Goal: Information Seeking & Learning: Learn about a topic

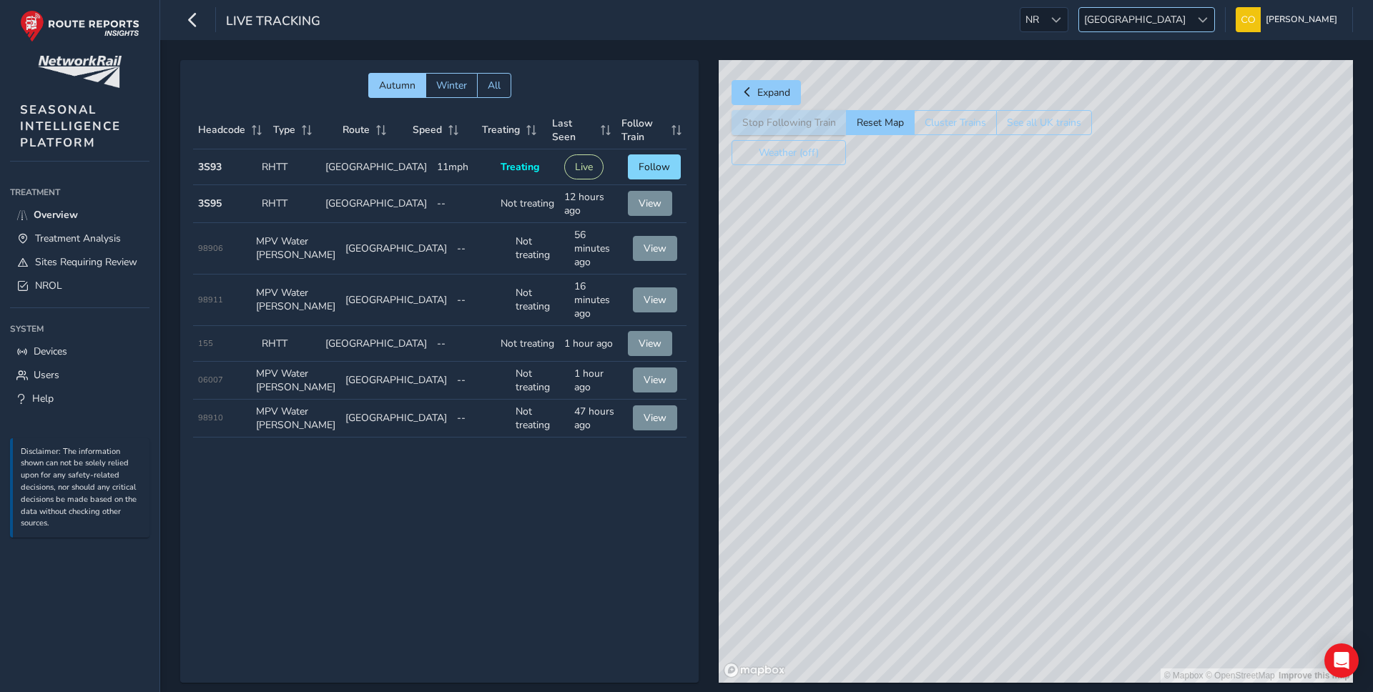
click at [1157, 19] on span "[GEOGRAPHIC_DATA]" at bounding box center [1135, 20] width 112 height 24
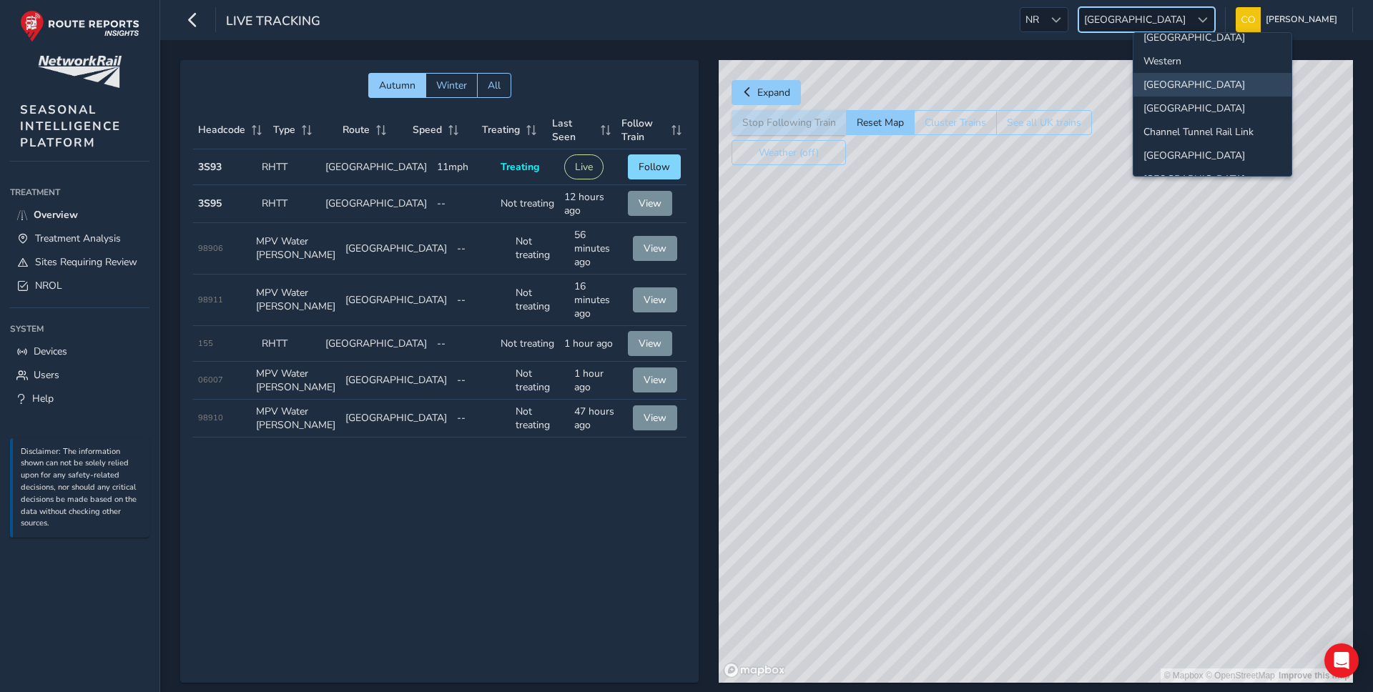
scroll to position [150, 0]
click at [1171, 152] on li "[GEOGRAPHIC_DATA]" at bounding box center [1212, 159] width 158 height 24
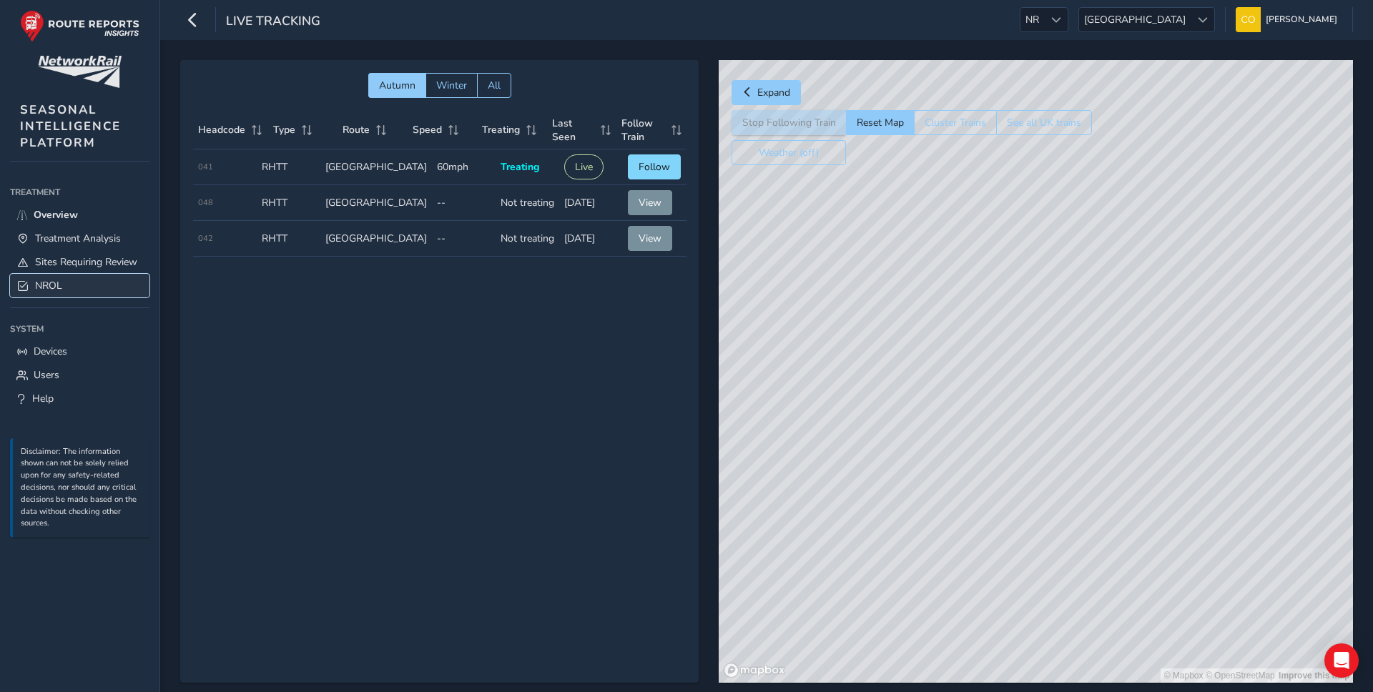
click at [50, 289] on span "NROL" at bounding box center [48, 286] width 27 height 14
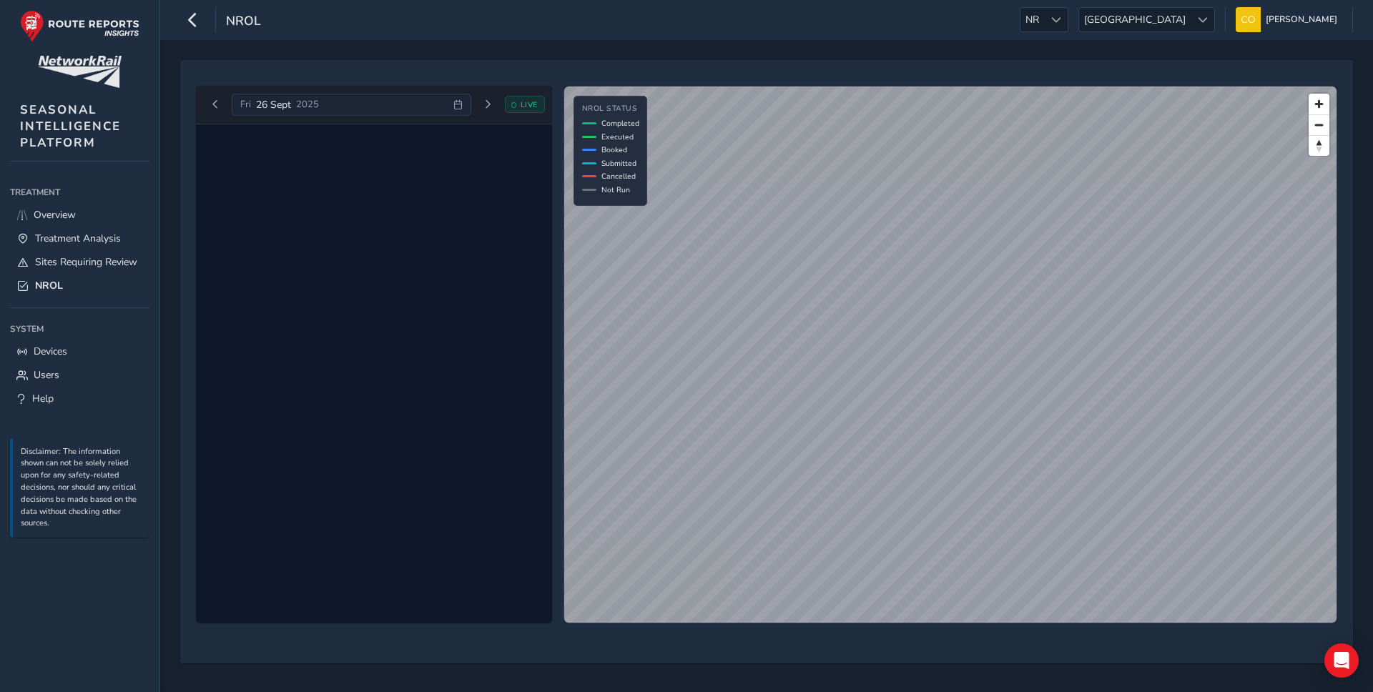
click at [372, 107] on div "[DATE]" at bounding box center [351, 105] width 239 height 23
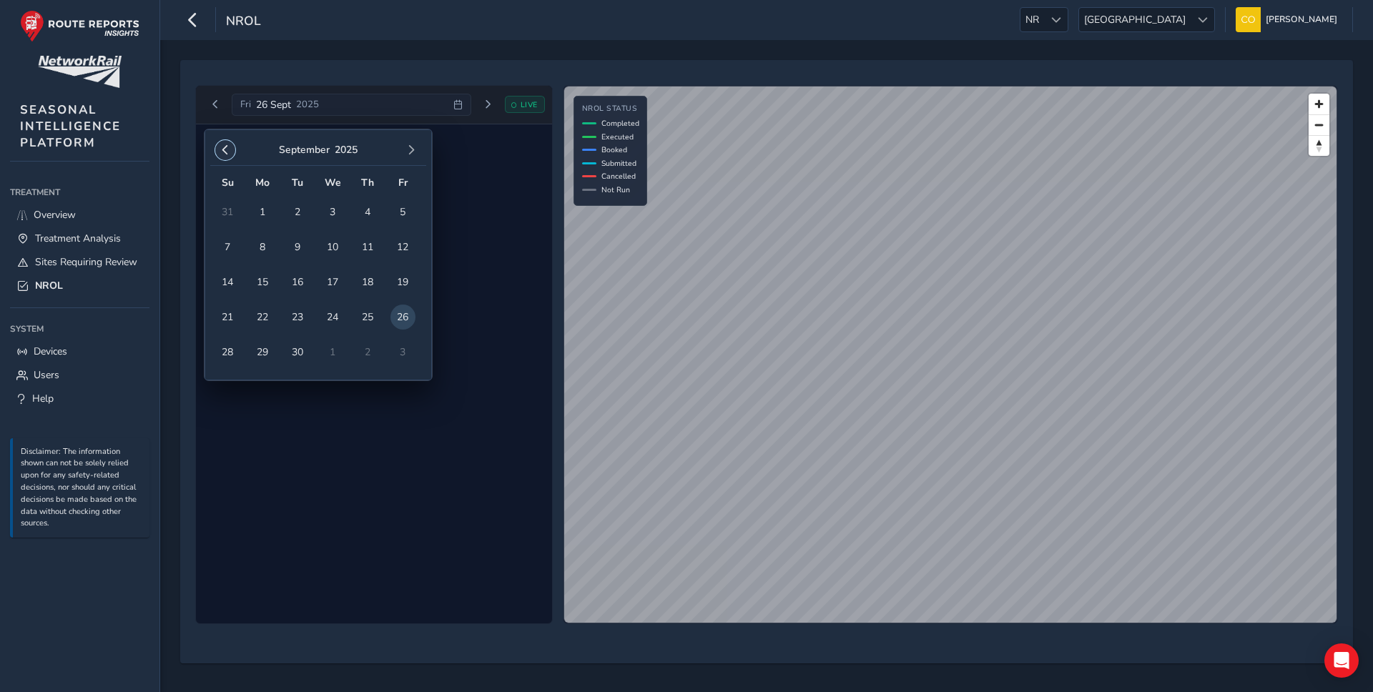
click at [229, 149] on span "button" at bounding box center [225, 150] width 10 height 10
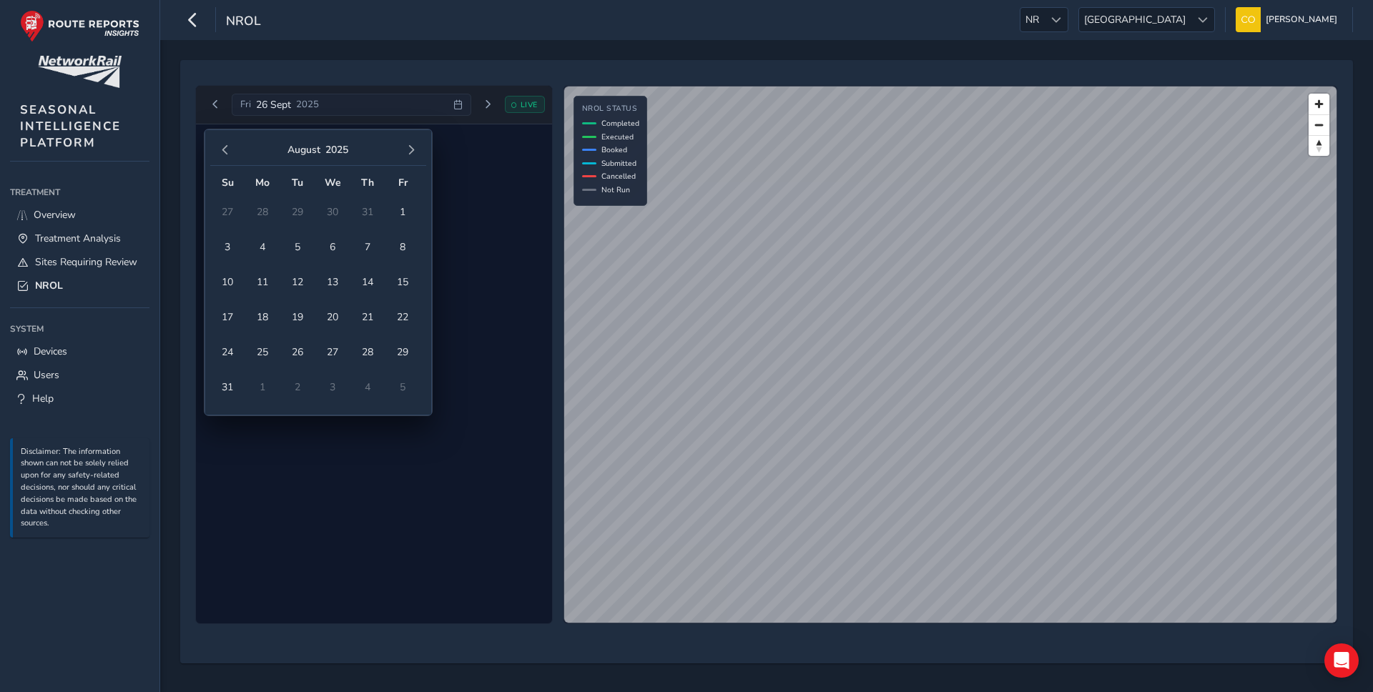
click at [229, 149] on span "button" at bounding box center [225, 150] width 10 height 10
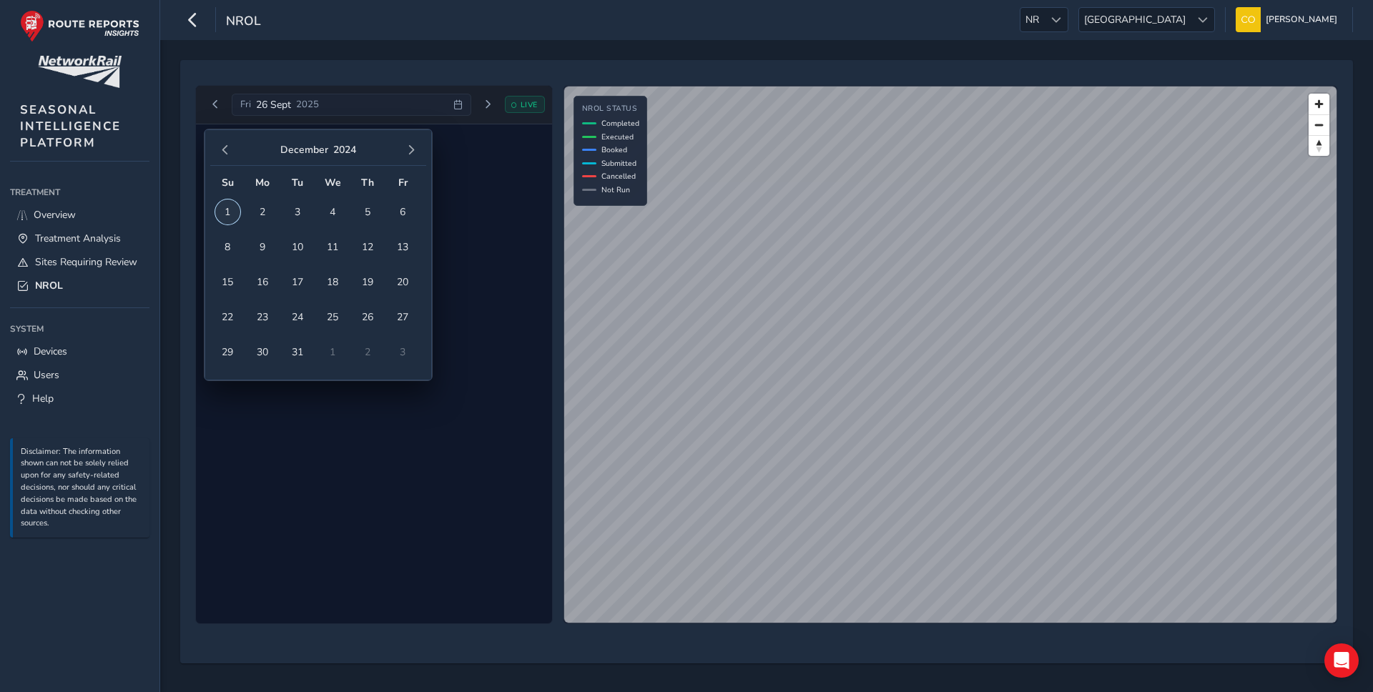
click at [222, 211] on span "1" at bounding box center [227, 211] width 25 height 25
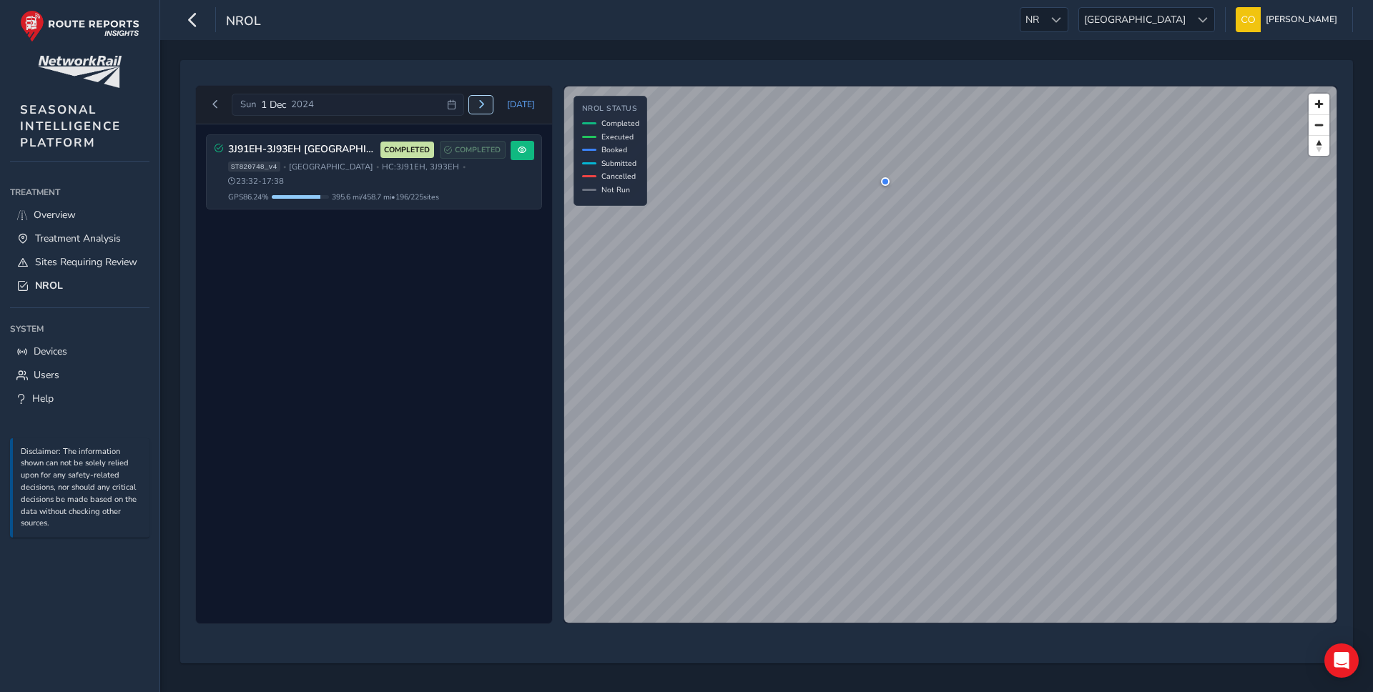
click at [483, 105] on span "Next day" at bounding box center [481, 104] width 9 height 9
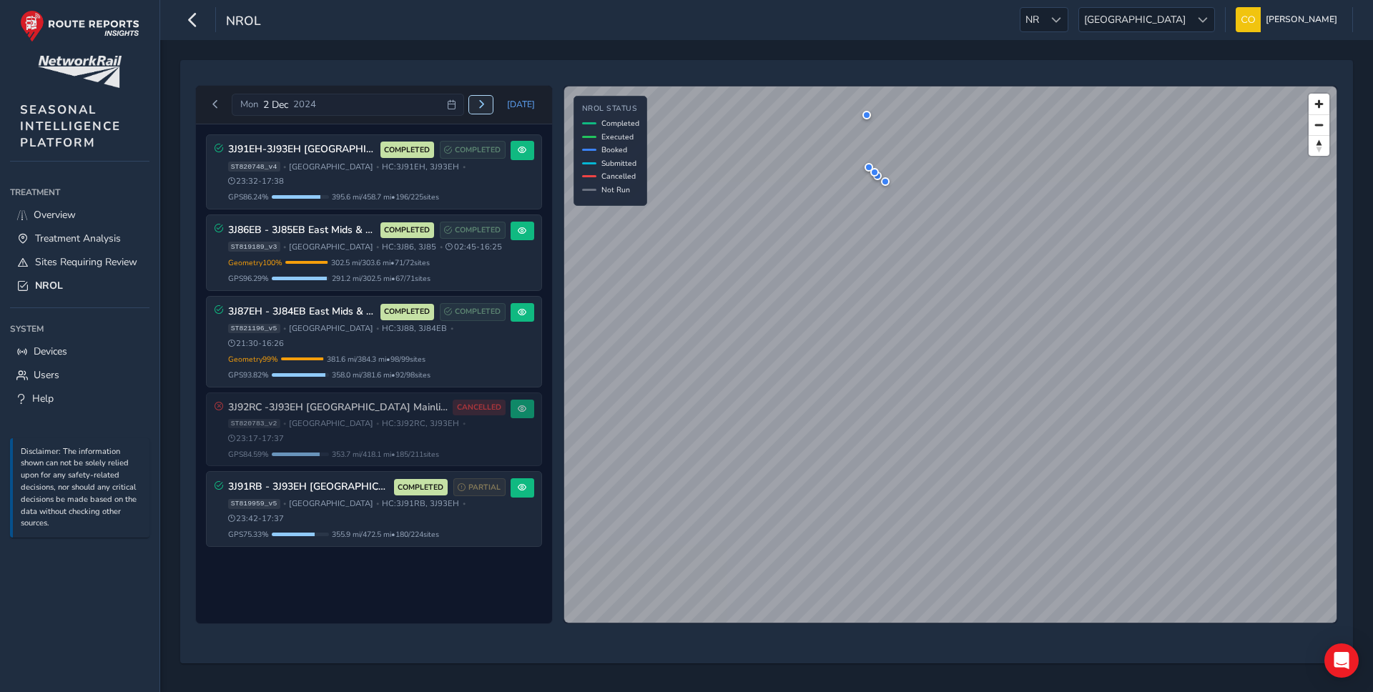
click at [483, 105] on span "Next day" at bounding box center [481, 104] width 9 height 9
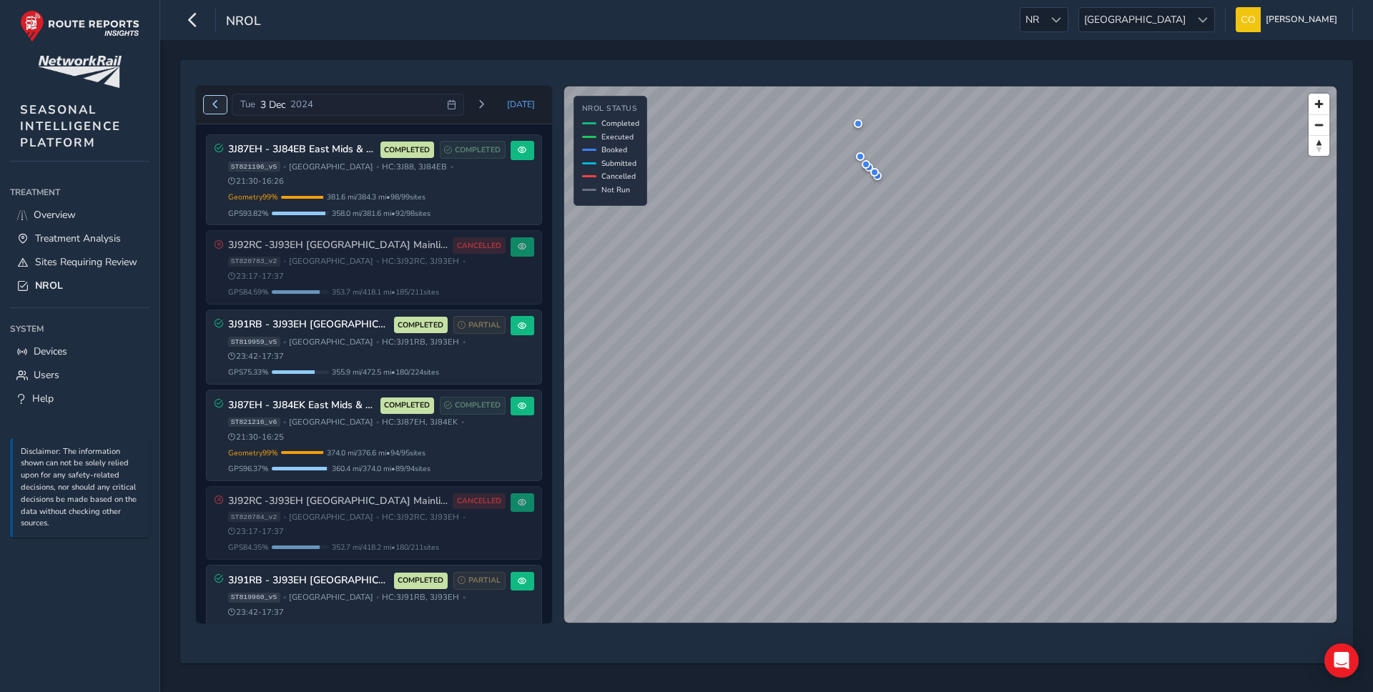
click at [214, 104] on span "Previous day" at bounding box center [215, 104] width 9 height 9
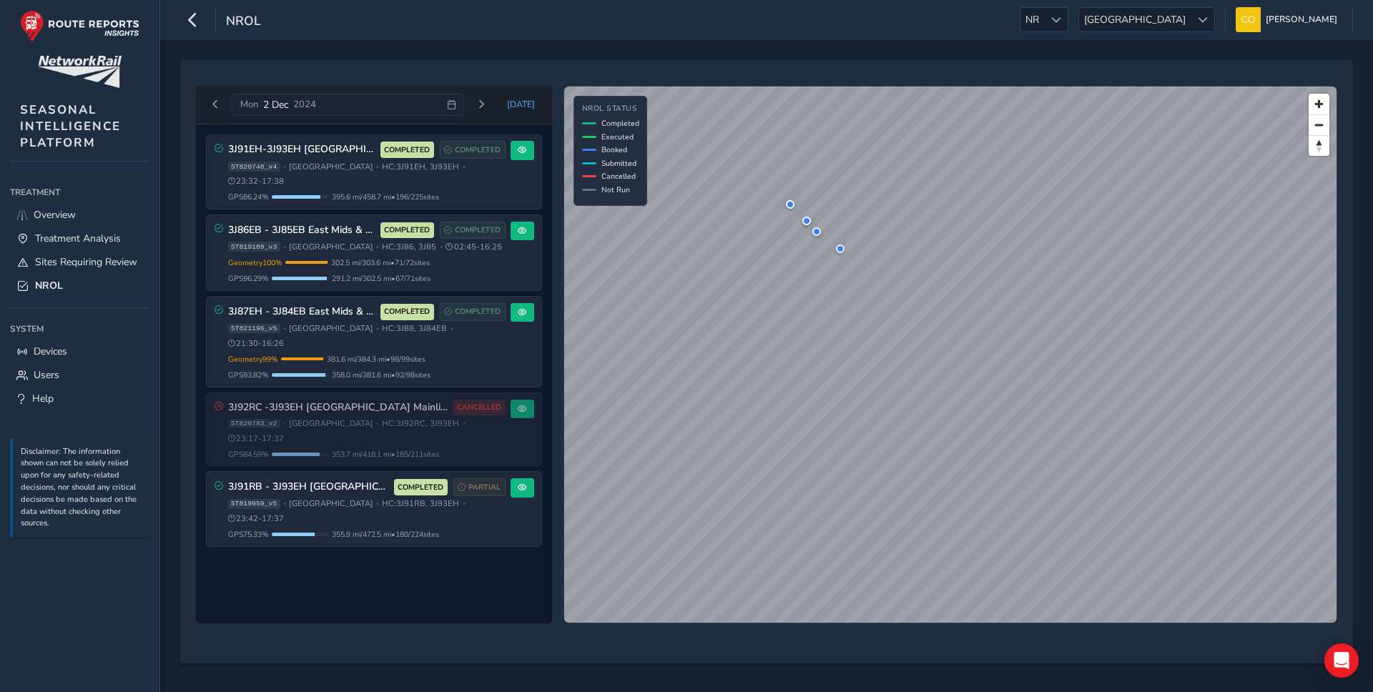
click at [170, 114] on div "[DATE] [DATE] 3J91EH-3J93EH [GEOGRAPHIC_DATA] South COMPLETED COMPLETED ST82074…" at bounding box center [766, 366] width 1212 height 652
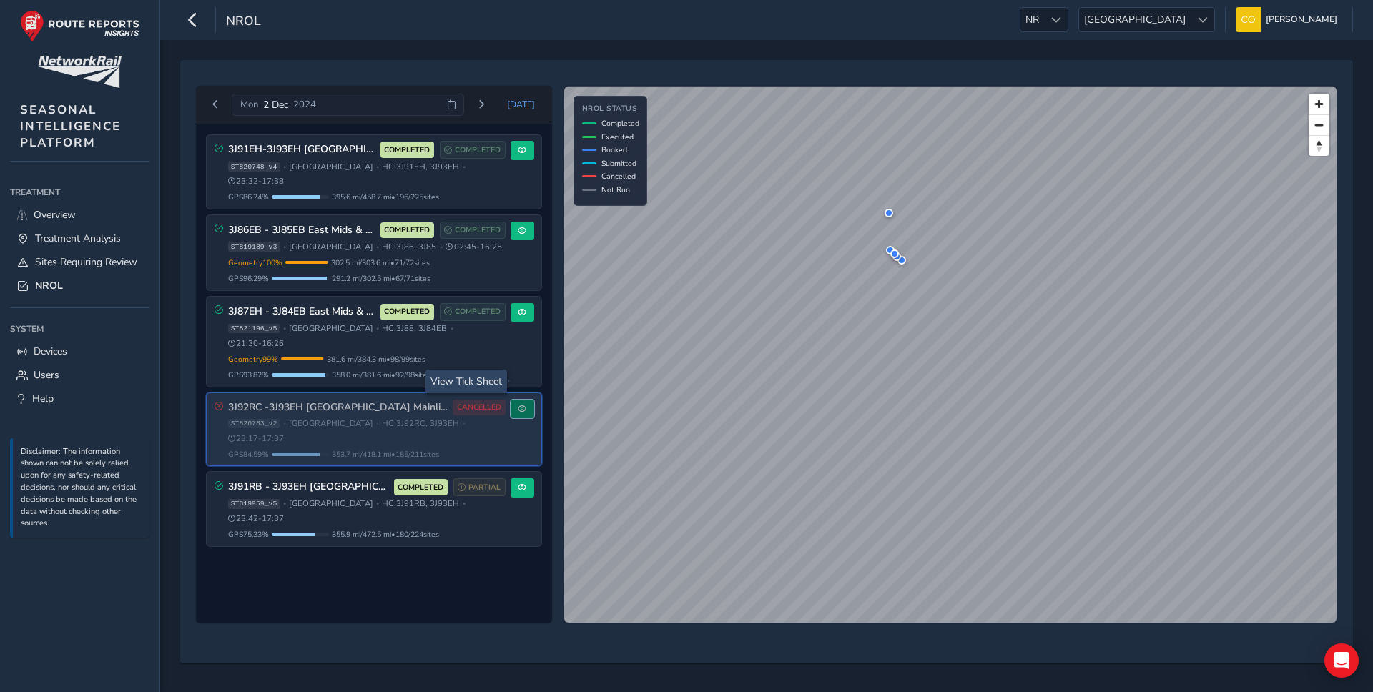
click at [518, 405] on span at bounding box center [522, 409] width 9 height 9
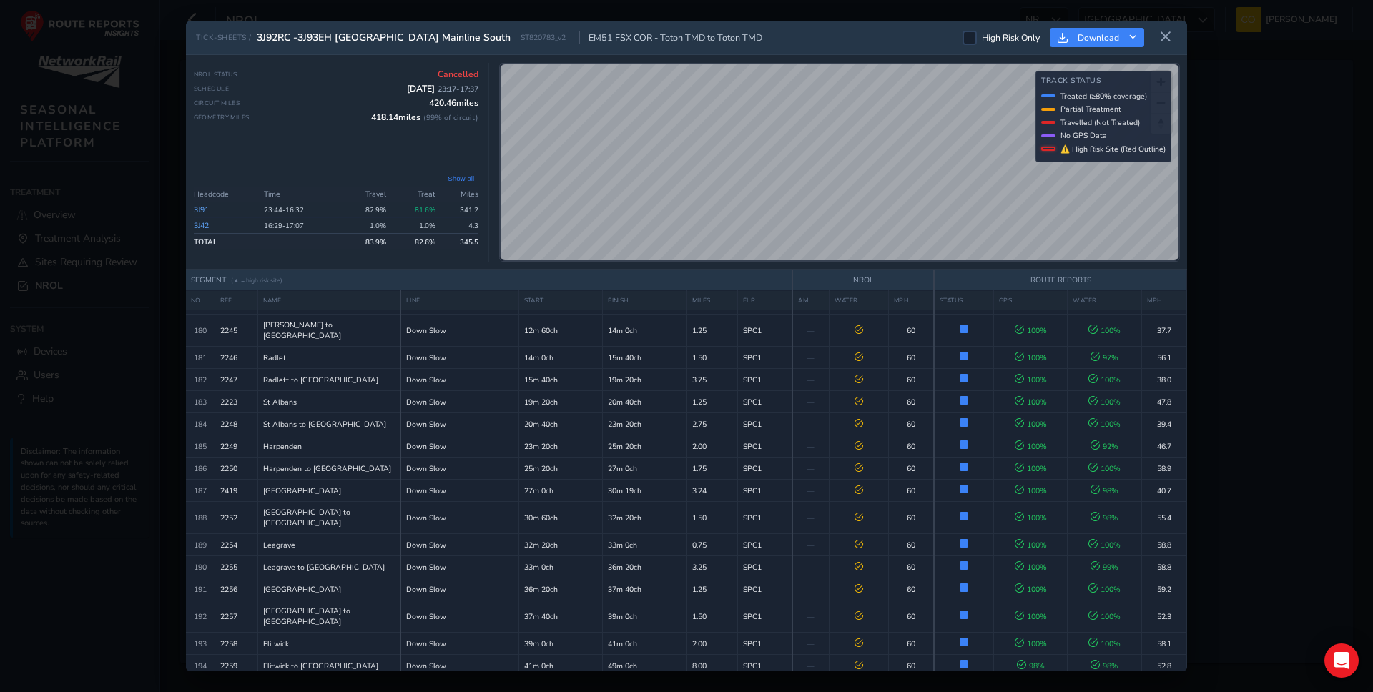
scroll to position [4315, 0]
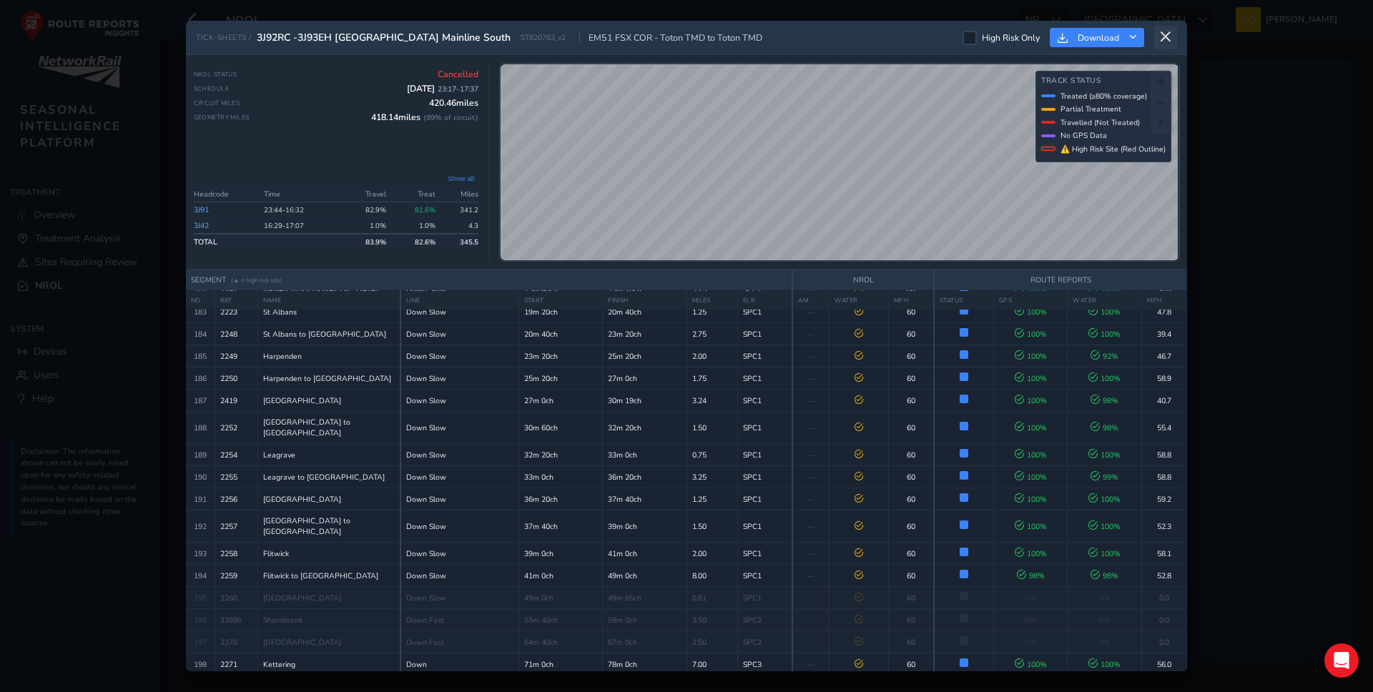
click at [1167, 33] on icon at bounding box center [1165, 37] width 13 height 13
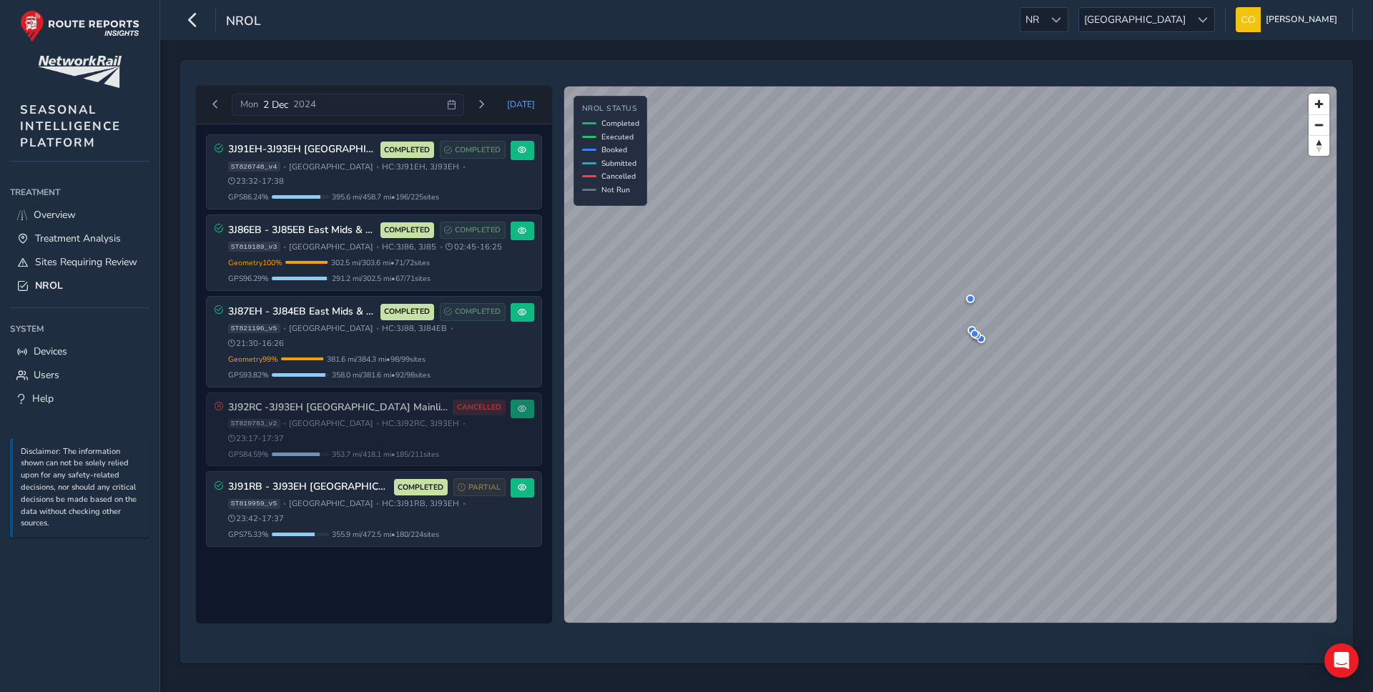
click at [446, 80] on div "[DATE] [DATE] 3J91EH-3J93EH [GEOGRAPHIC_DATA] South COMPLETED COMPLETED ST82074…" at bounding box center [766, 354] width 1152 height 549
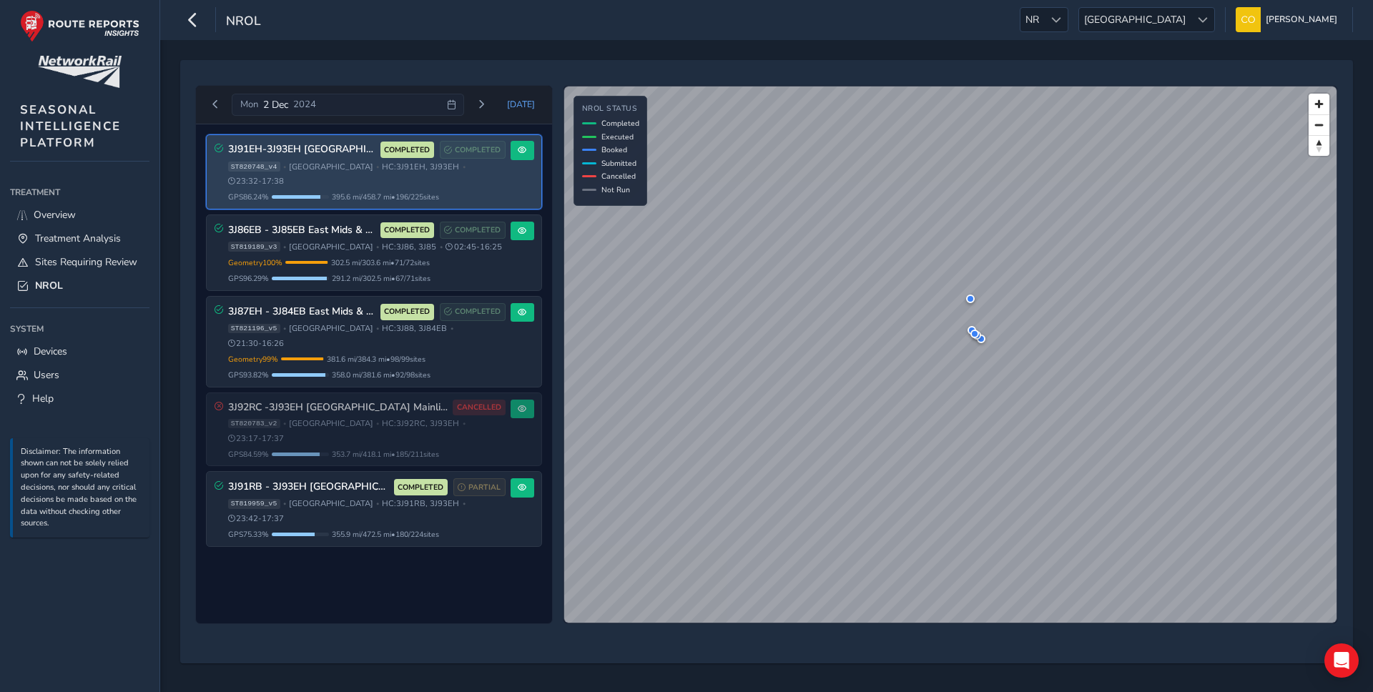
click at [466, 192] on div "GPS 86.24 % 395.6 mi / 458.7 mi • 196 / 225 sites" at bounding box center [366, 197] width 277 height 11
click at [523, 149] on span at bounding box center [522, 150] width 9 height 9
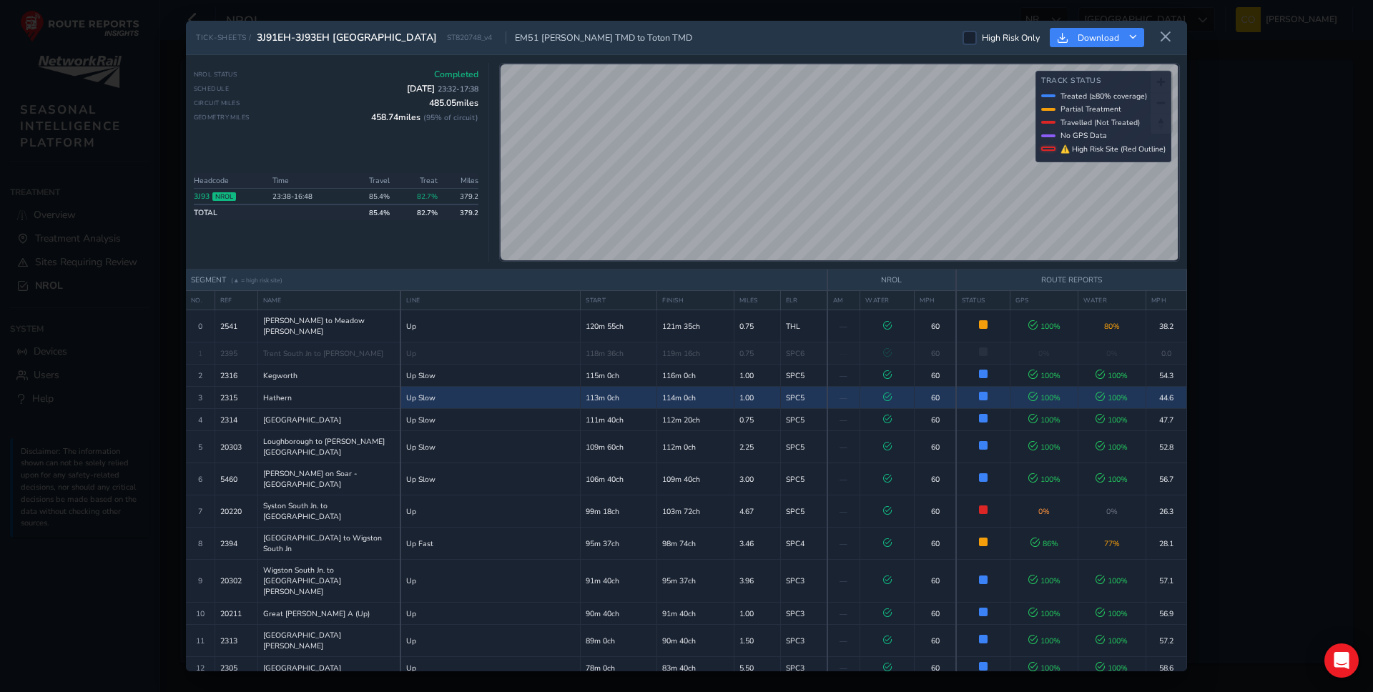
drag, startPoint x: 1032, startPoint y: 390, endPoint x: 1046, endPoint y: 390, distance: 13.6
click at [1046, 392] on span "100 %" at bounding box center [1044, 397] width 32 height 11
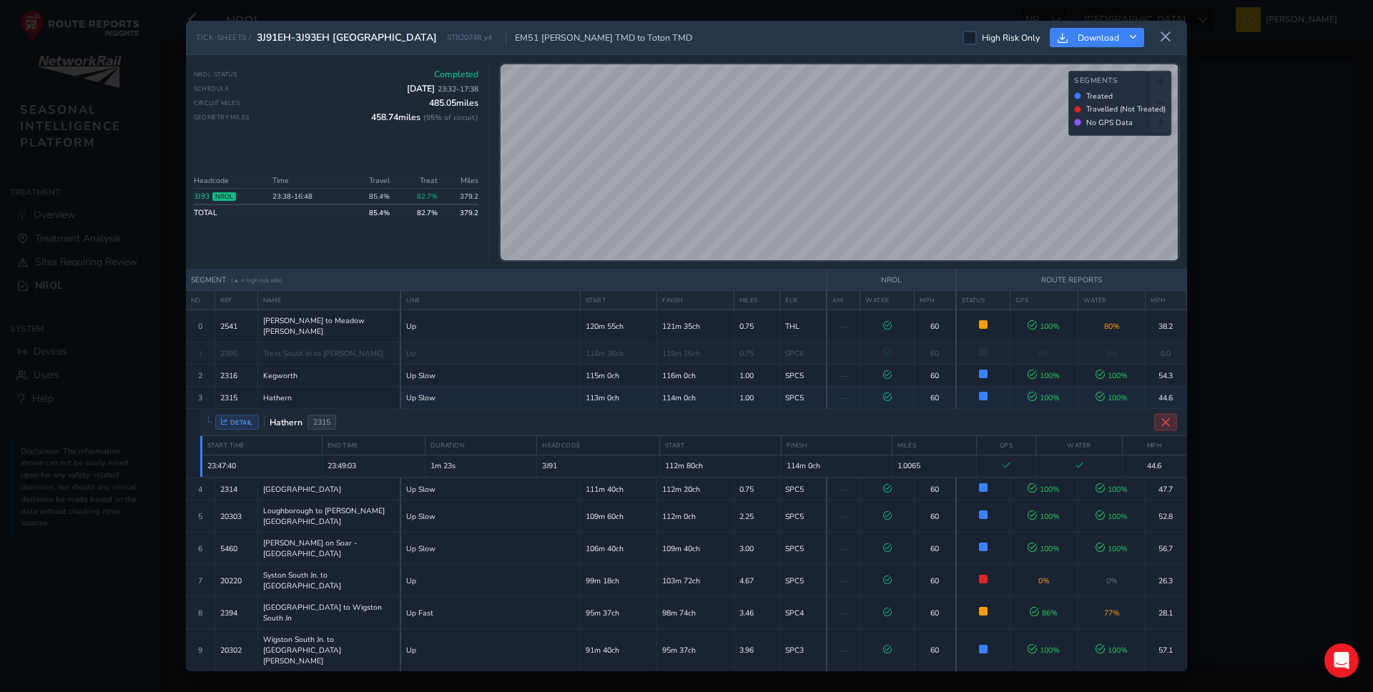
click at [1160, 417] on icon "Close detail view" at bounding box center [1165, 422] width 11 height 11
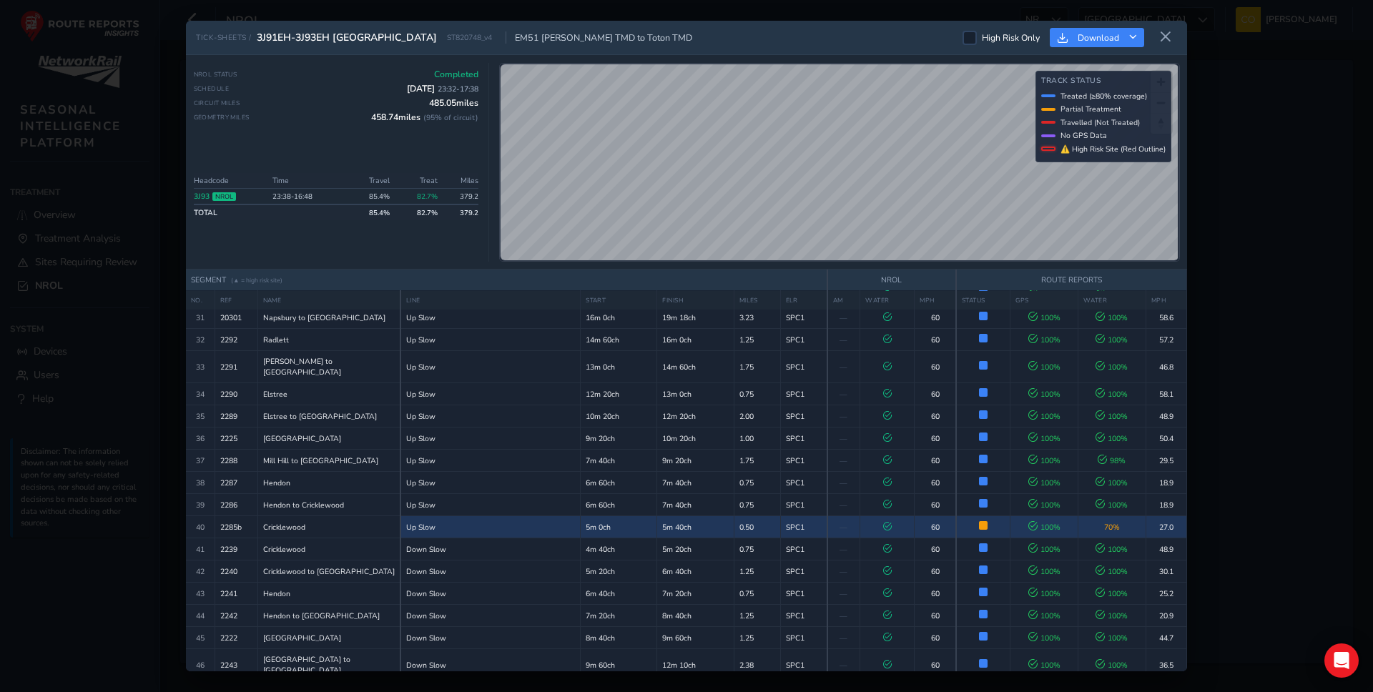
scroll to position [782, 0]
click at [1072, 515] on td "100 %" at bounding box center [1044, 526] width 68 height 22
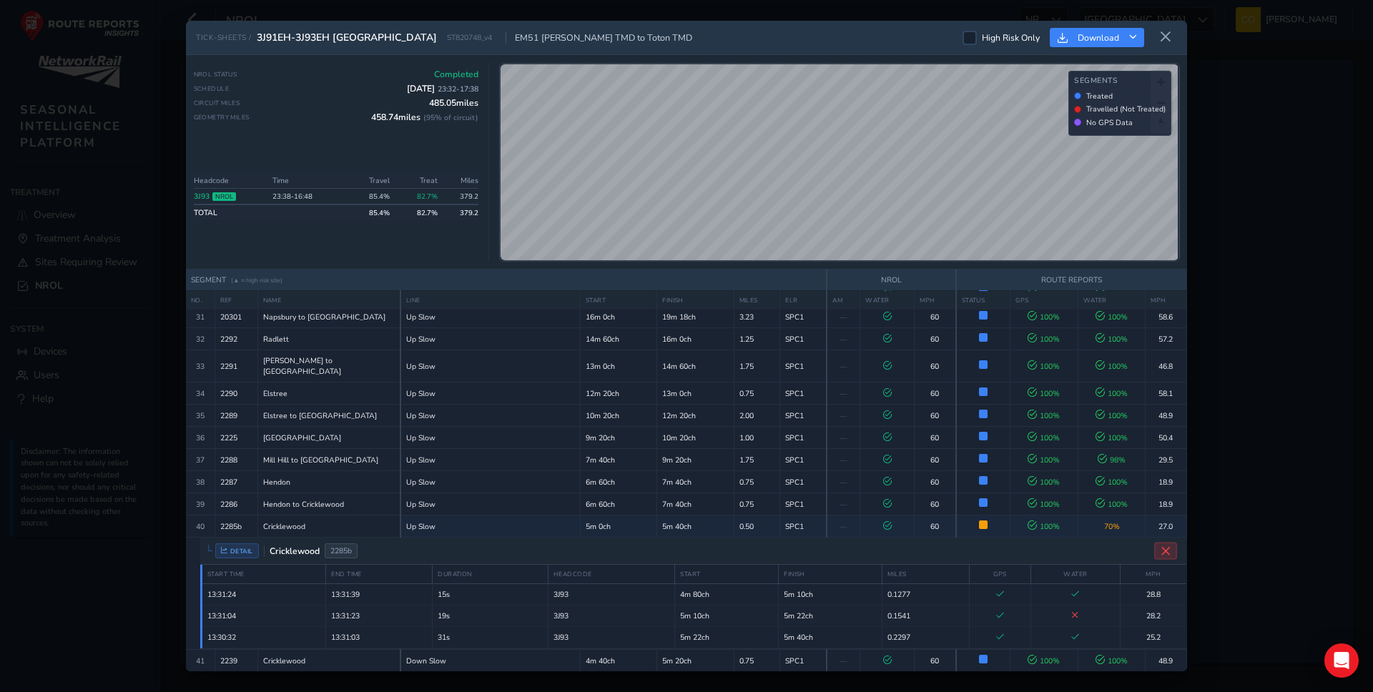
click at [1160, 545] on icon "Close detail view" at bounding box center [1165, 550] width 11 height 11
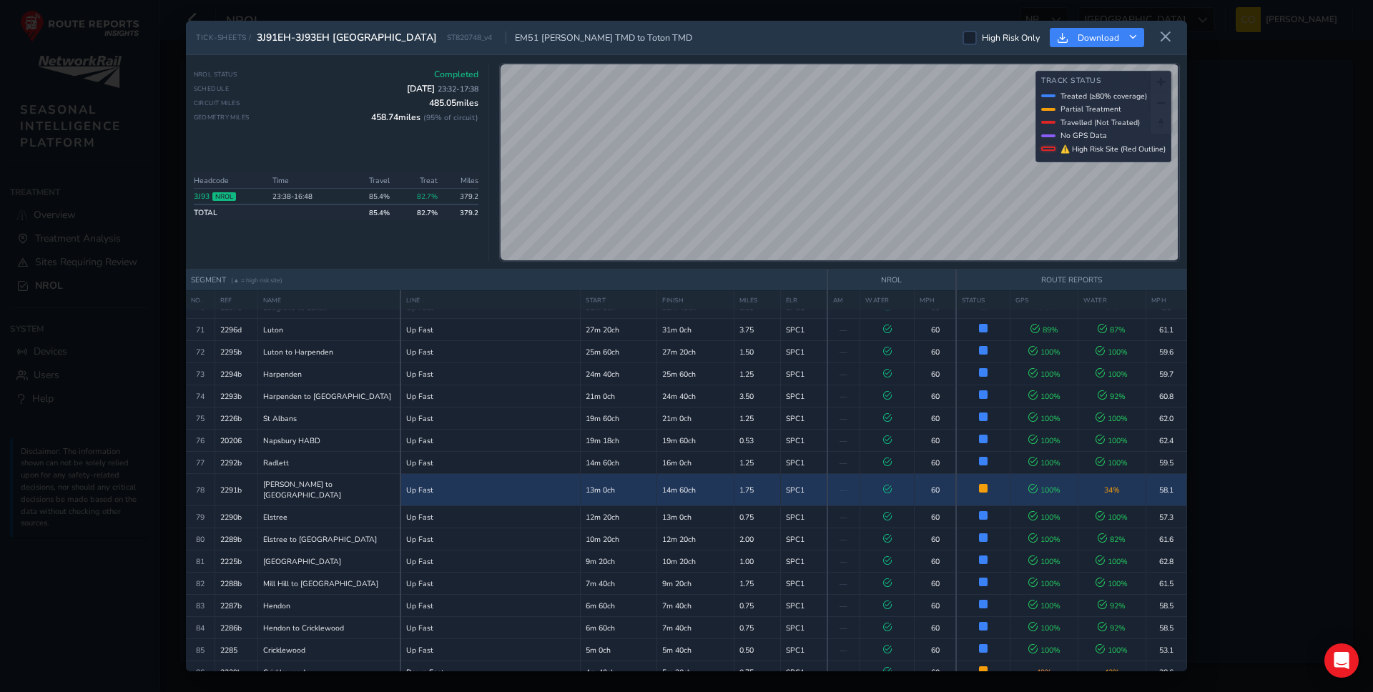
scroll to position [1711, 0]
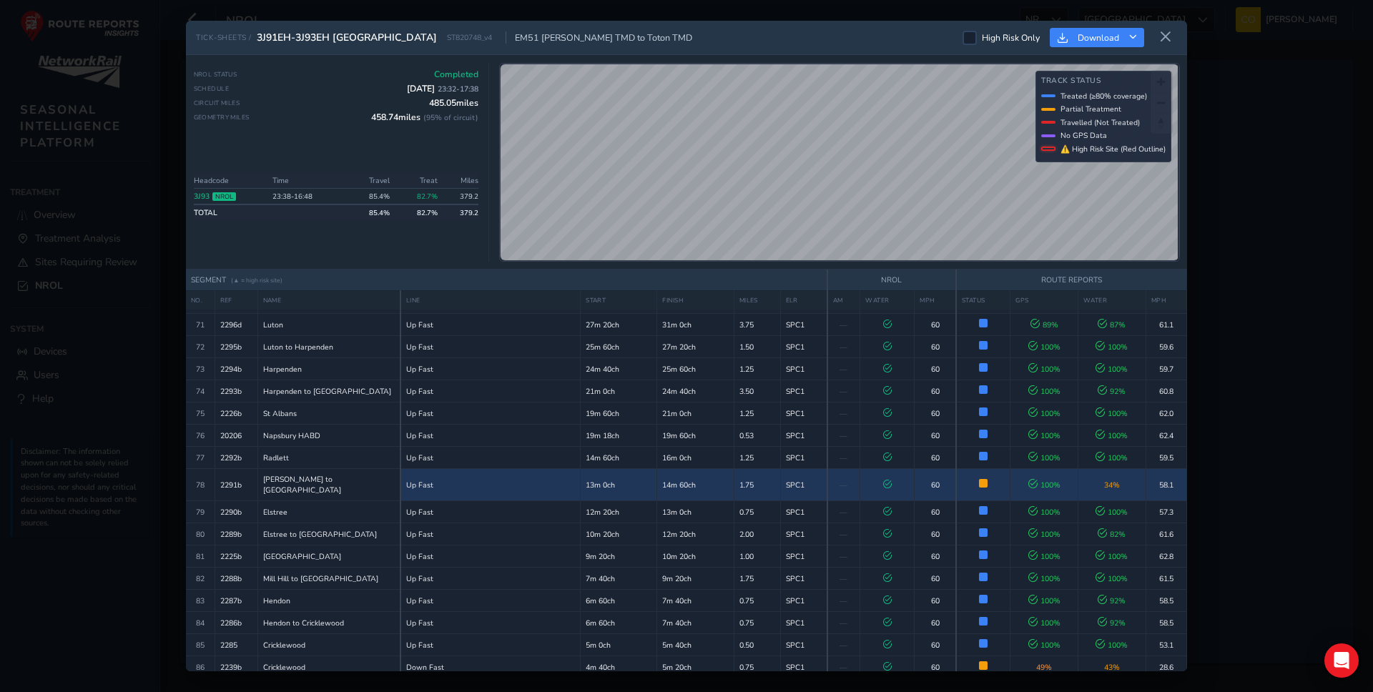
click at [1110, 480] on span "34 %" at bounding box center [1112, 485] width 16 height 11
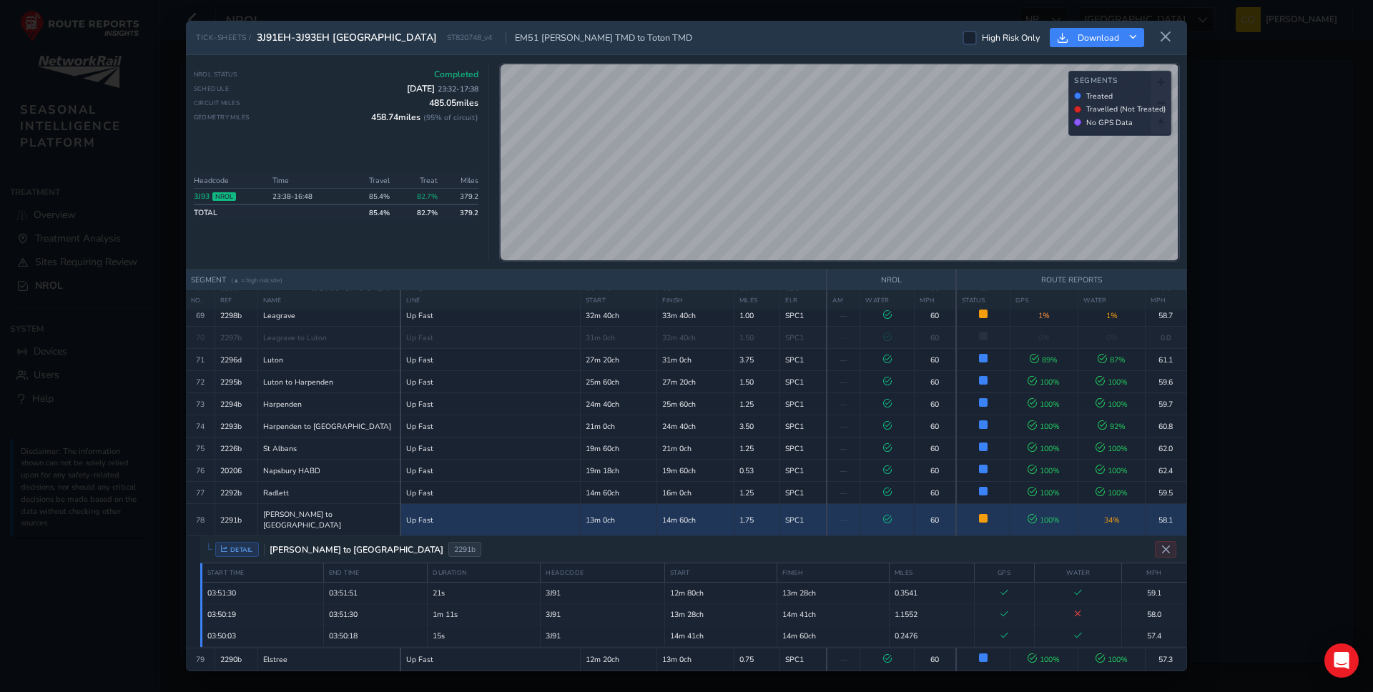
scroll to position [1666, 0]
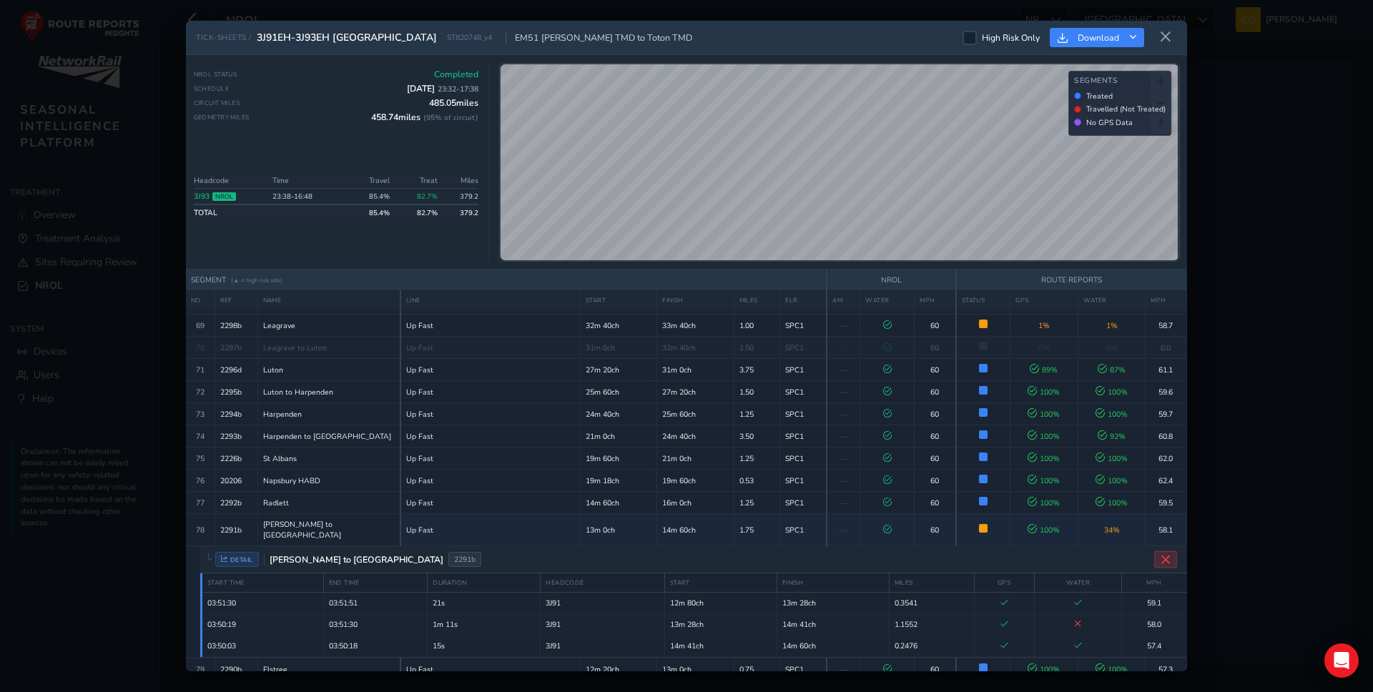
click at [1160, 554] on icon "Close detail view" at bounding box center [1165, 559] width 11 height 11
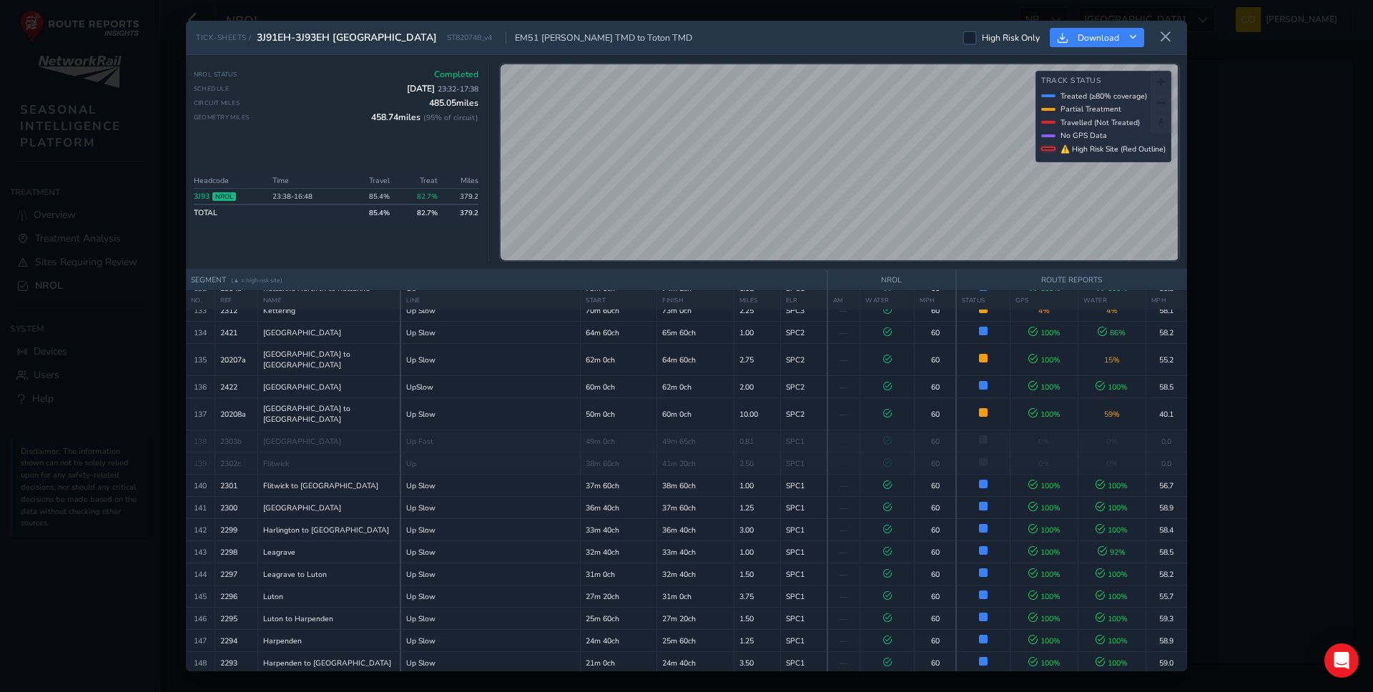
scroll to position [3295, 0]
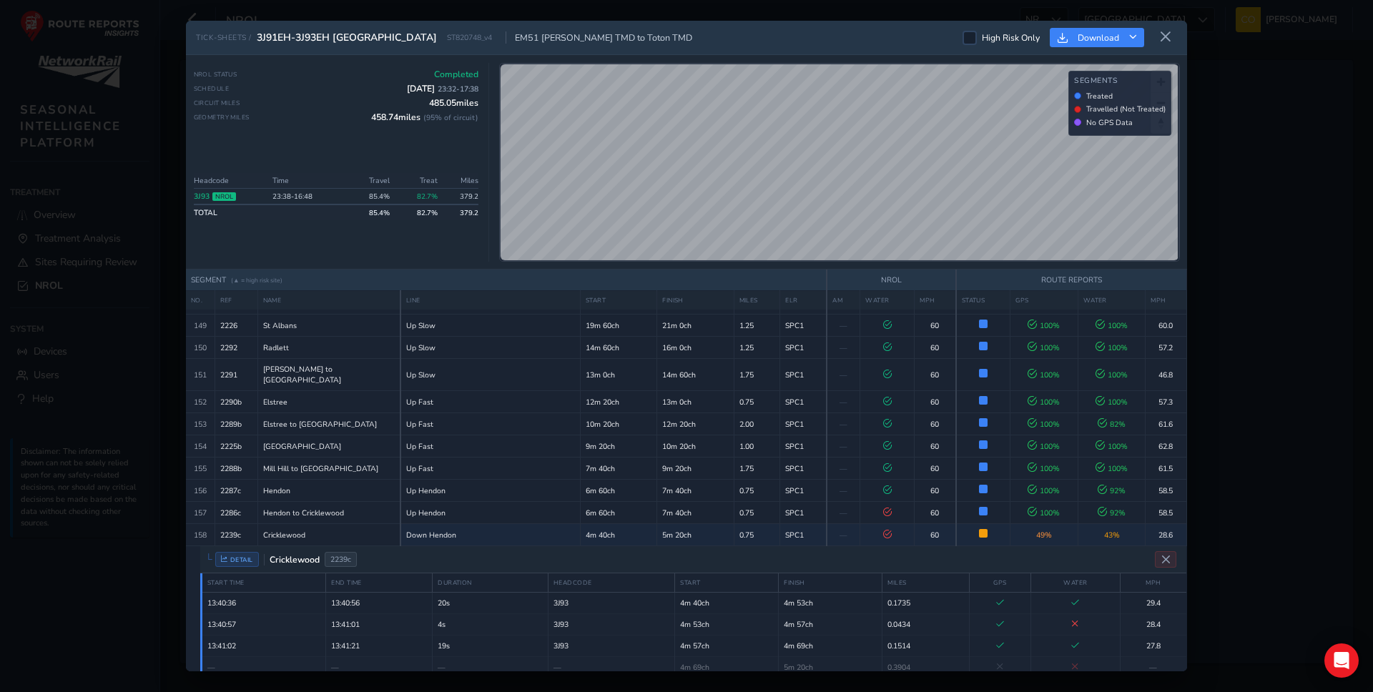
scroll to position [3632, 0]
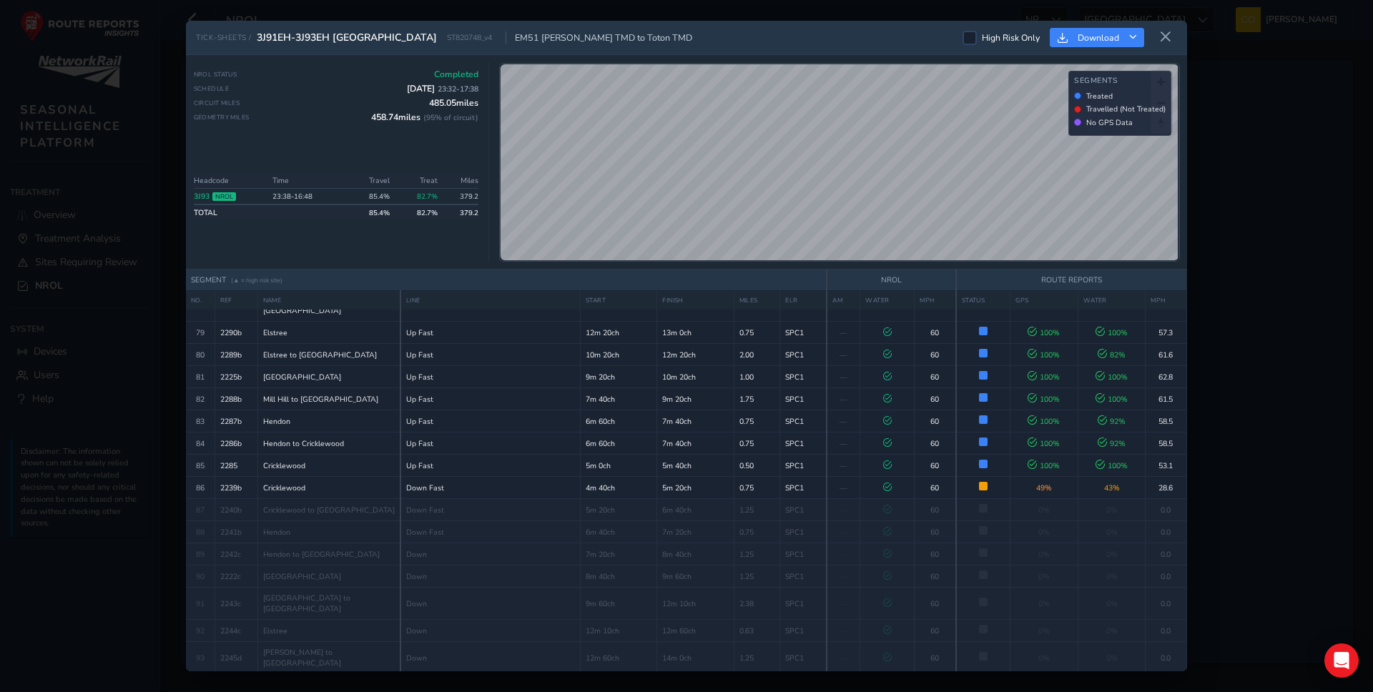
scroll to position [1651, 0]
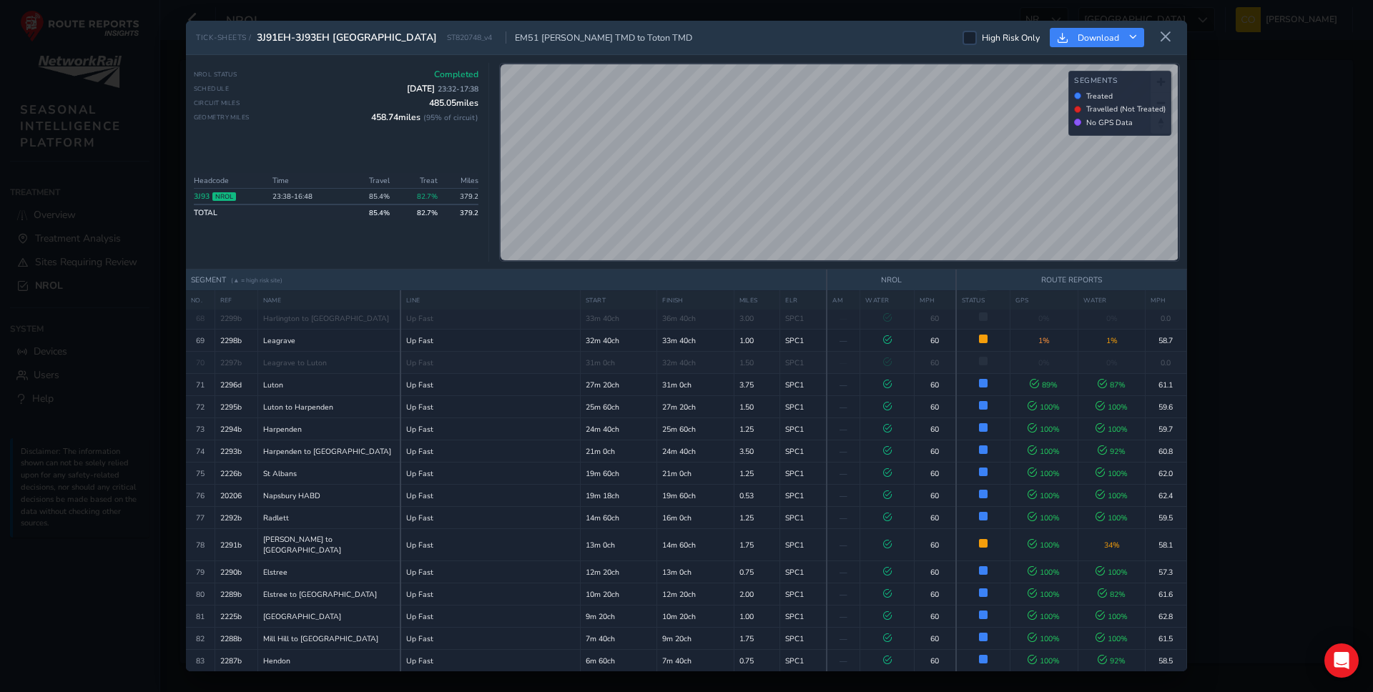
click at [204, 198] on link "3J93" at bounding box center [202, 196] width 16 height 11
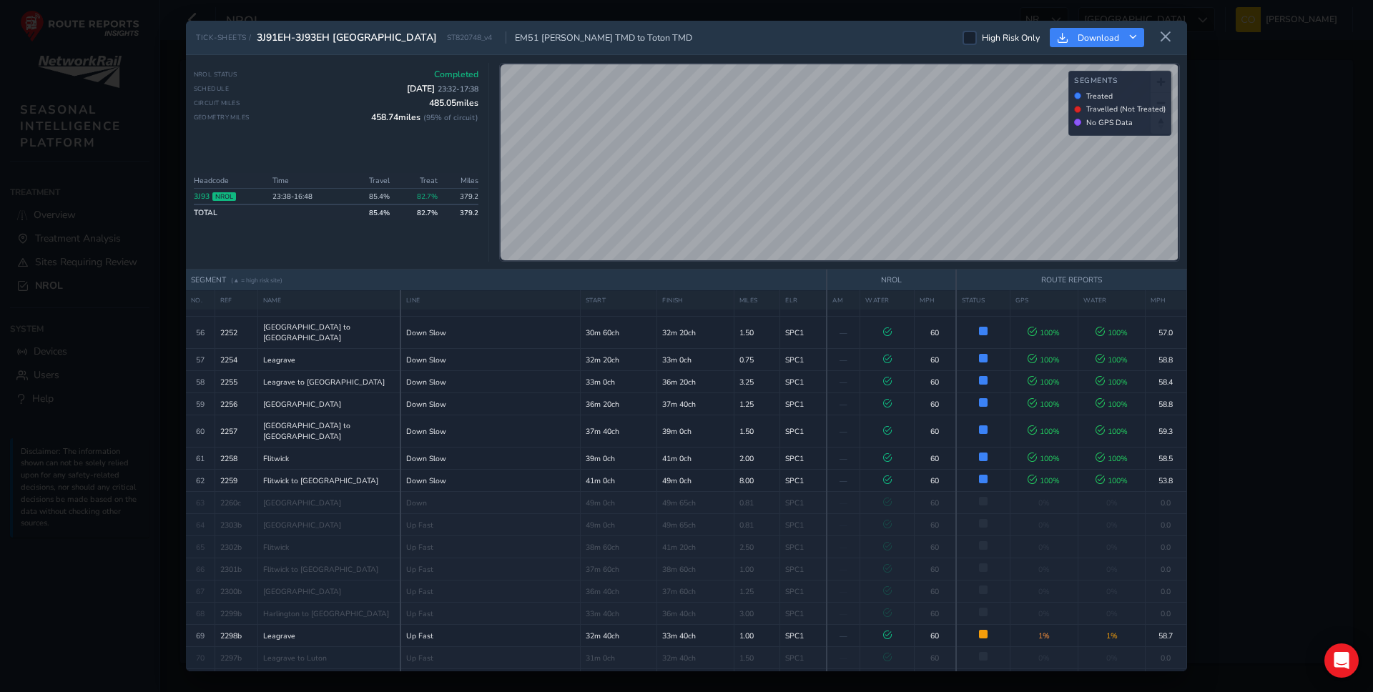
scroll to position [1265, 0]
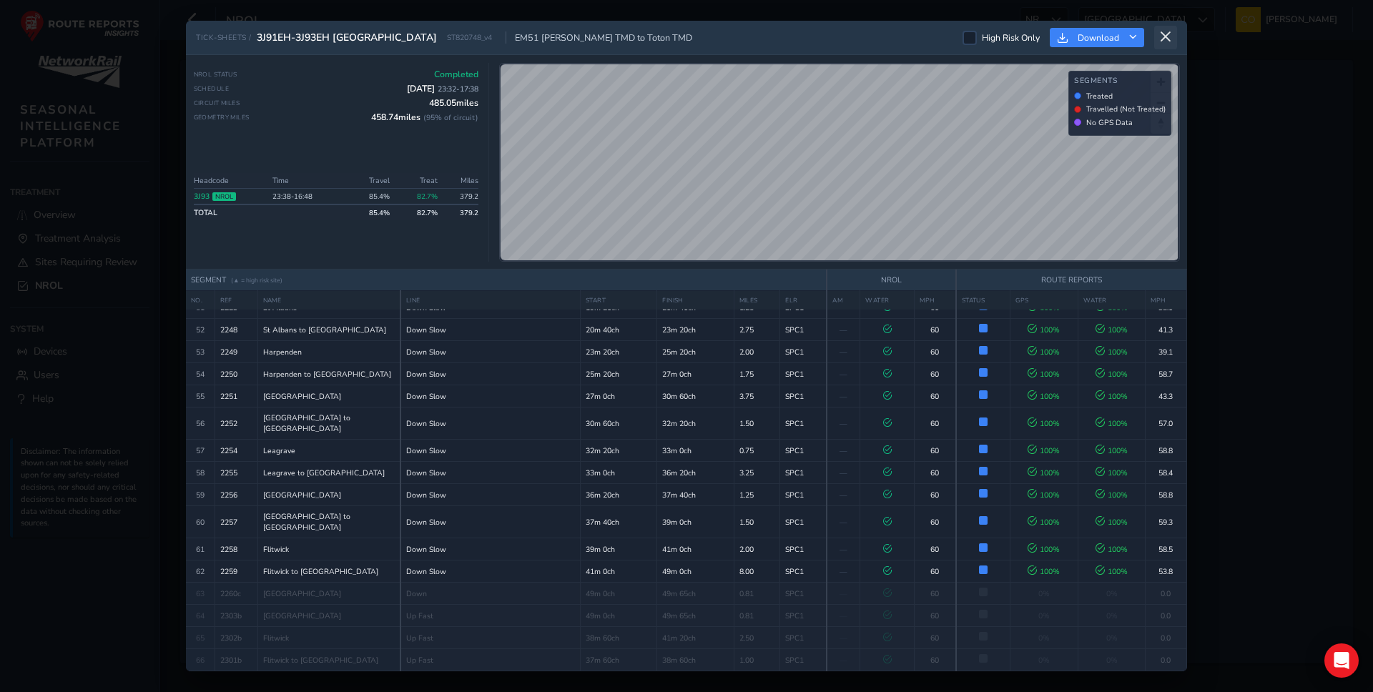
click at [1167, 36] on icon at bounding box center [1165, 37] width 13 height 13
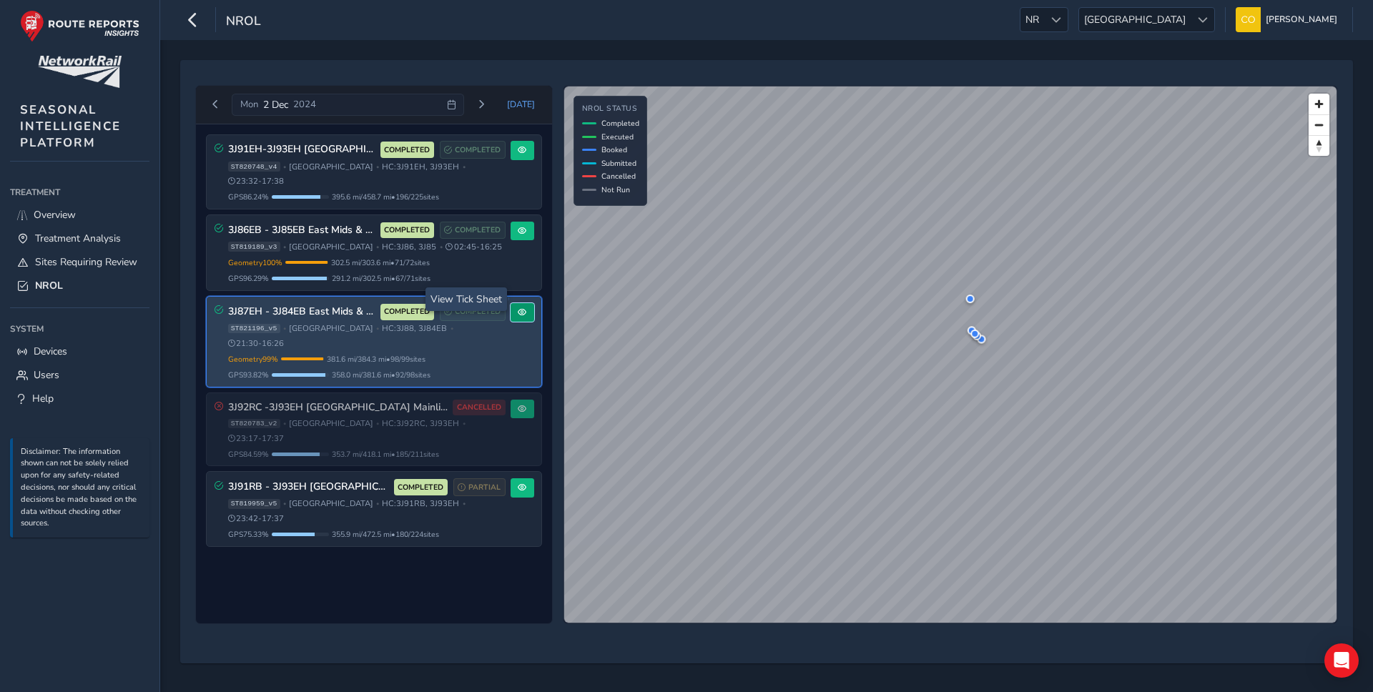
click at [523, 308] on span at bounding box center [522, 312] width 9 height 9
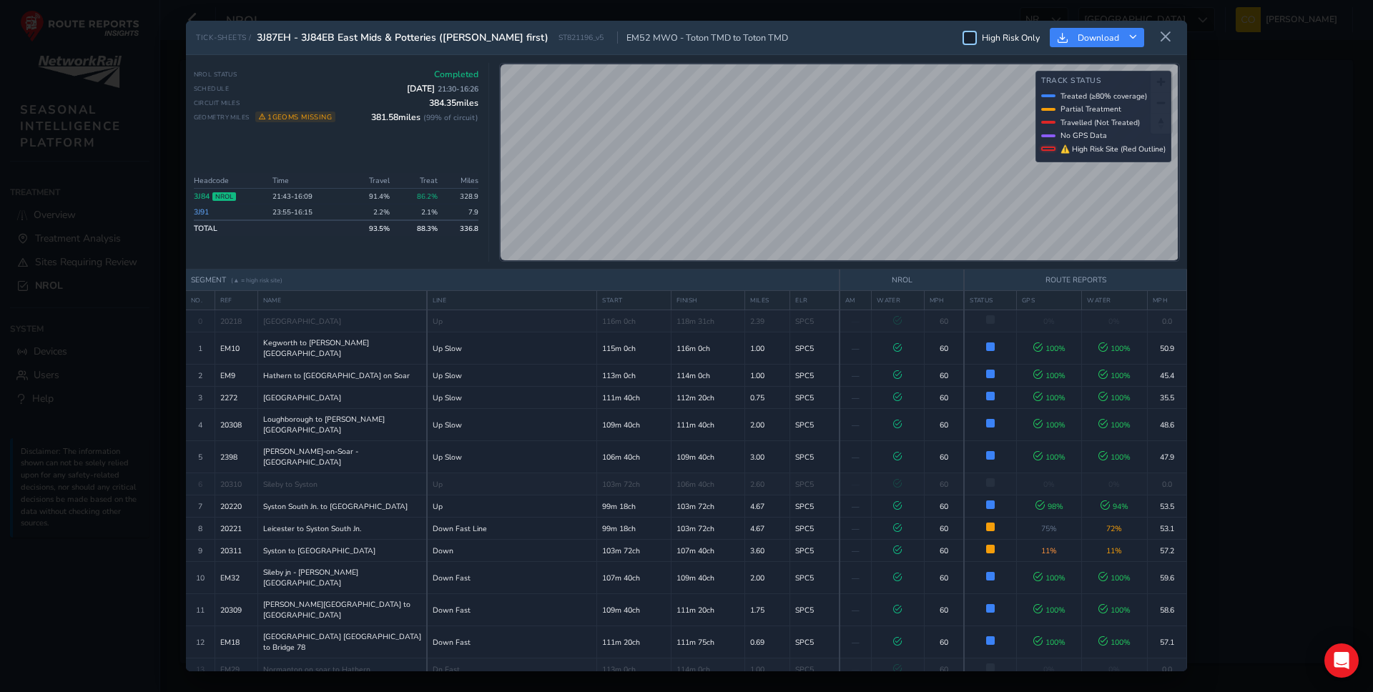
click at [970, 39] on div at bounding box center [969, 38] width 14 height 14
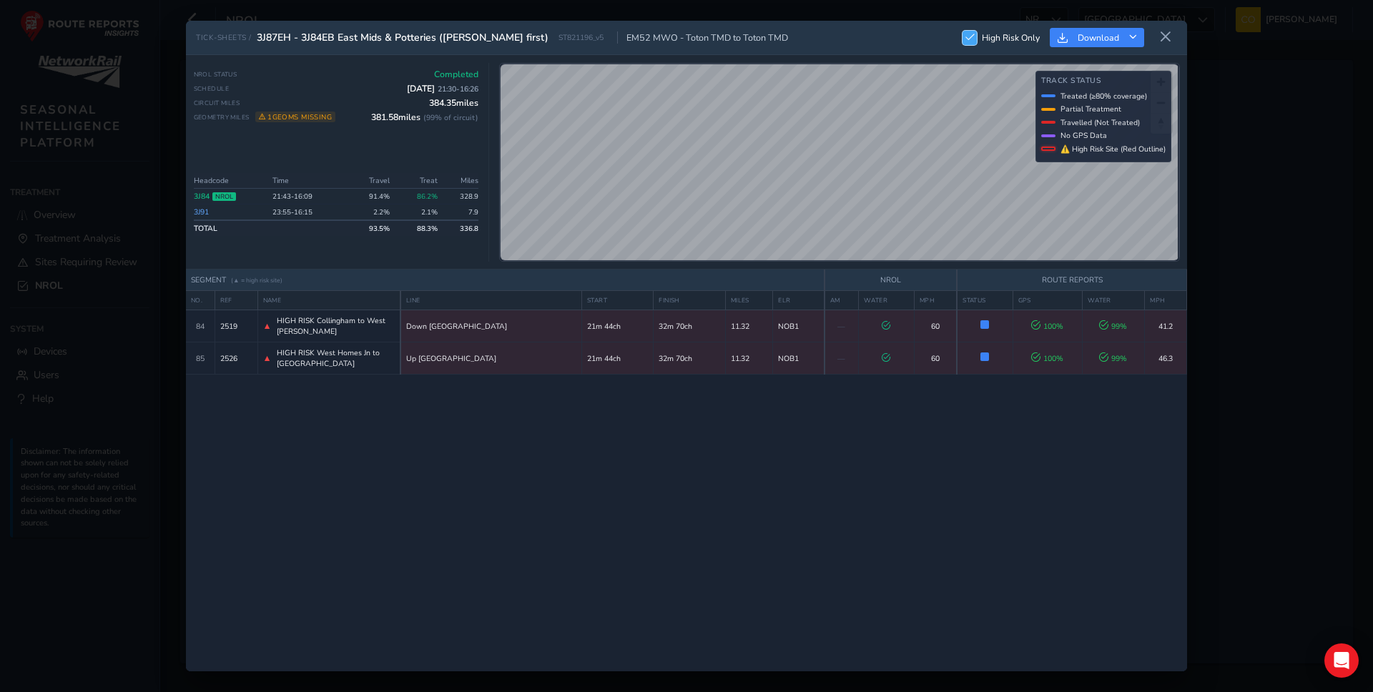
click at [970, 39] on span at bounding box center [969, 37] width 9 height 9
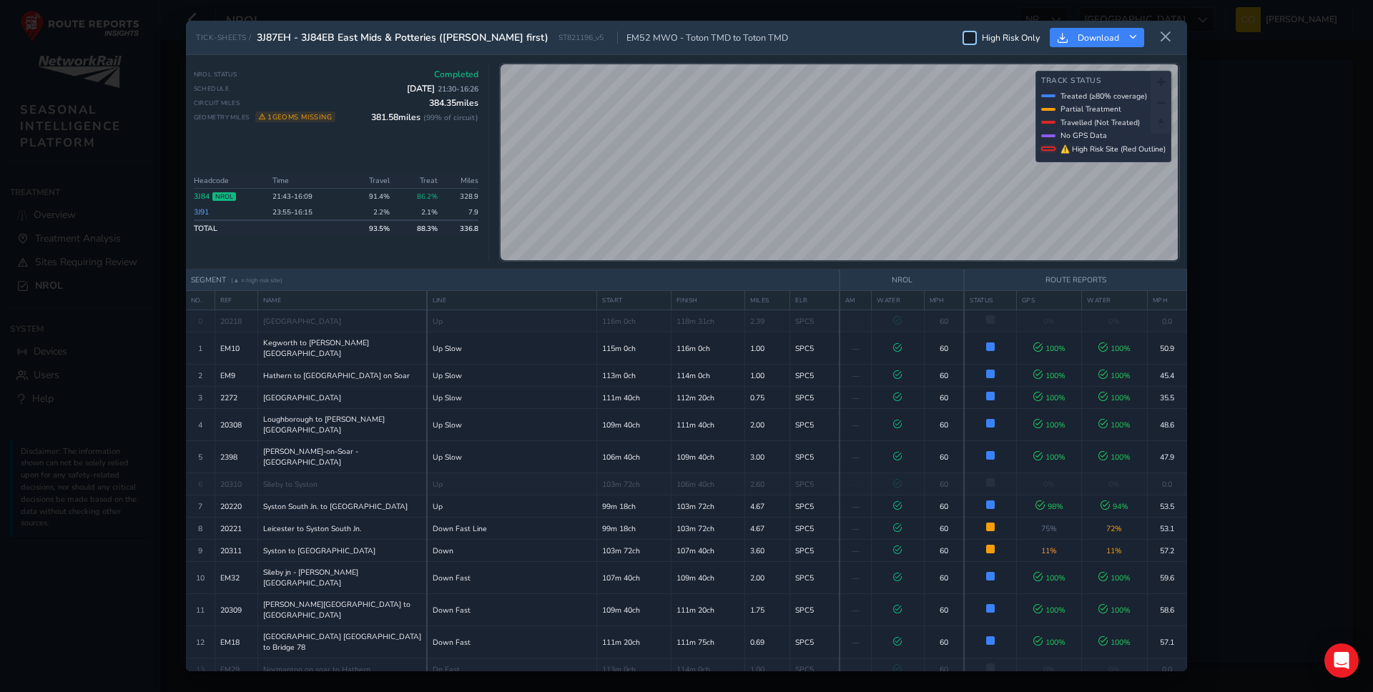
click at [971, 36] on div at bounding box center [969, 38] width 14 height 14
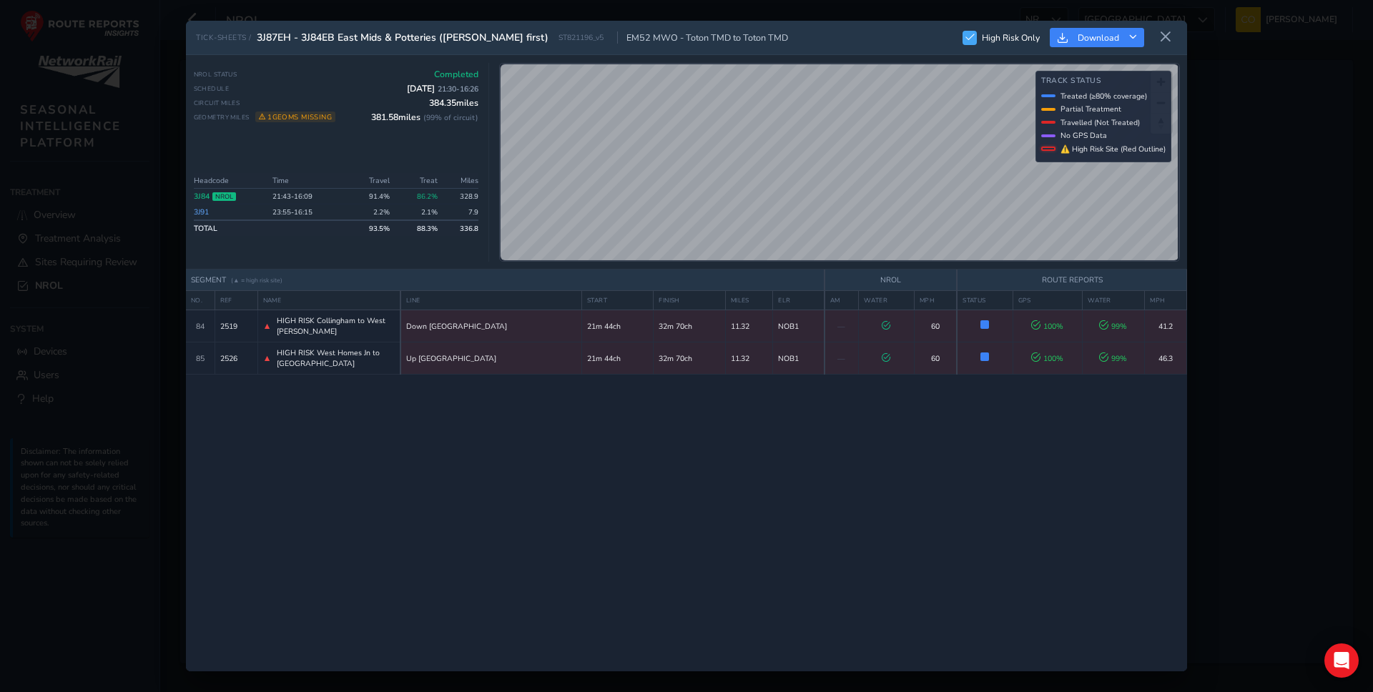
click at [971, 36] on span at bounding box center [969, 37] width 9 height 9
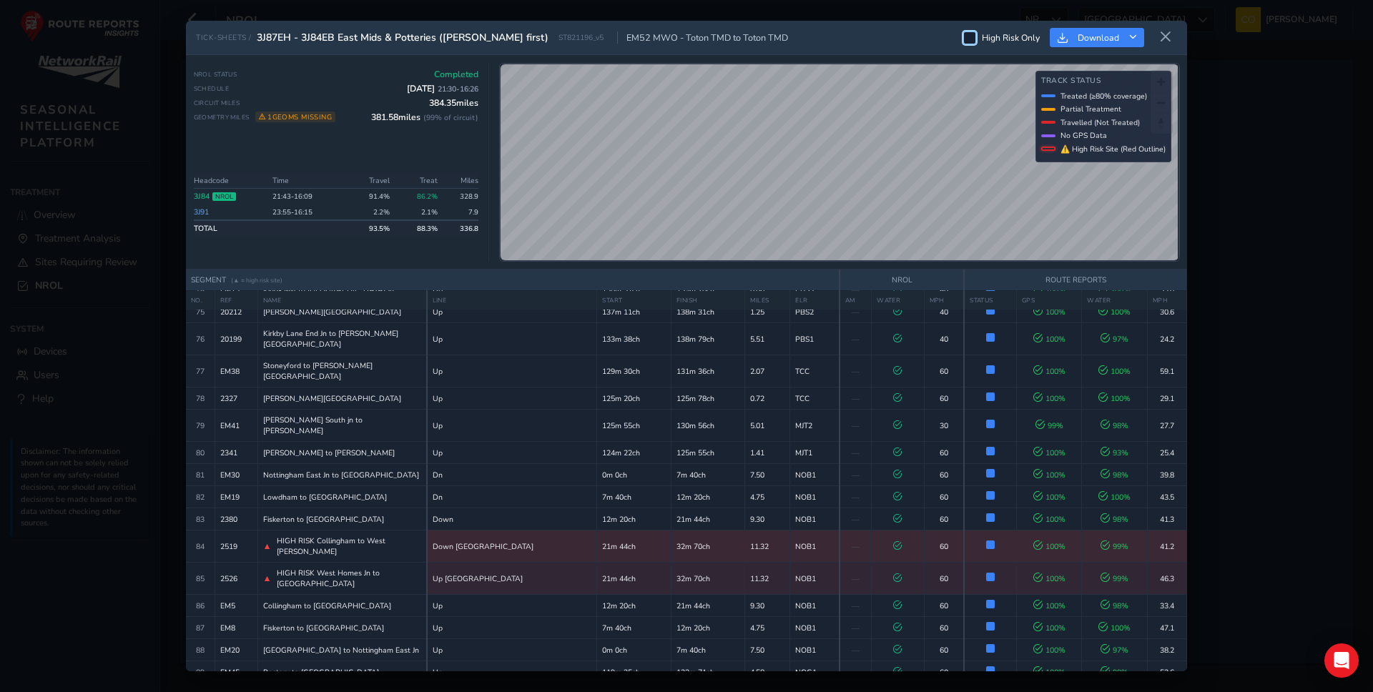
scroll to position [1936, 0]
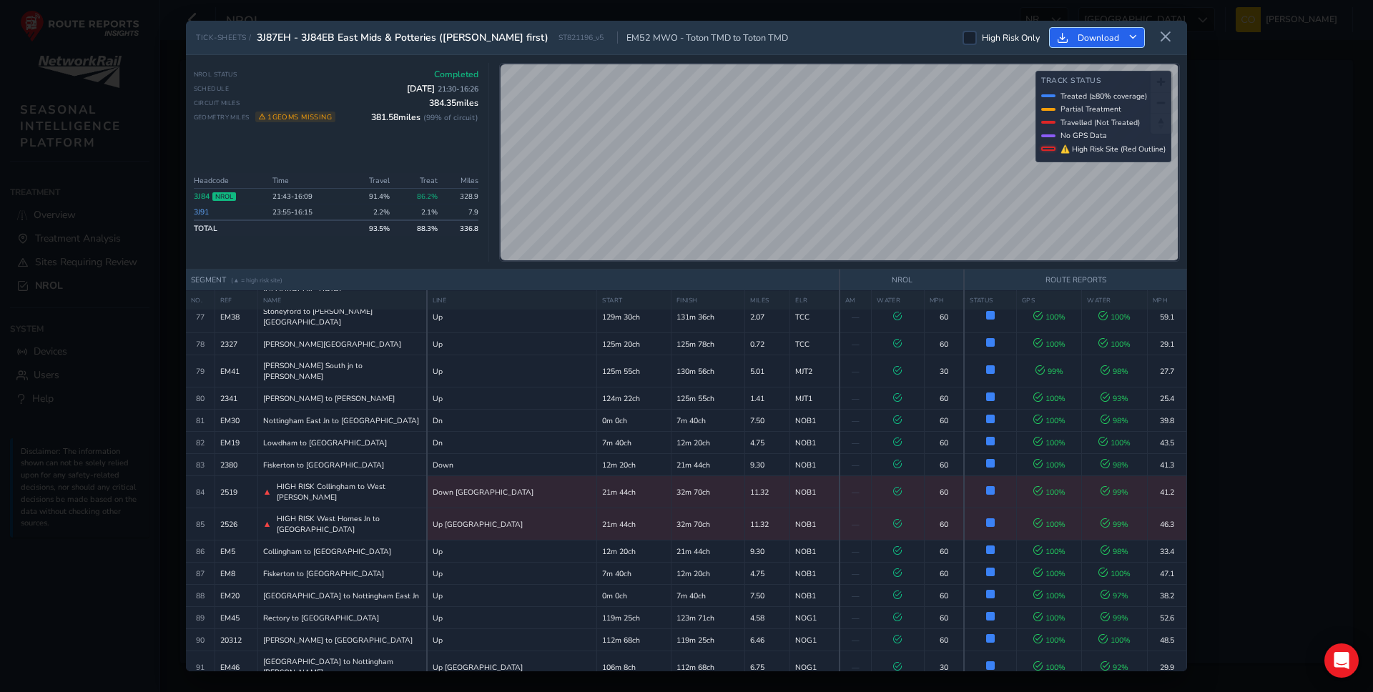
click at [1130, 38] on icon "Download" at bounding box center [1133, 38] width 8 height 8
click at [1167, 26] on button at bounding box center [1165, 38] width 23 height 24
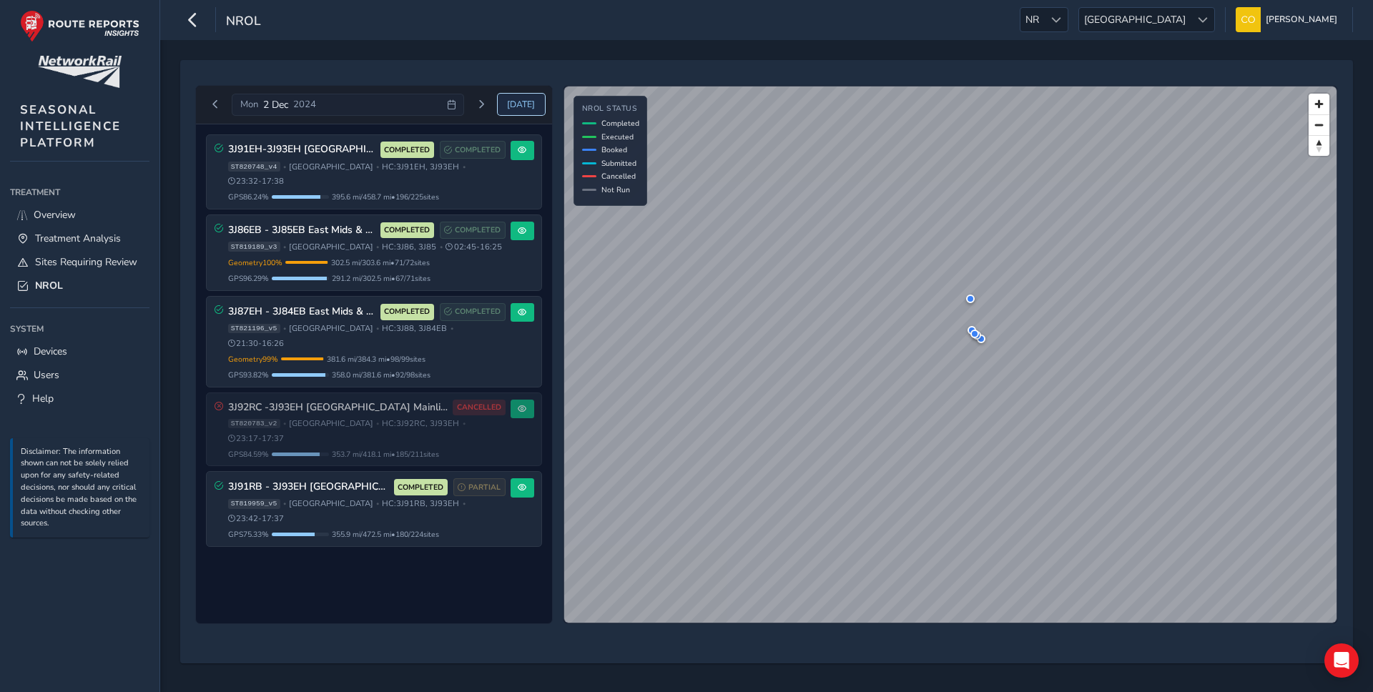
click at [510, 110] on button "[DATE]" at bounding box center [521, 104] width 47 height 21
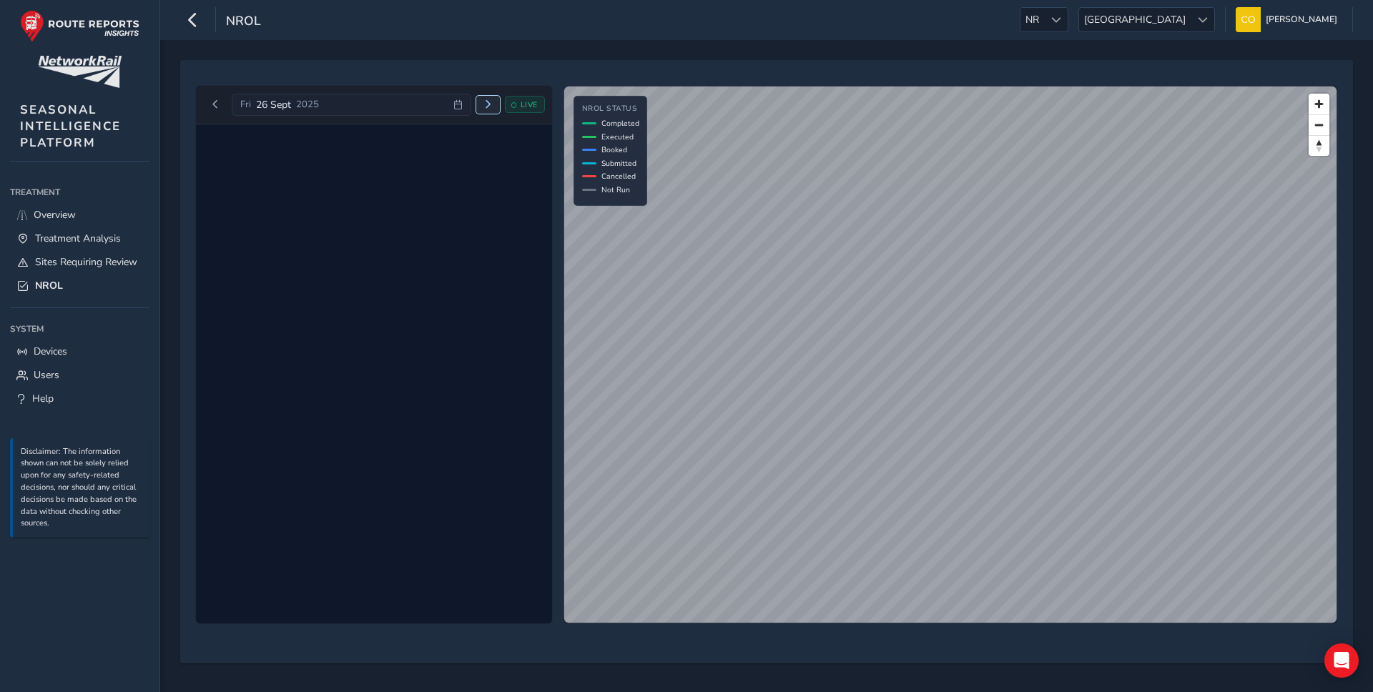
click at [485, 108] on span "Next day" at bounding box center [487, 104] width 9 height 9
click at [485, 108] on span "Next day" at bounding box center [481, 104] width 9 height 9
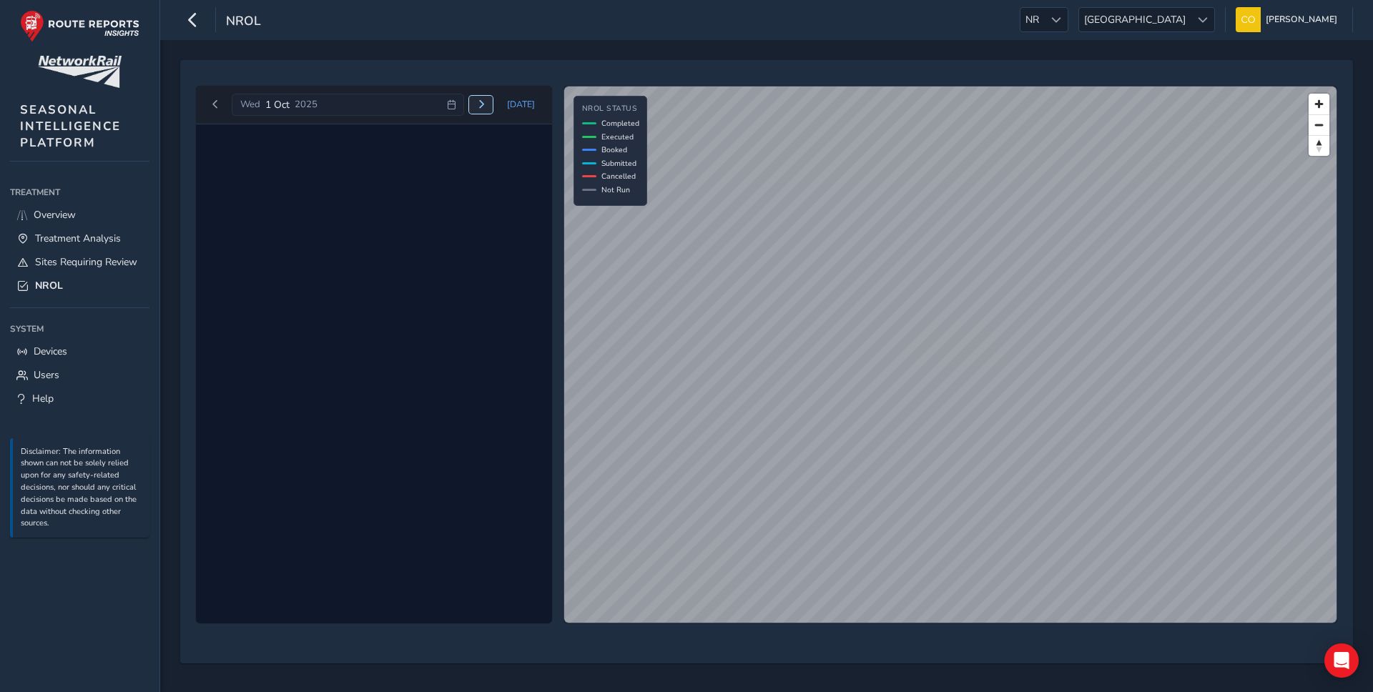
click at [485, 108] on span "Next day" at bounding box center [481, 104] width 9 height 9
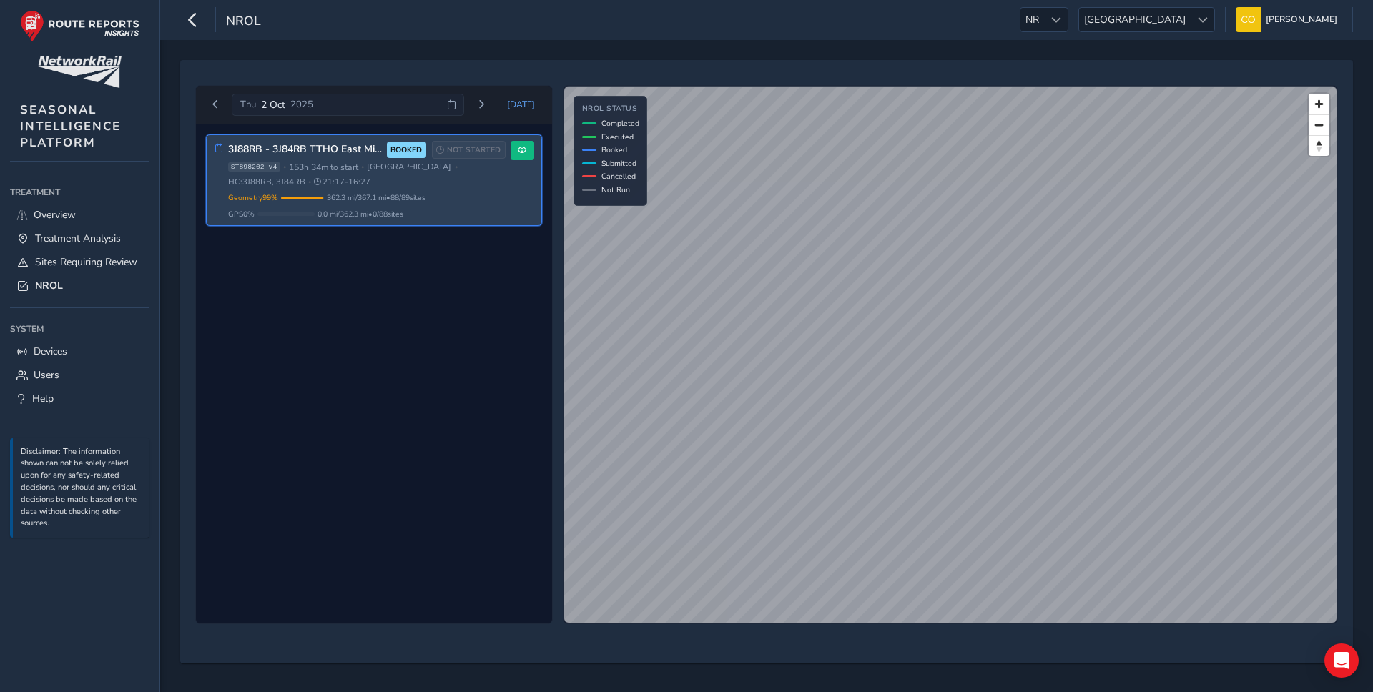
click at [460, 187] on div "ST898202_v4 • 153h 34m to start • [GEOGRAPHIC_DATA] • HC: 3J88RB, 3J84RB • 21:1…" at bounding box center [366, 175] width 277 height 26
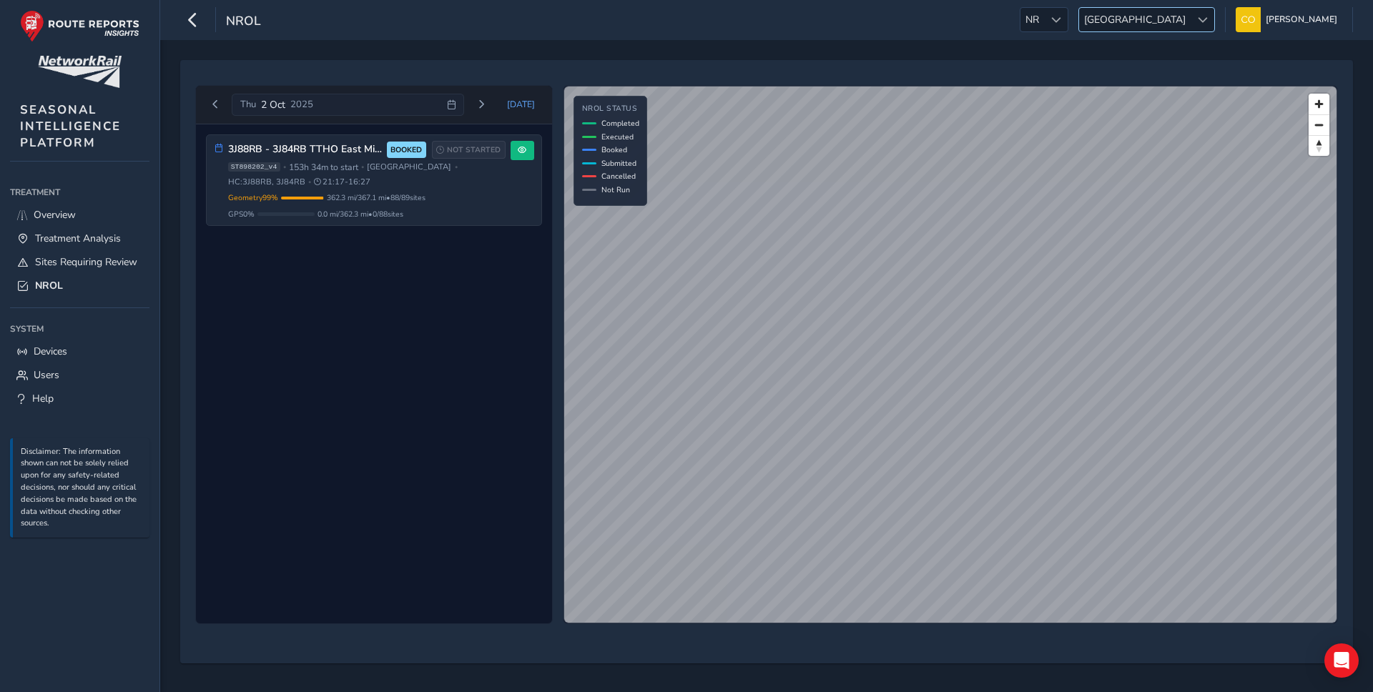
click at [1155, 22] on span "[GEOGRAPHIC_DATA]" at bounding box center [1135, 20] width 112 height 24
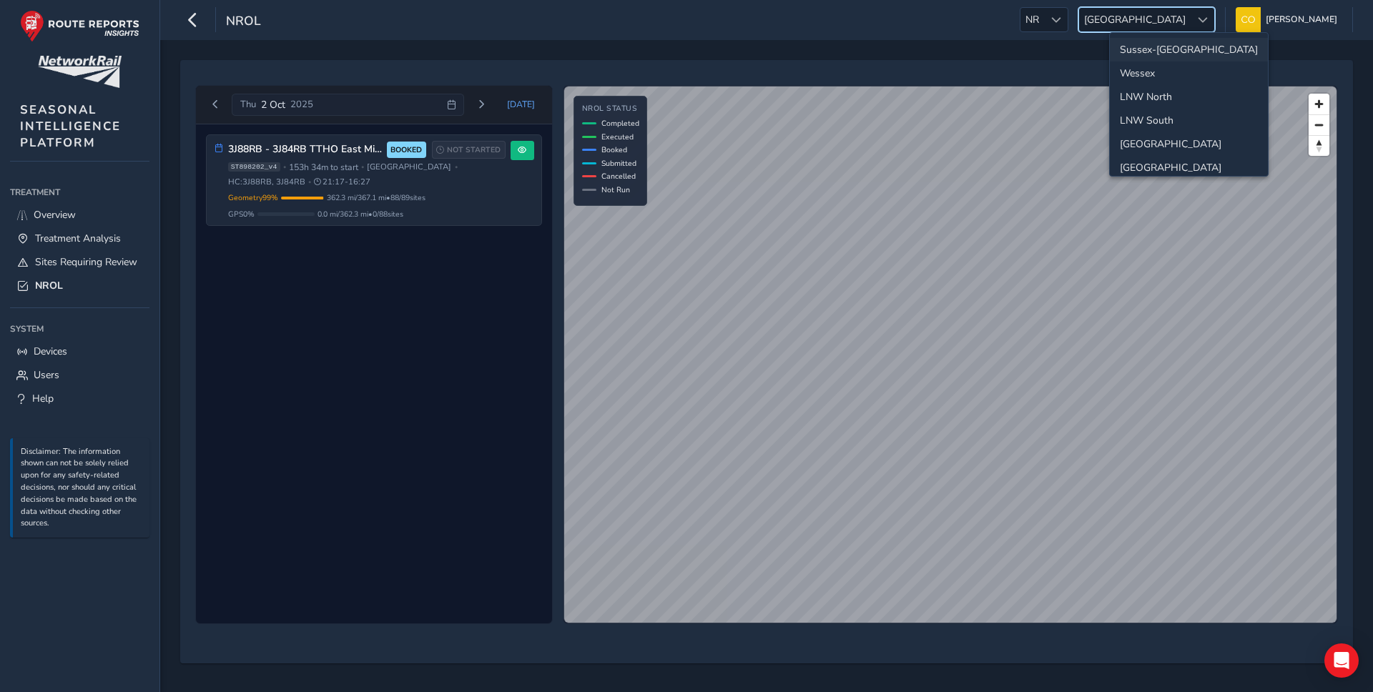
click at [1166, 56] on li "Sussex-[GEOGRAPHIC_DATA]" at bounding box center [1188, 50] width 158 height 24
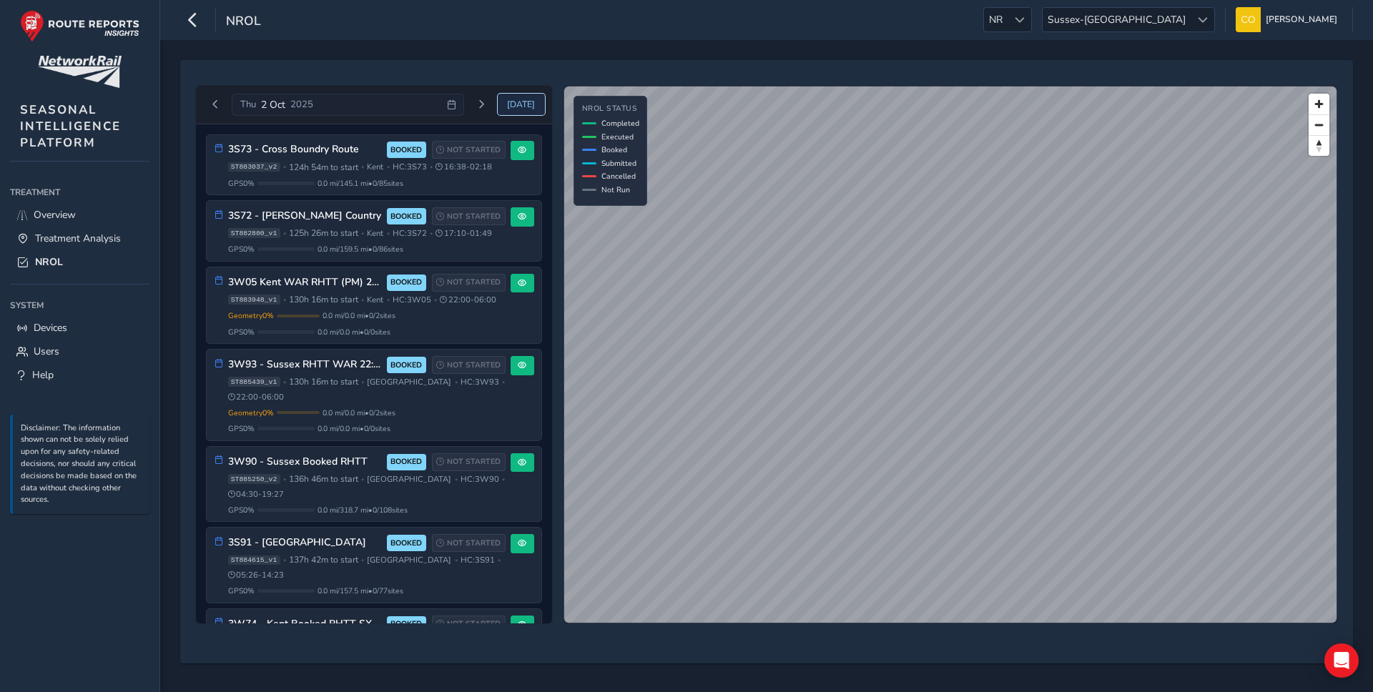
click at [523, 100] on span "[DATE]" at bounding box center [521, 104] width 28 height 11
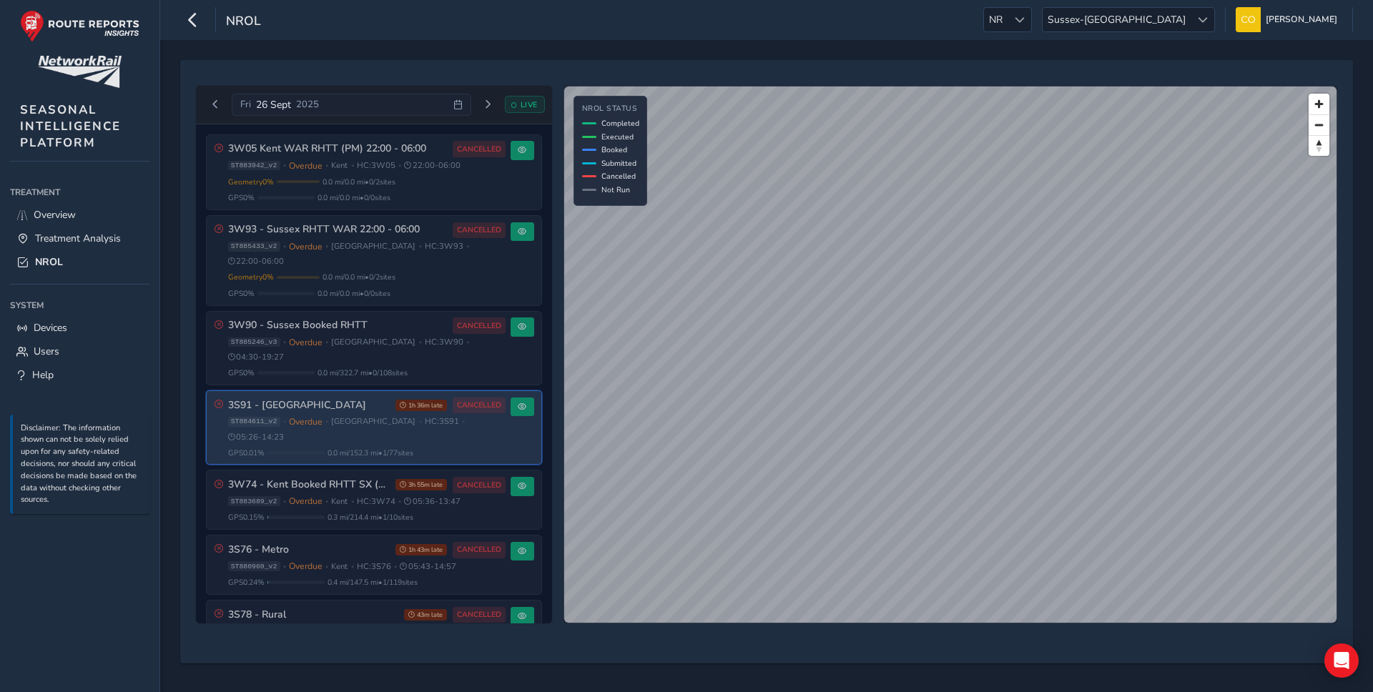
scroll to position [184, 0]
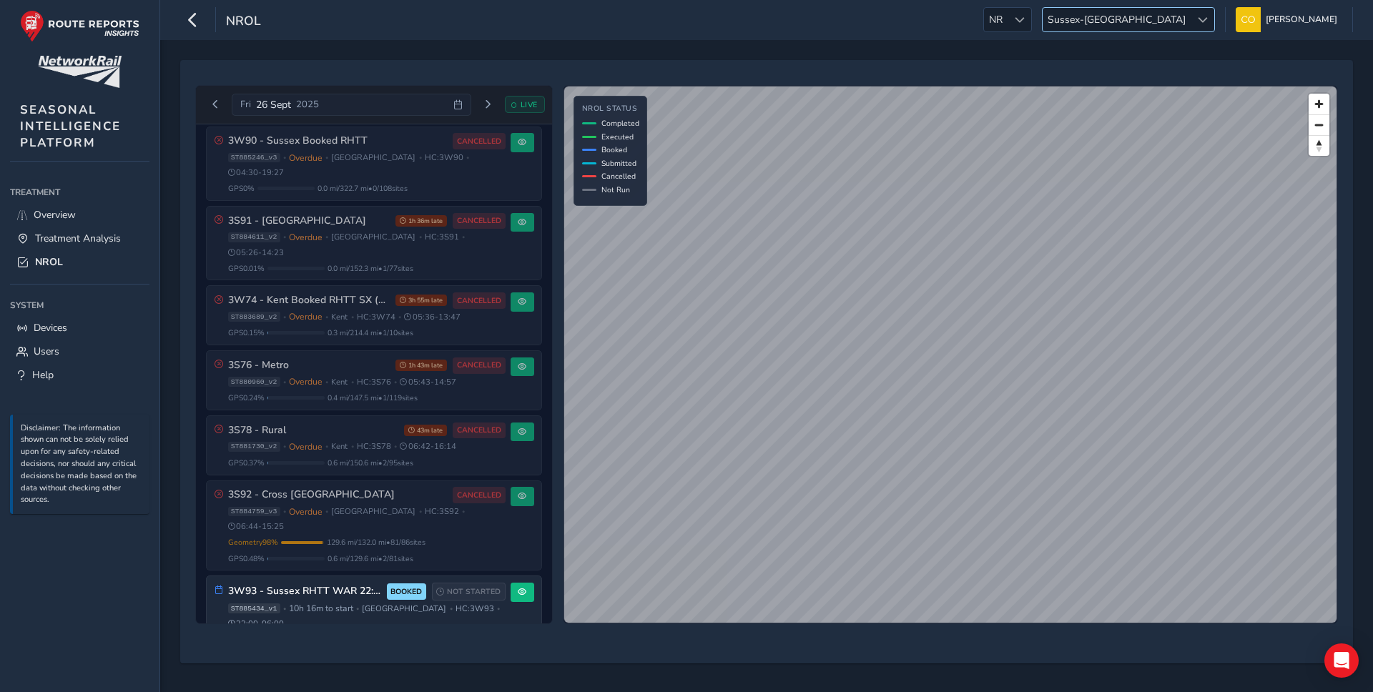
click at [1190, 9] on div at bounding box center [1202, 20] width 24 height 24
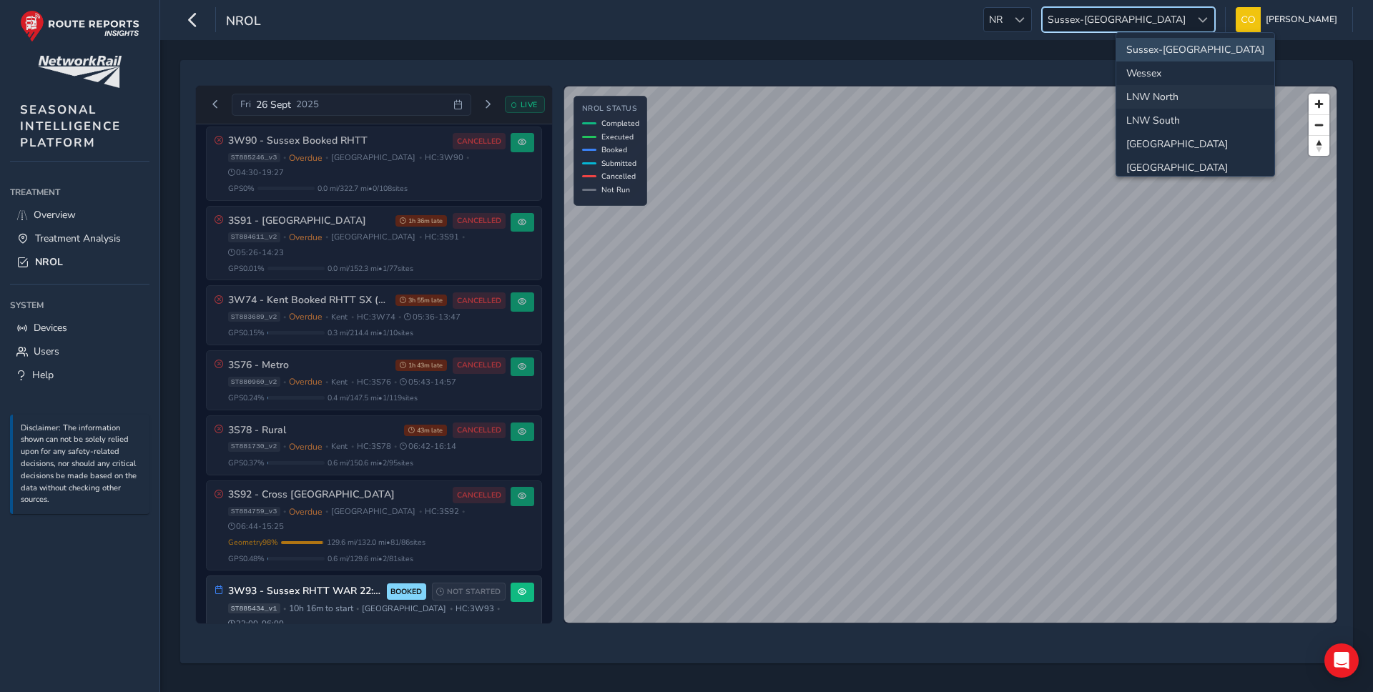
scroll to position [4, 0]
click at [1182, 74] on li "Wessex" at bounding box center [1195, 70] width 158 height 24
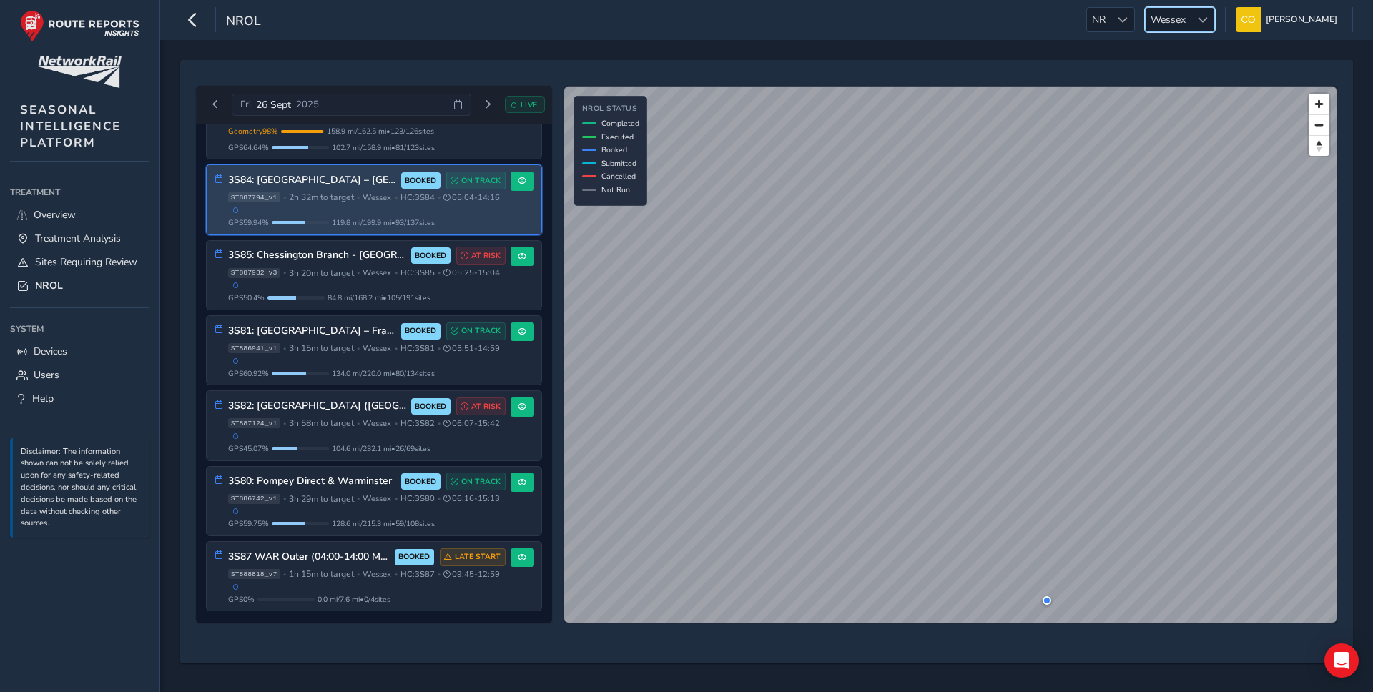
scroll to position [76, 0]
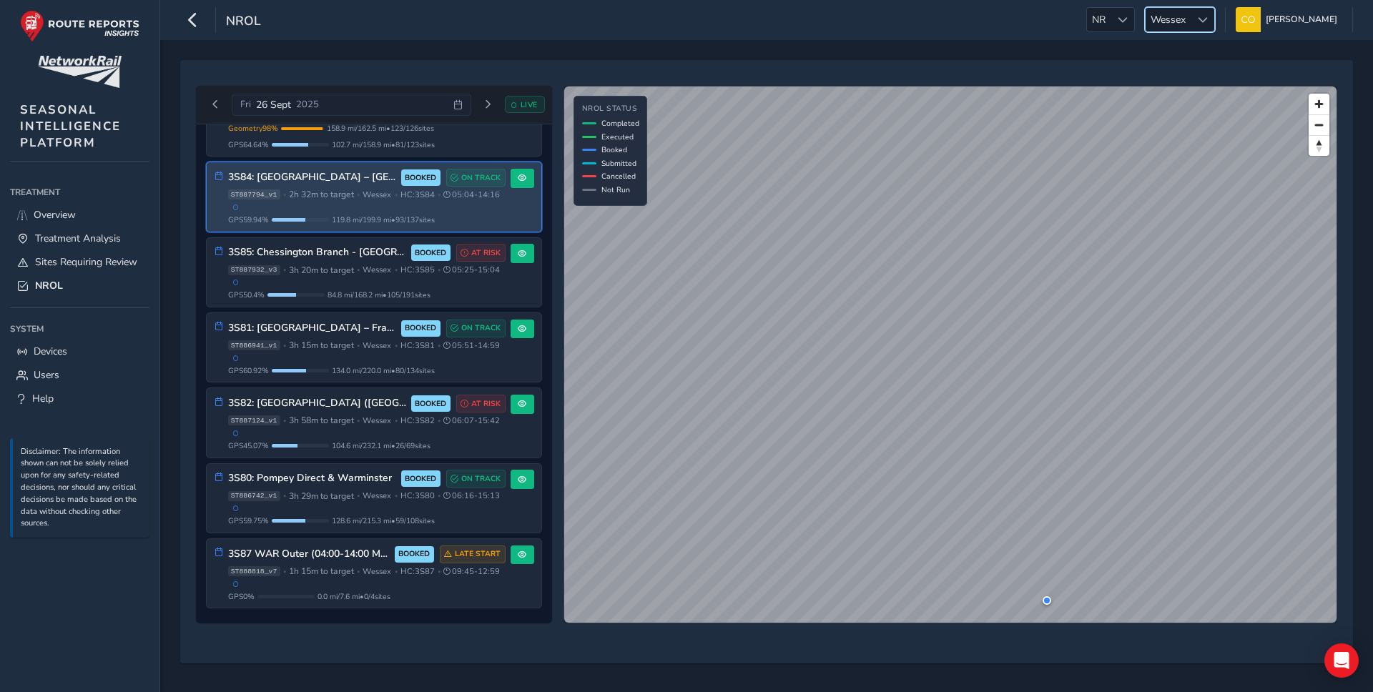
click at [297, 207] on div "ST887794_v1 • 2h 32m to target • [GEOGRAPHIC_DATA] • HC: 3S84 • 05:04 - 14:16" at bounding box center [366, 199] width 277 height 21
click at [526, 176] on button at bounding box center [522, 178] width 24 height 19
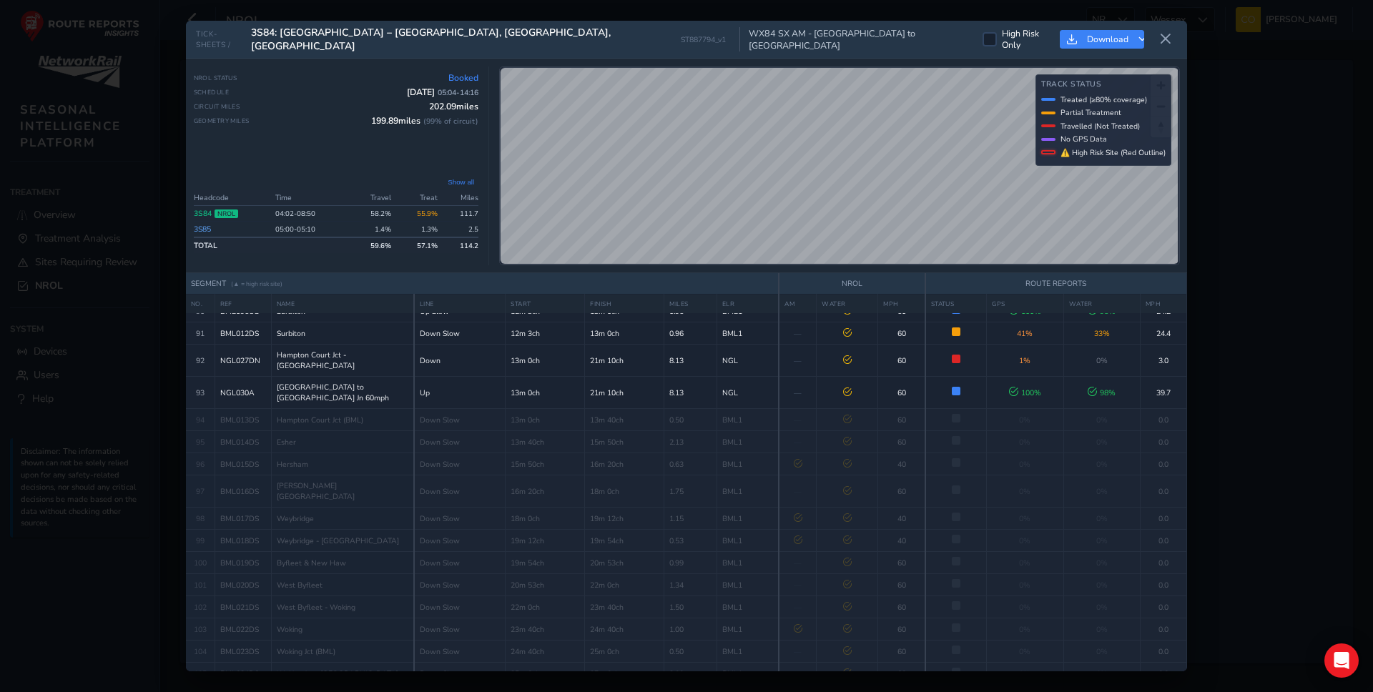
scroll to position [2745, 0]
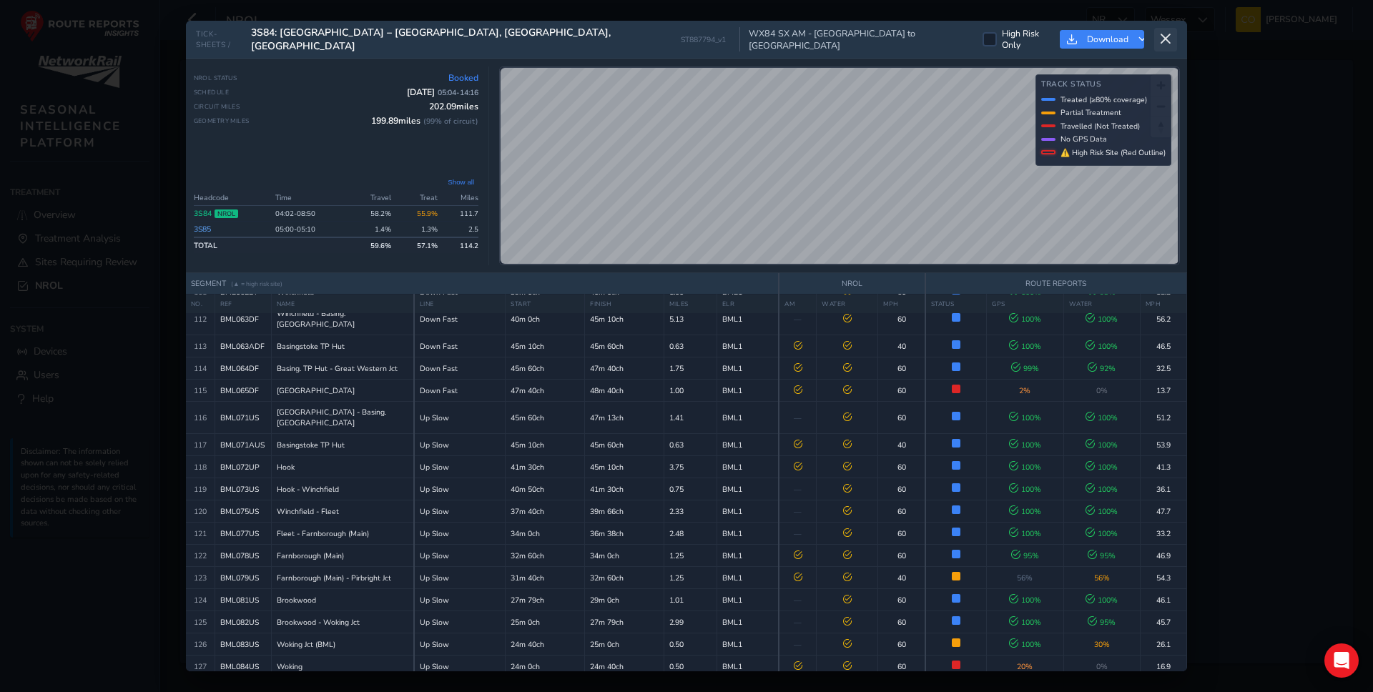
click at [1164, 34] on icon at bounding box center [1165, 39] width 13 height 13
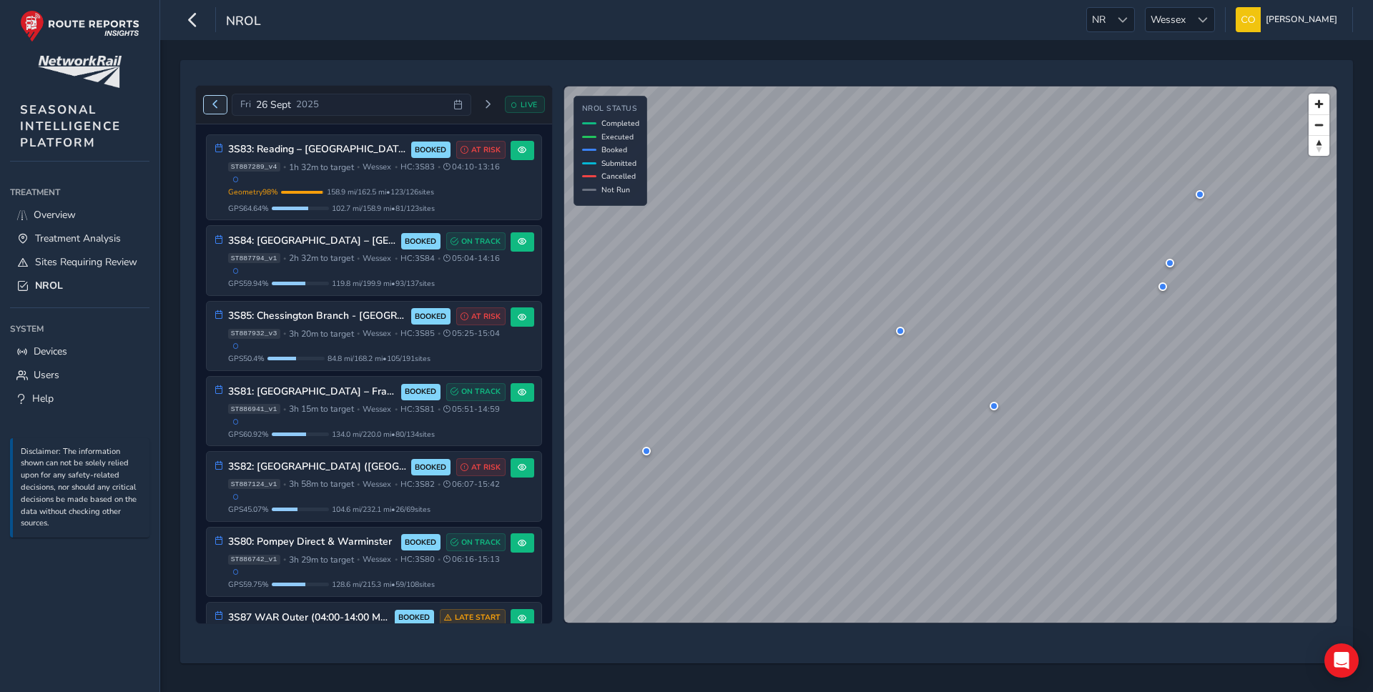
click at [211, 107] on span "Previous day" at bounding box center [215, 104] width 9 height 9
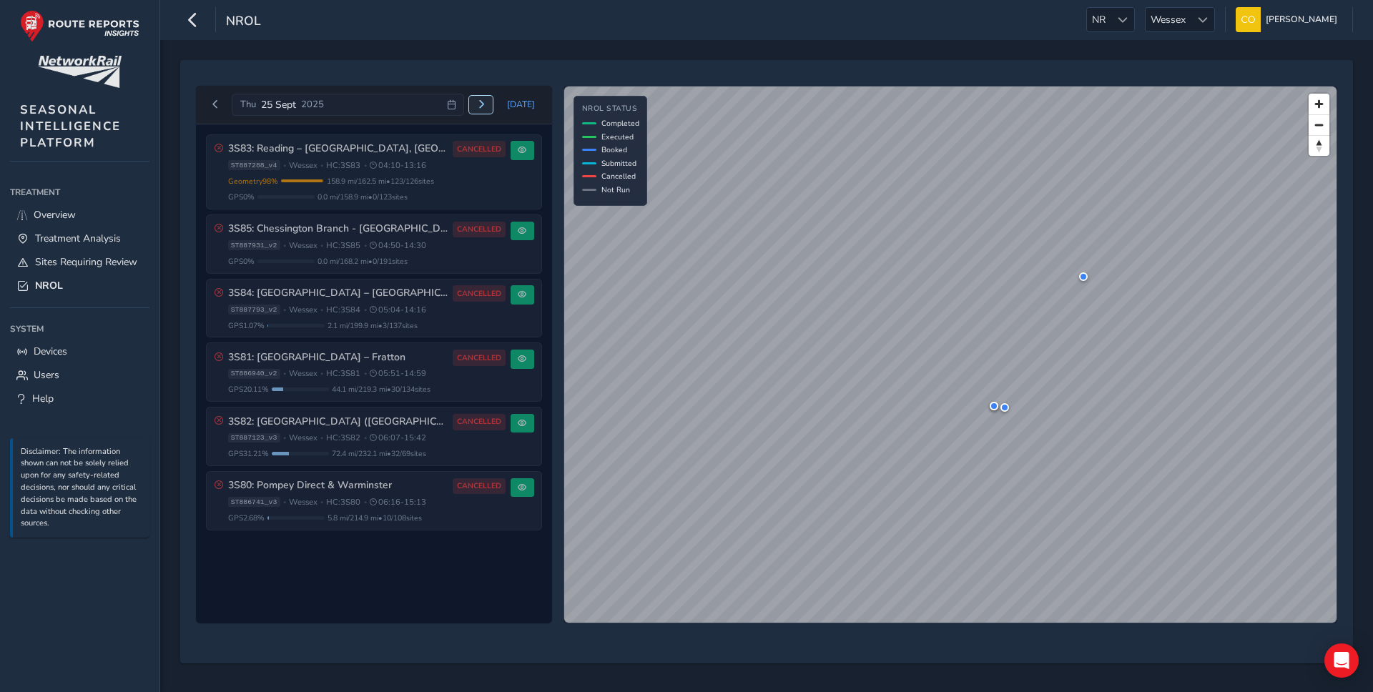
click at [485, 103] on span "Next day" at bounding box center [481, 104] width 9 height 9
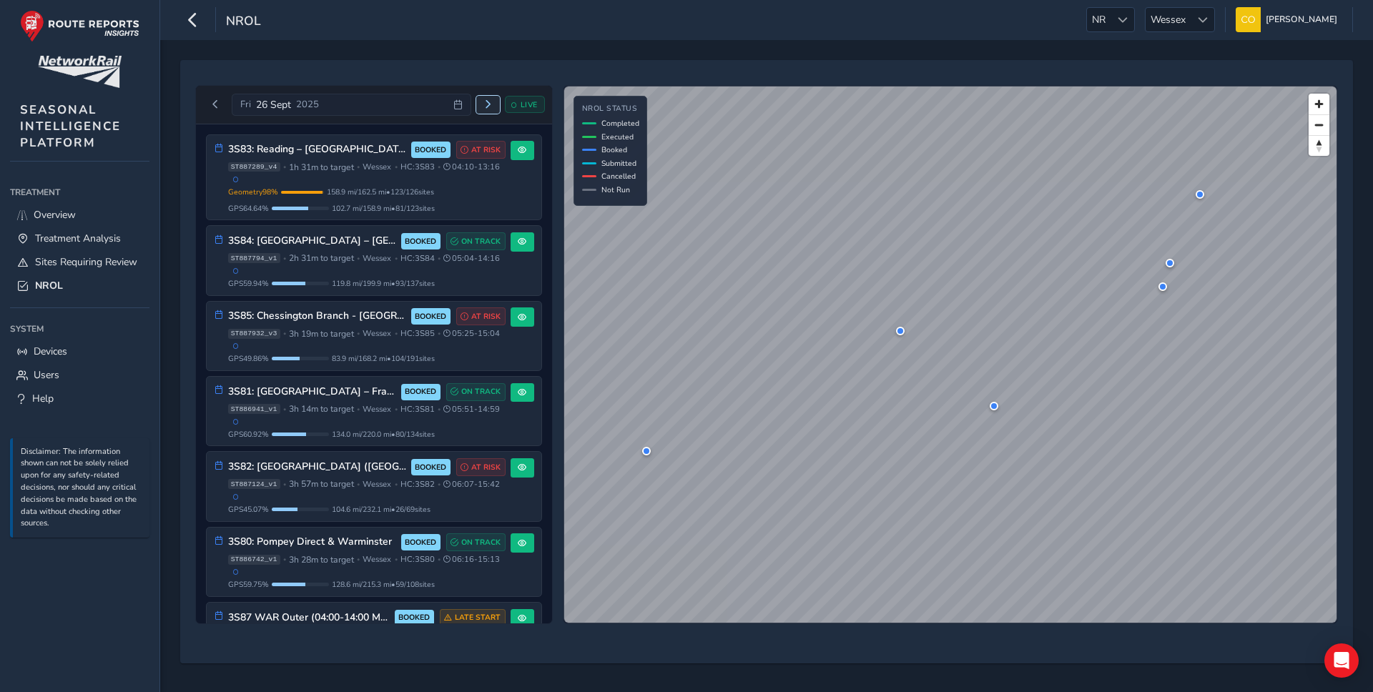
click at [486, 103] on span "Next day" at bounding box center [487, 104] width 9 height 9
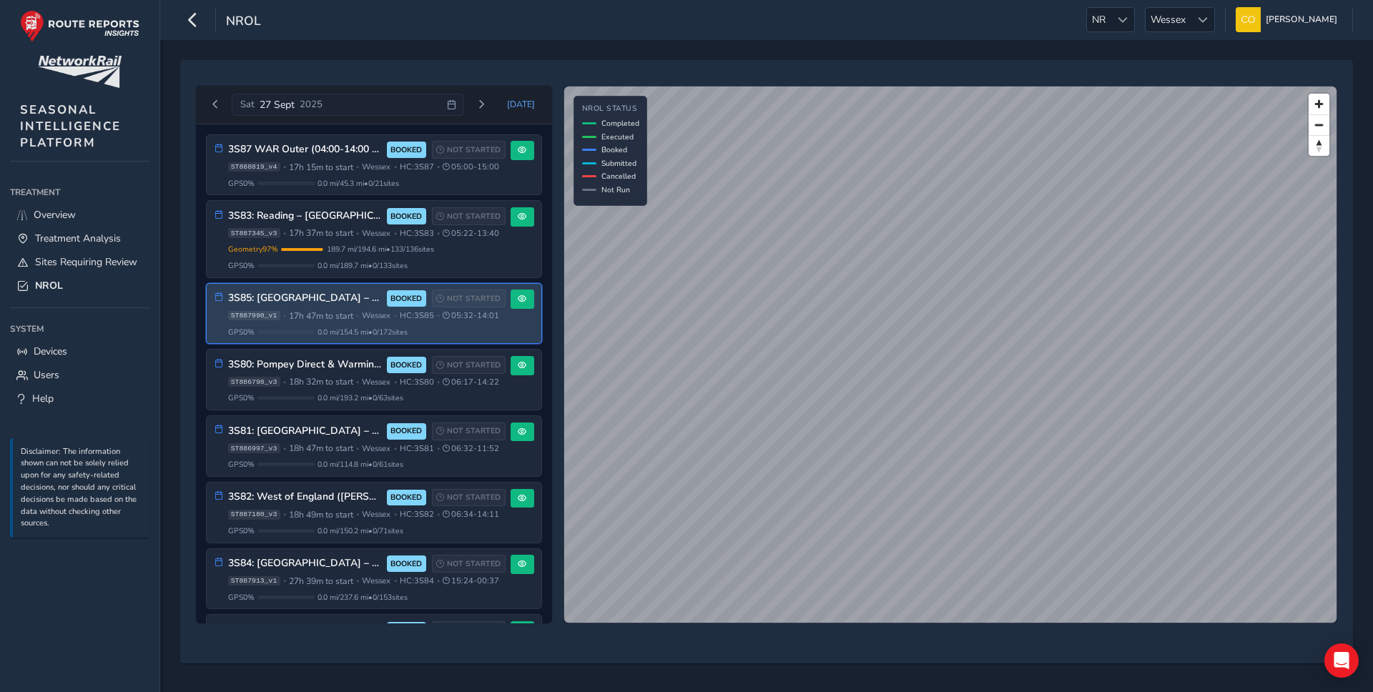
scroll to position [266, 0]
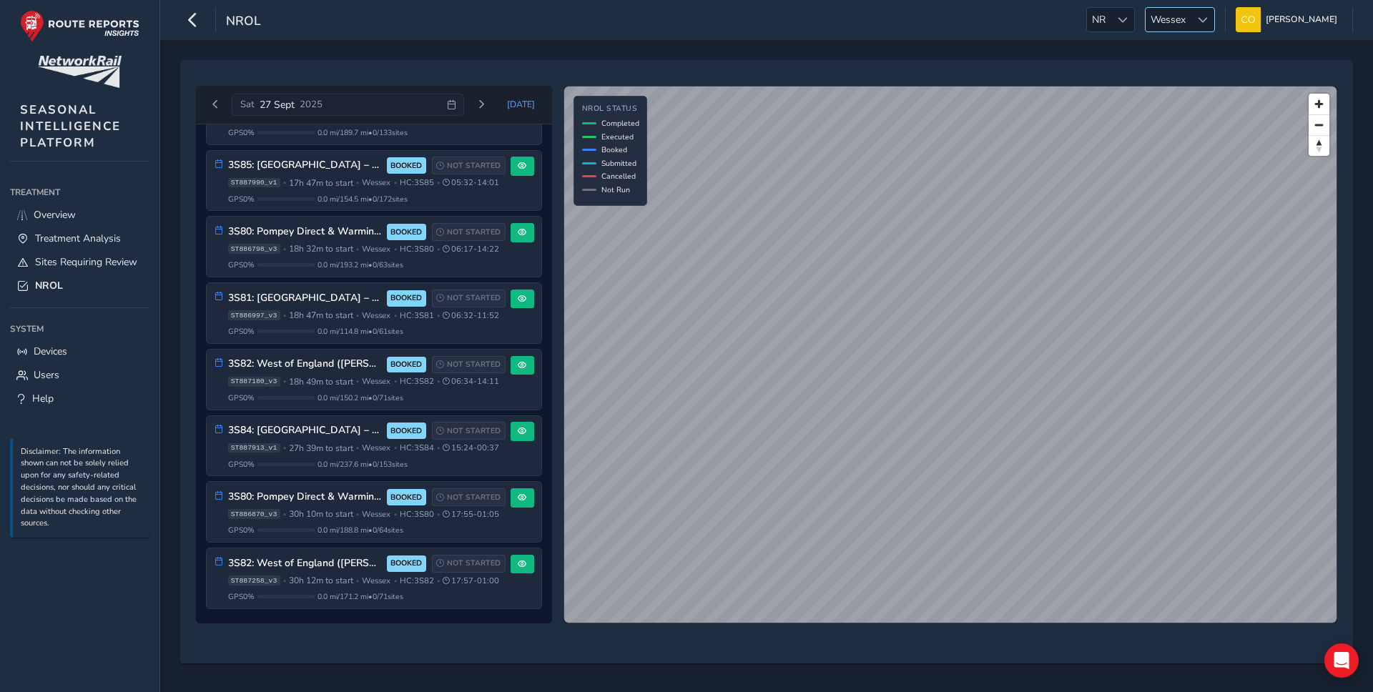
click at [1181, 24] on span "Wessex" at bounding box center [1167, 20] width 45 height 24
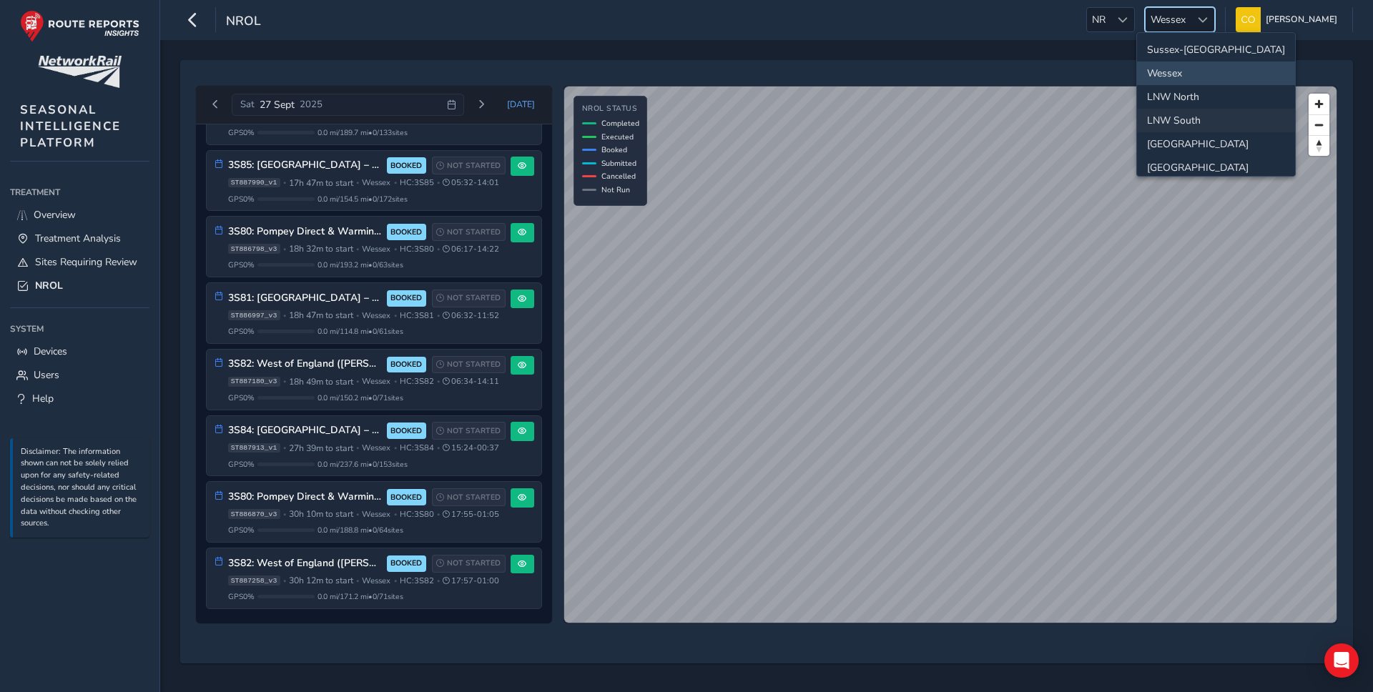
scroll to position [150, 0]
click at [1179, 157] on li "[GEOGRAPHIC_DATA]" at bounding box center [1216, 159] width 158 height 24
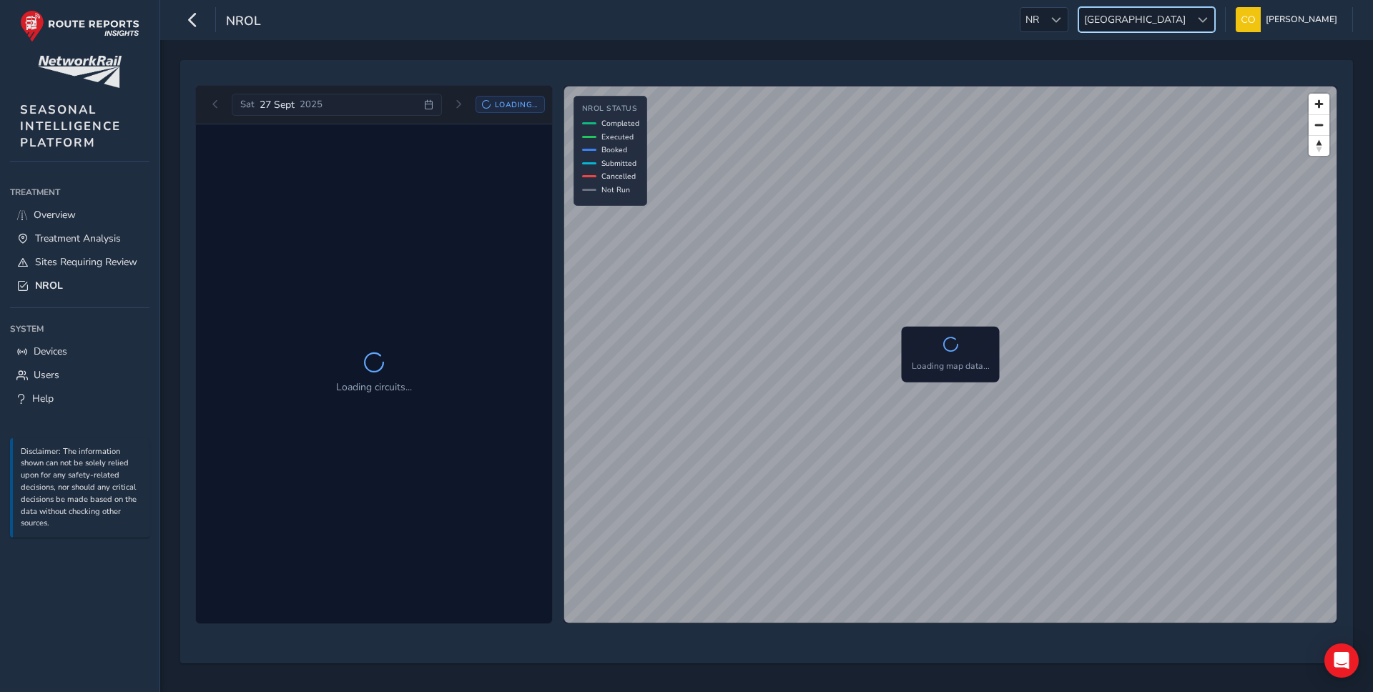
scroll to position [0, 0]
click at [515, 100] on span "[DATE]" at bounding box center [521, 104] width 28 height 11
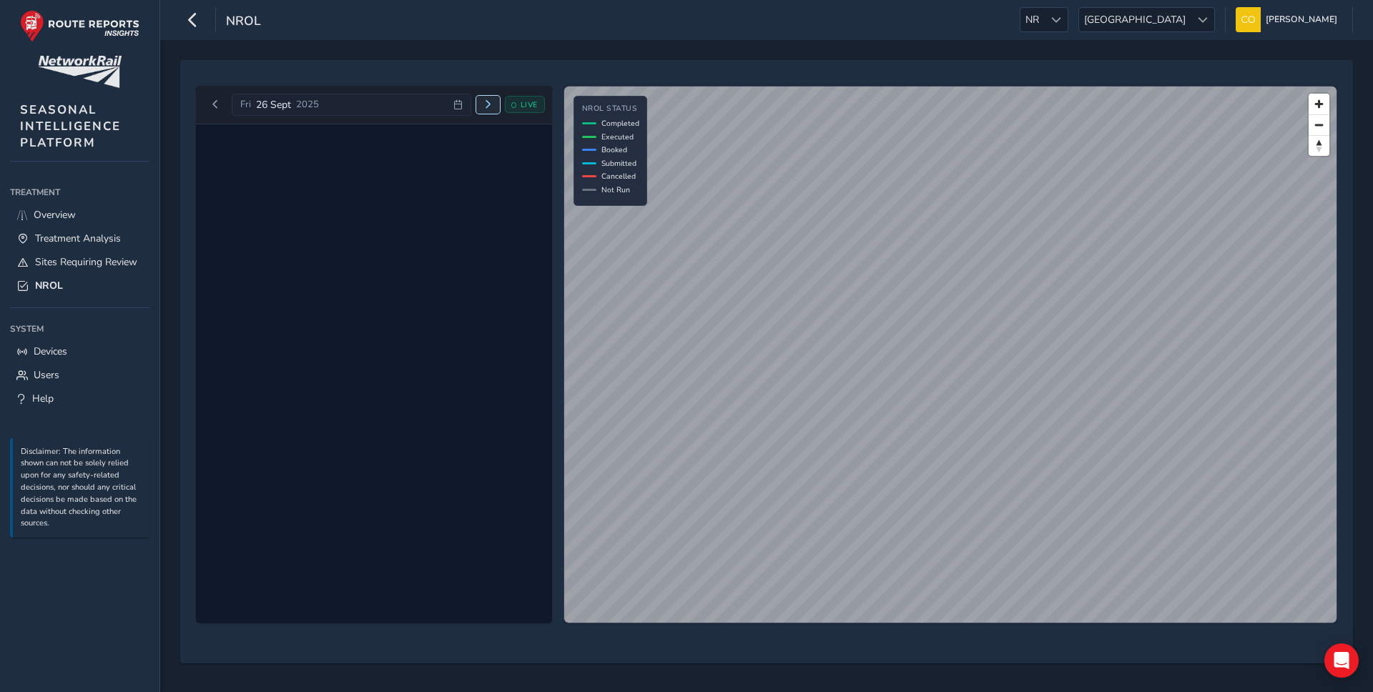
click at [486, 104] on span "Next day" at bounding box center [487, 104] width 9 height 9
click at [485, 104] on span "Next day" at bounding box center [481, 104] width 9 height 9
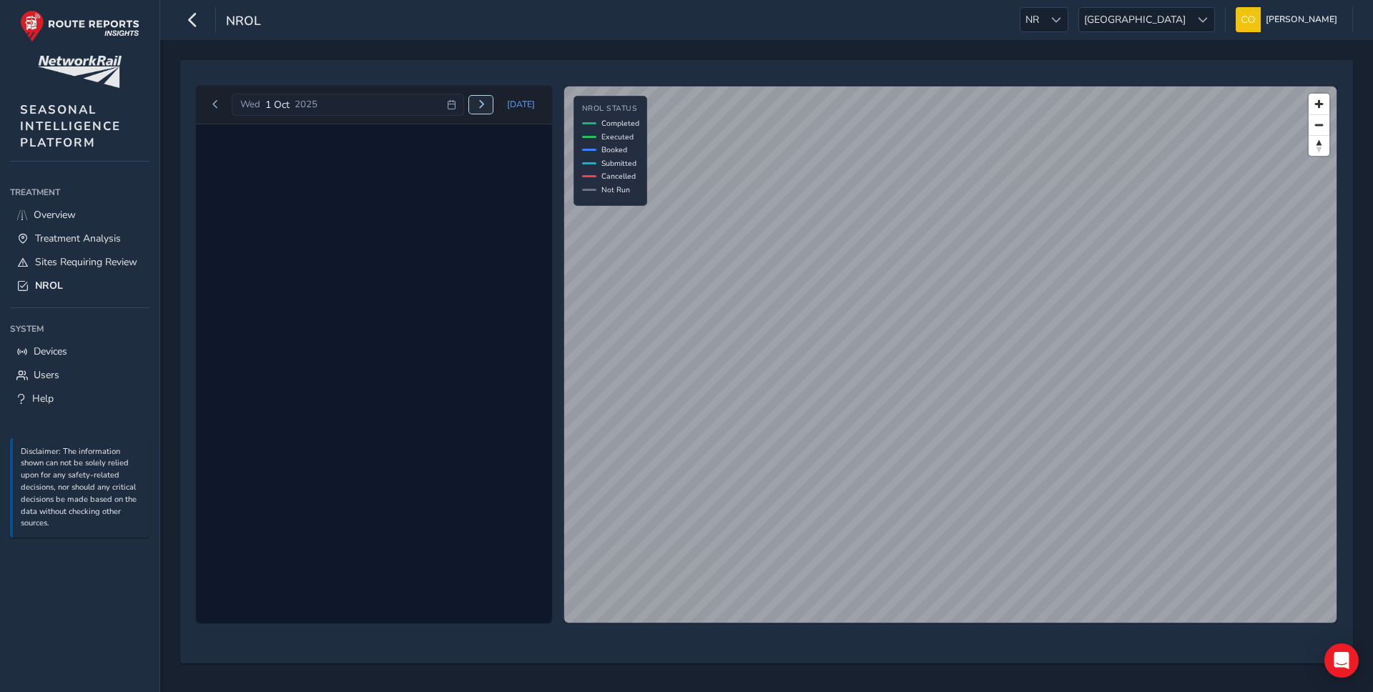
click at [485, 104] on span "Next day" at bounding box center [481, 104] width 9 height 9
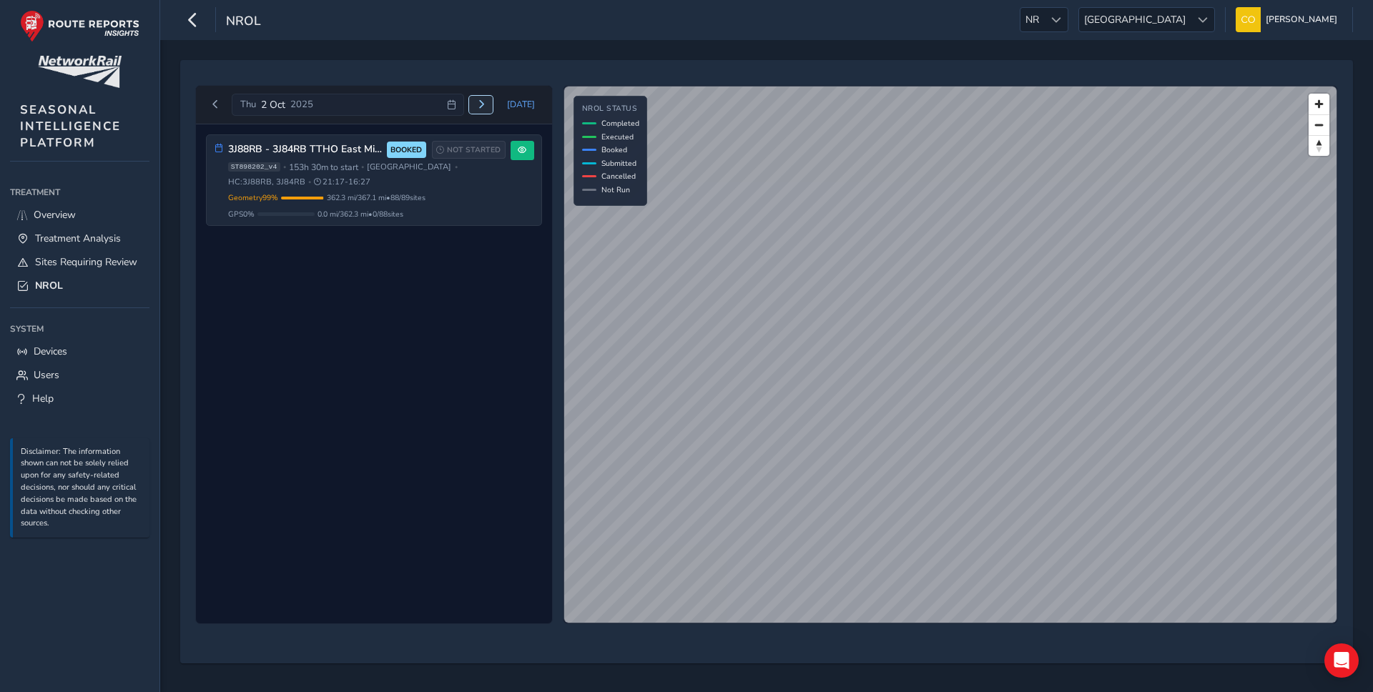
click at [485, 104] on span "Next day" at bounding box center [481, 104] width 9 height 9
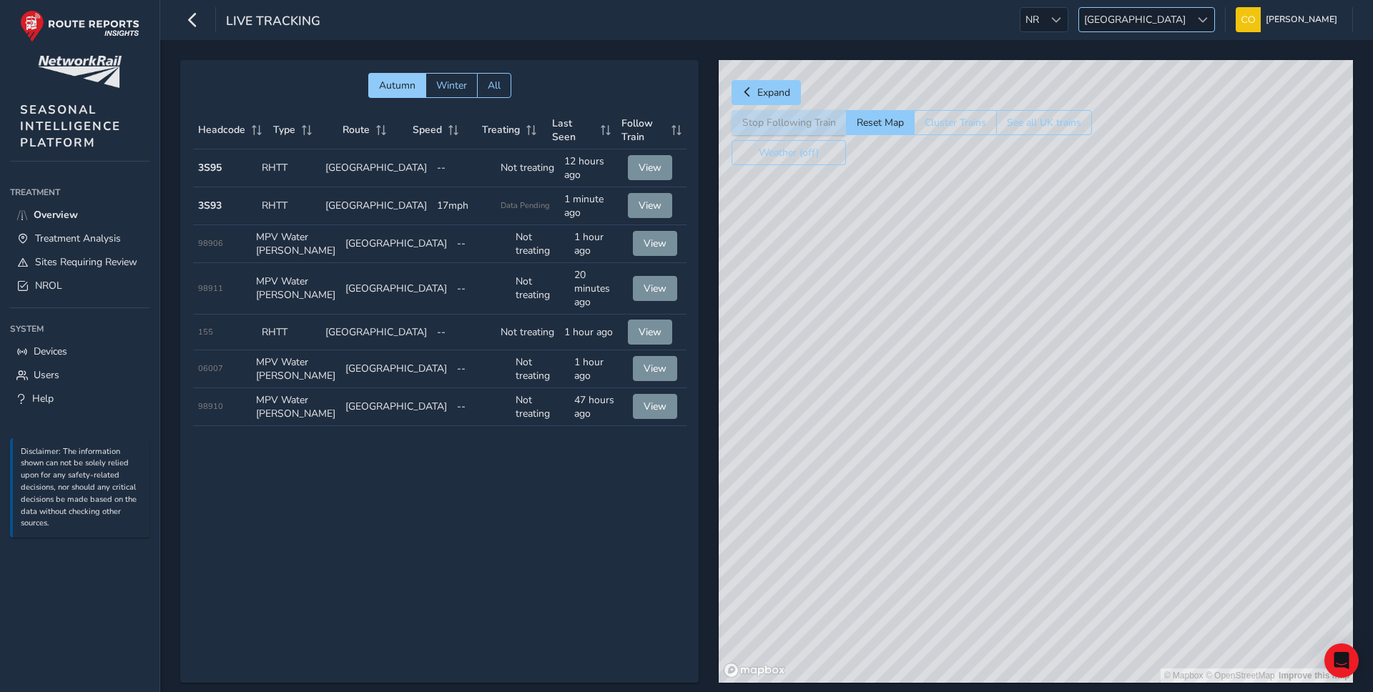
click at [1152, 21] on span "[GEOGRAPHIC_DATA]" at bounding box center [1135, 20] width 112 height 24
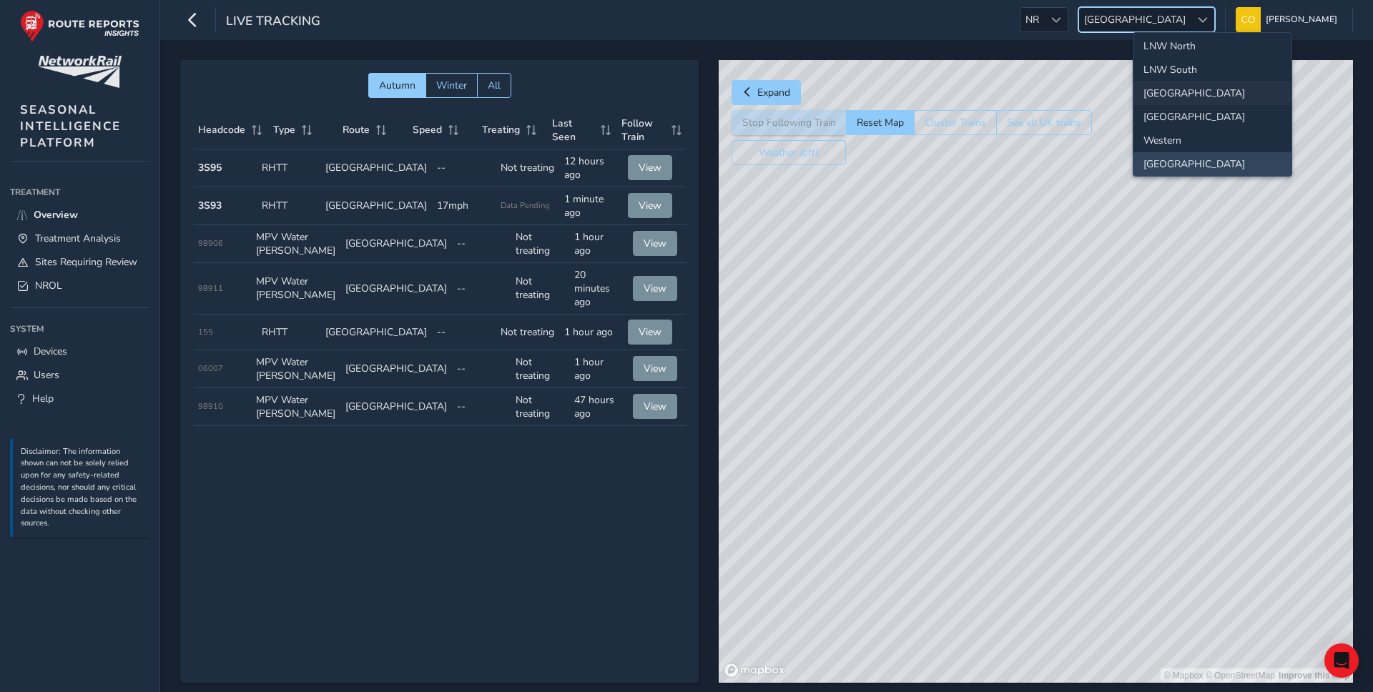
scroll to position [150, 0]
click at [1162, 156] on li "[GEOGRAPHIC_DATA]" at bounding box center [1212, 159] width 158 height 24
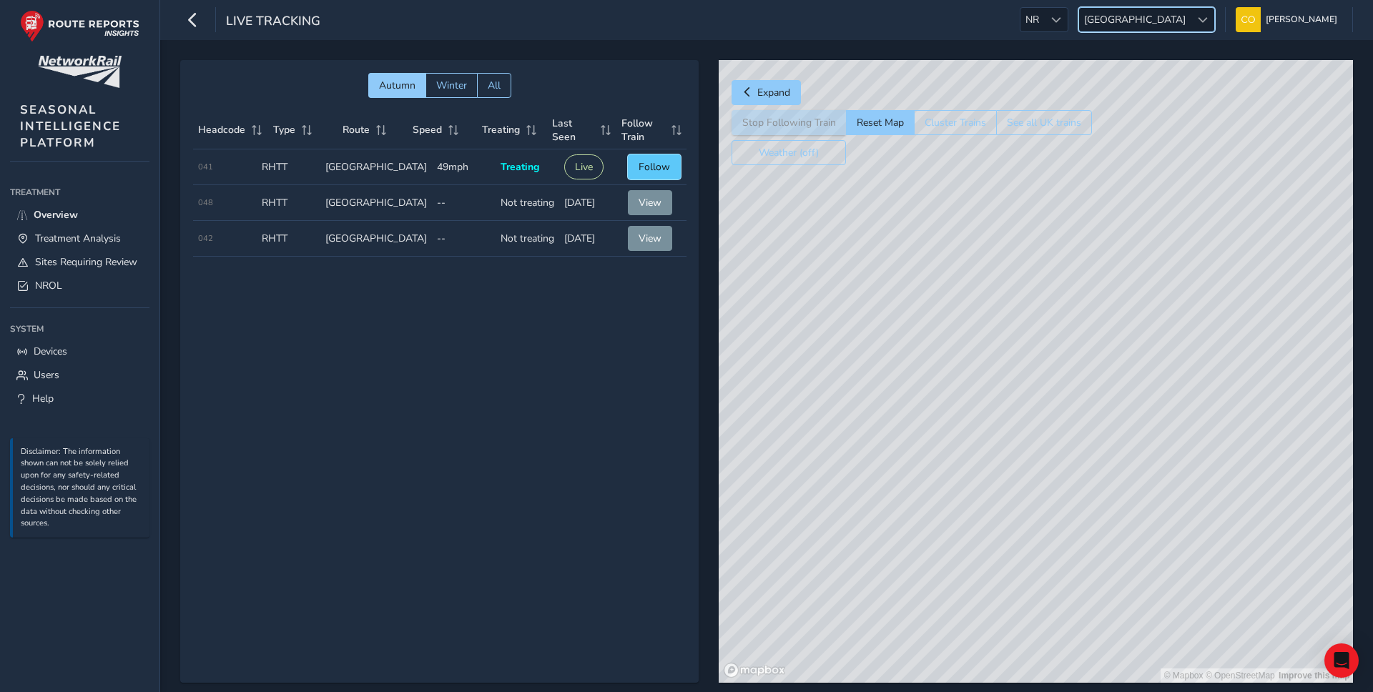
click at [648, 155] on button "Follow" at bounding box center [654, 166] width 53 height 25
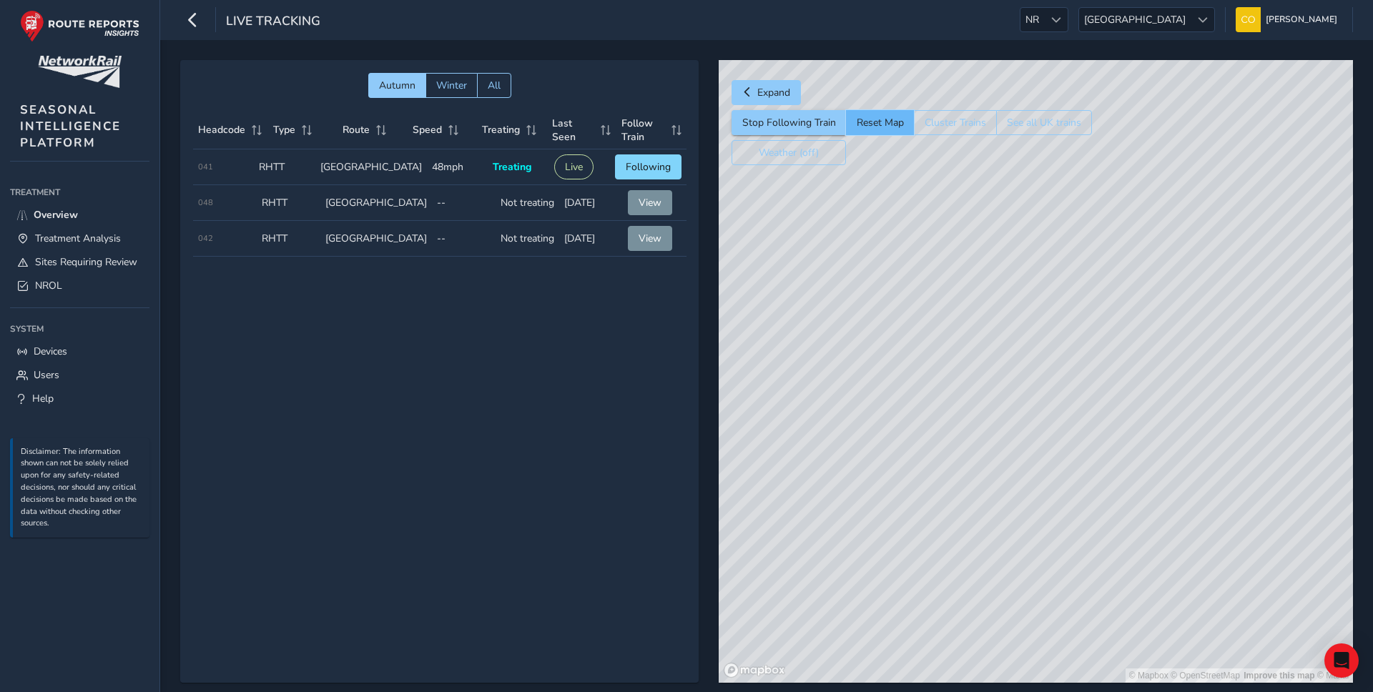
click at [871, 124] on button "Reset Map" at bounding box center [880, 122] width 68 height 25
click at [468, 307] on div "Autumn Winter All Headcode Type Route Speed Treating Last Seen Follow Train Hea…" at bounding box center [439, 371] width 518 height 623
drag, startPoint x: 981, startPoint y: 318, endPoint x: 944, endPoint y: 315, distance: 37.3
click at [944, 315] on div "© Mapbox © OpenStreetMap Improve this map" at bounding box center [1035, 371] width 634 height 623
click at [83, 237] on span "Treatment Analysis" at bounding box center [78, 239] width 86 height 14
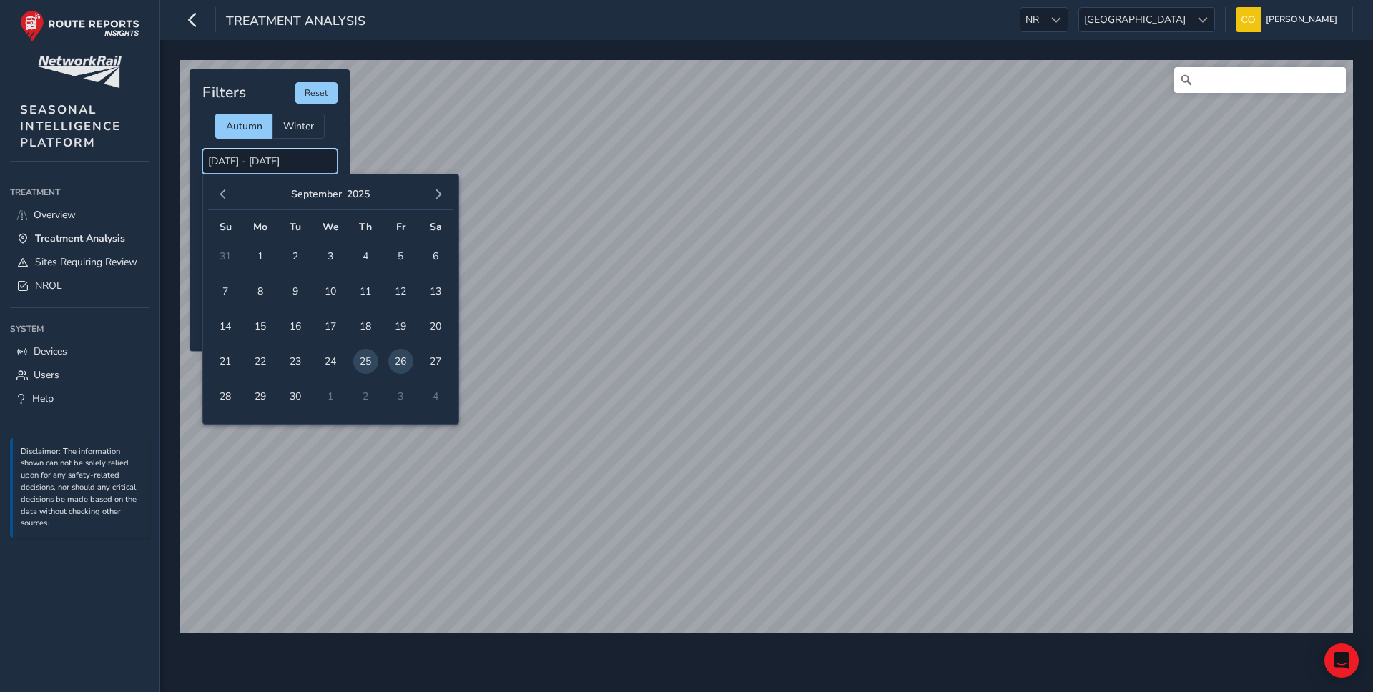
click at [278, 159] on input "25/09/2025 - 26/09/2025" at bounding box center [269, 161] width 135 height 25
click at [229, 195] on button "button" at bounding box center [223, 194] width 20 height 20
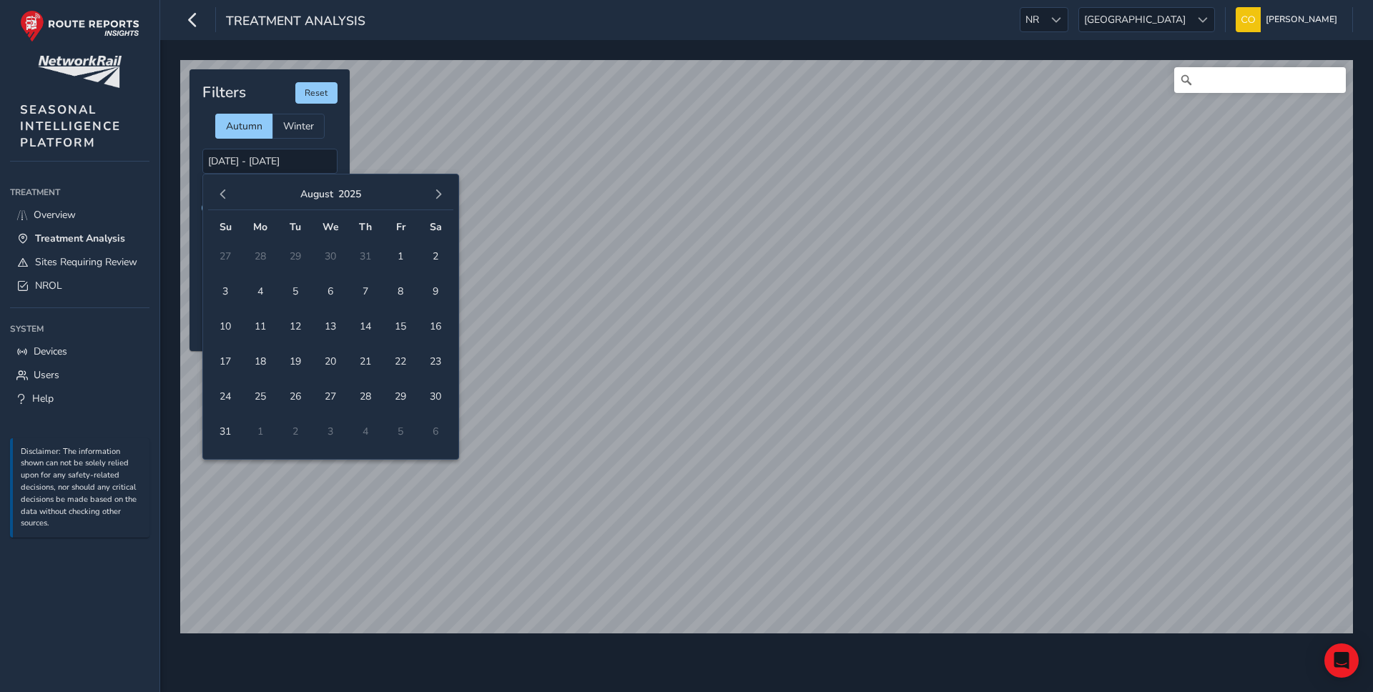
click at [229, 195] on button "button" at bounding box center [223, 194] width 20 height 20
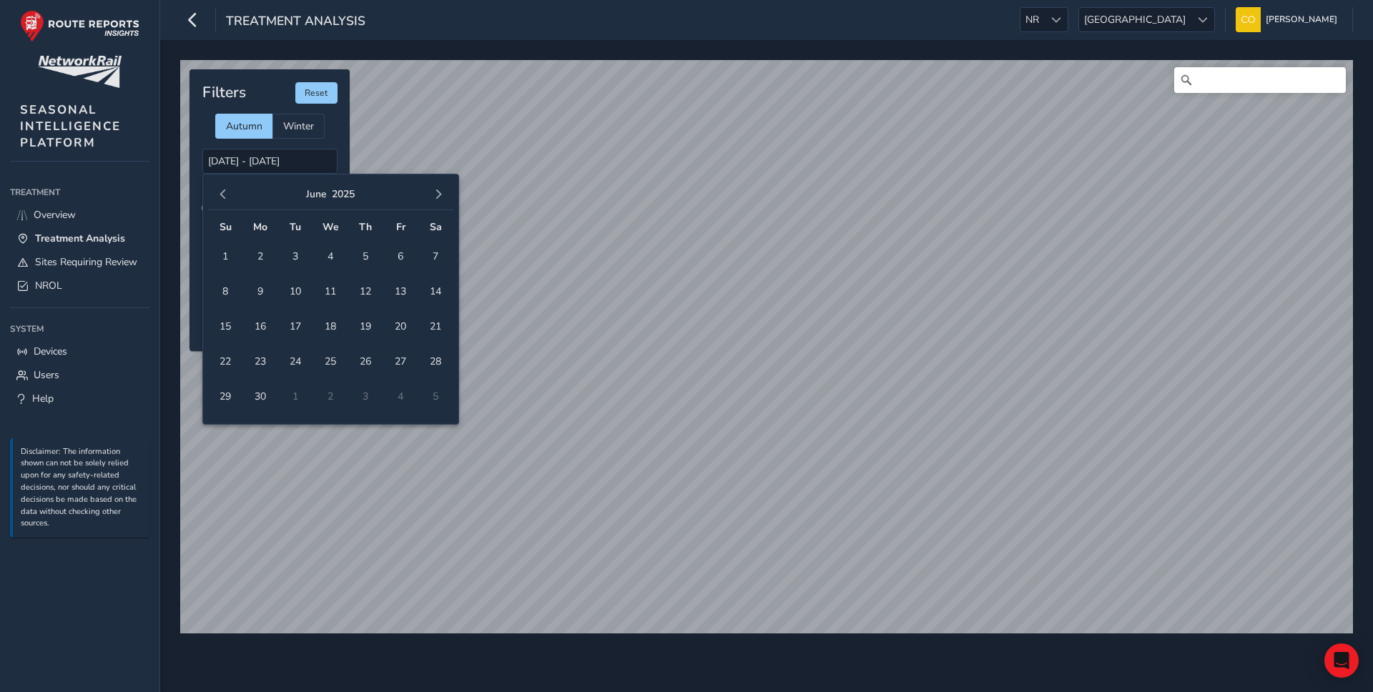
click at [229, 195] on button "button" at bounding box center [223, 194] width 20 height 20
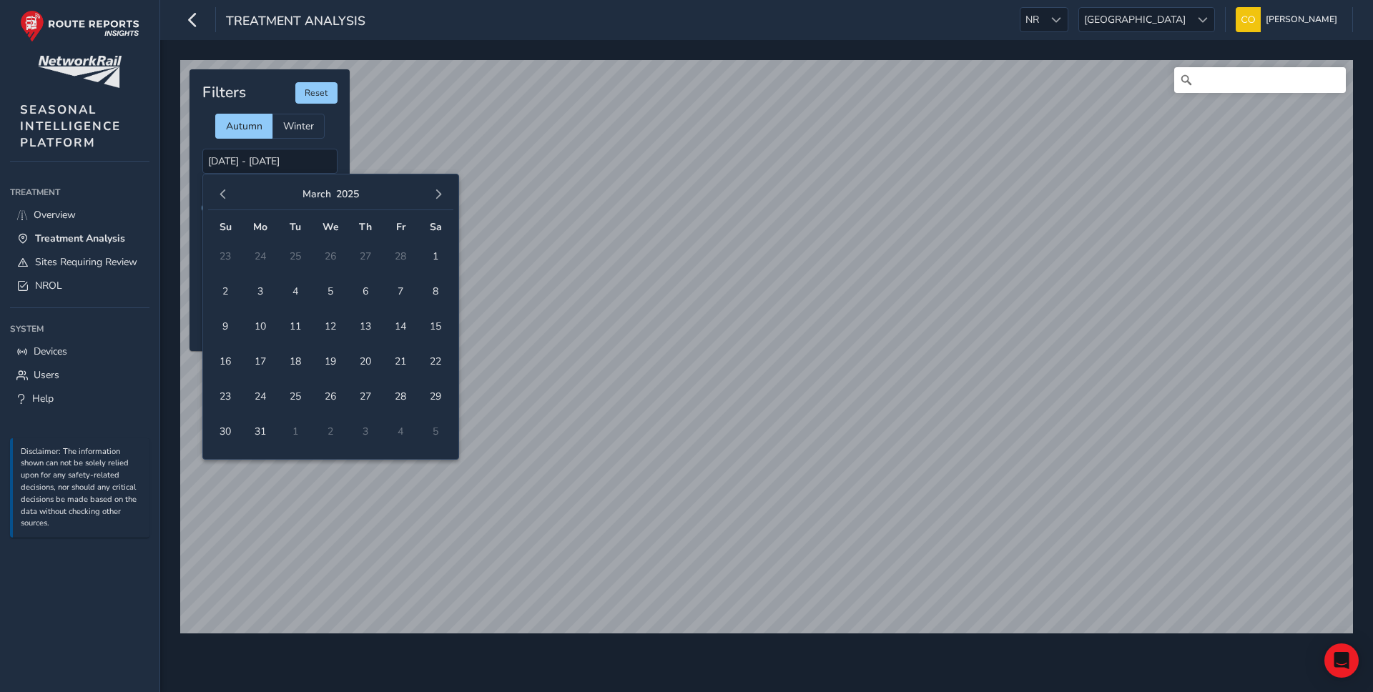
click at [229, 195] on button "button" at bounding box center [223, 194] width 20 height 20
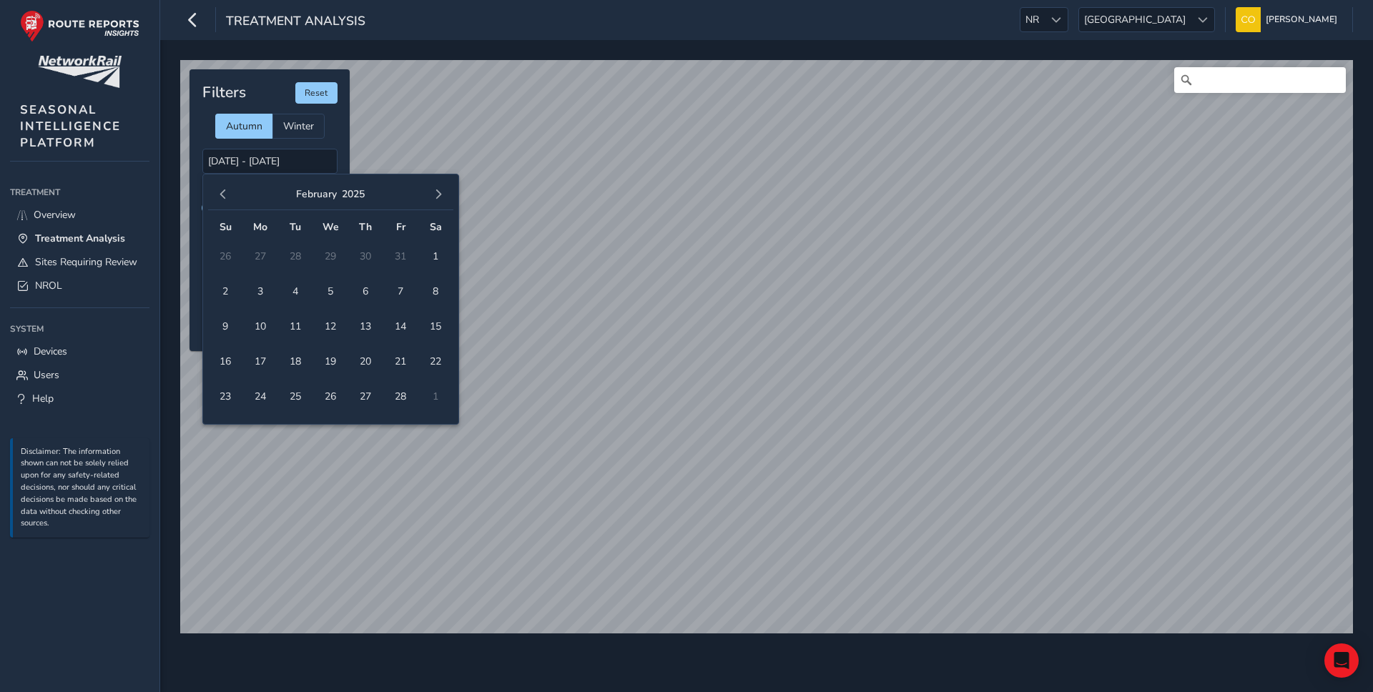
click at [229, 195] on button "button" at bounding box center [223, 194] width 20 height 20
click at [230, 254] on span "1" at bounding box center [225, 256] width 25 height 25
click at [262, 253] on span "2" at bounding box center [260, 256] width 25 height 25
type input "01/12/2024 - 02/12/2024"
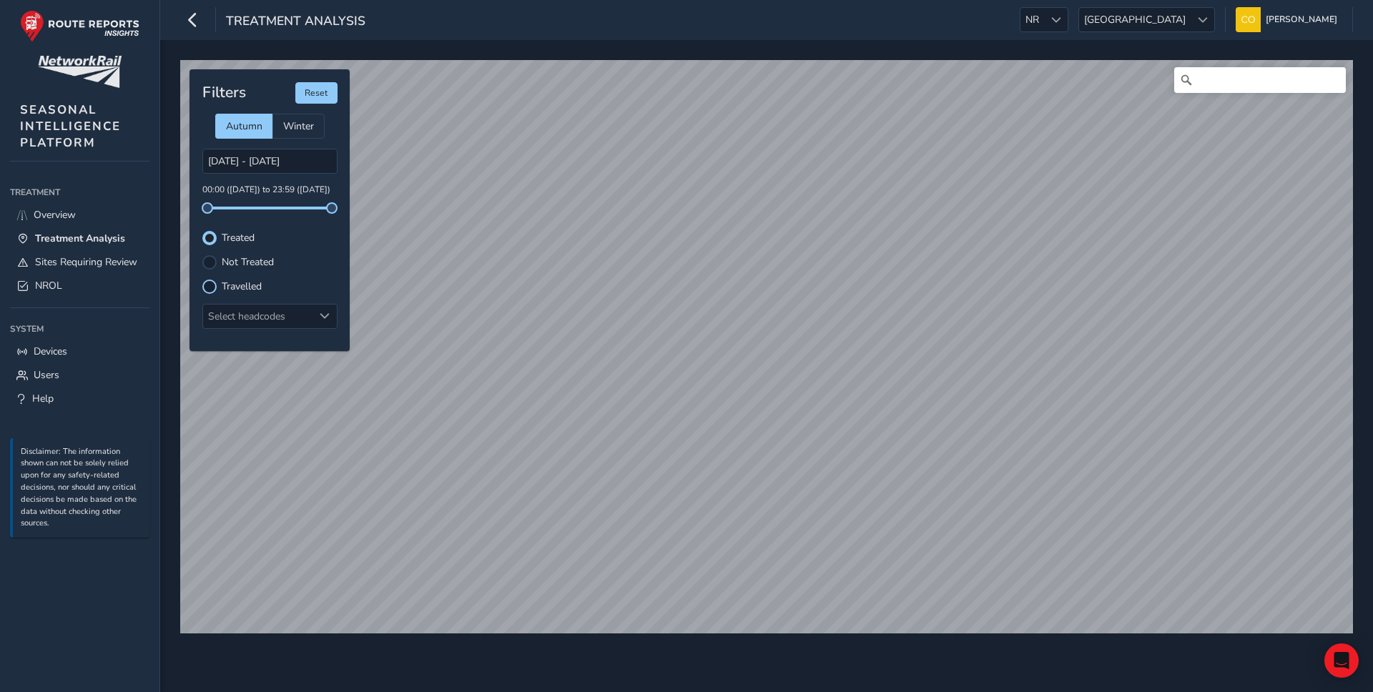
click at [207, 286] on div at bounding box center [209, 287] width 14 height 14
click at [272, 160] on input "01/12/2024 - 02/12/2024" at bounding box center [269, 161] width 135 height 25
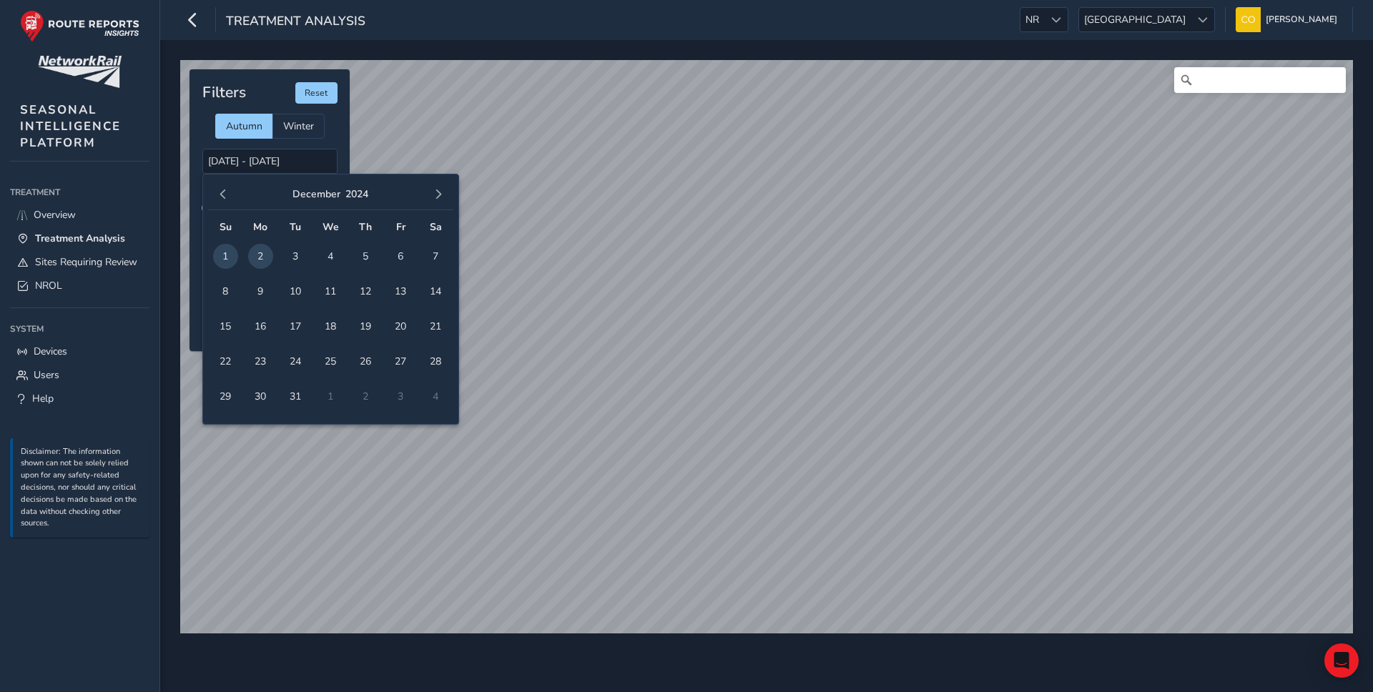
click at [283, 140] on div "Filters Reset Autumn Winter 01/12/2024 - 02/12/2024 00:00 (01 Dec) to 23:59 (02…" at bounding box center [269, 210] width 160 height 282
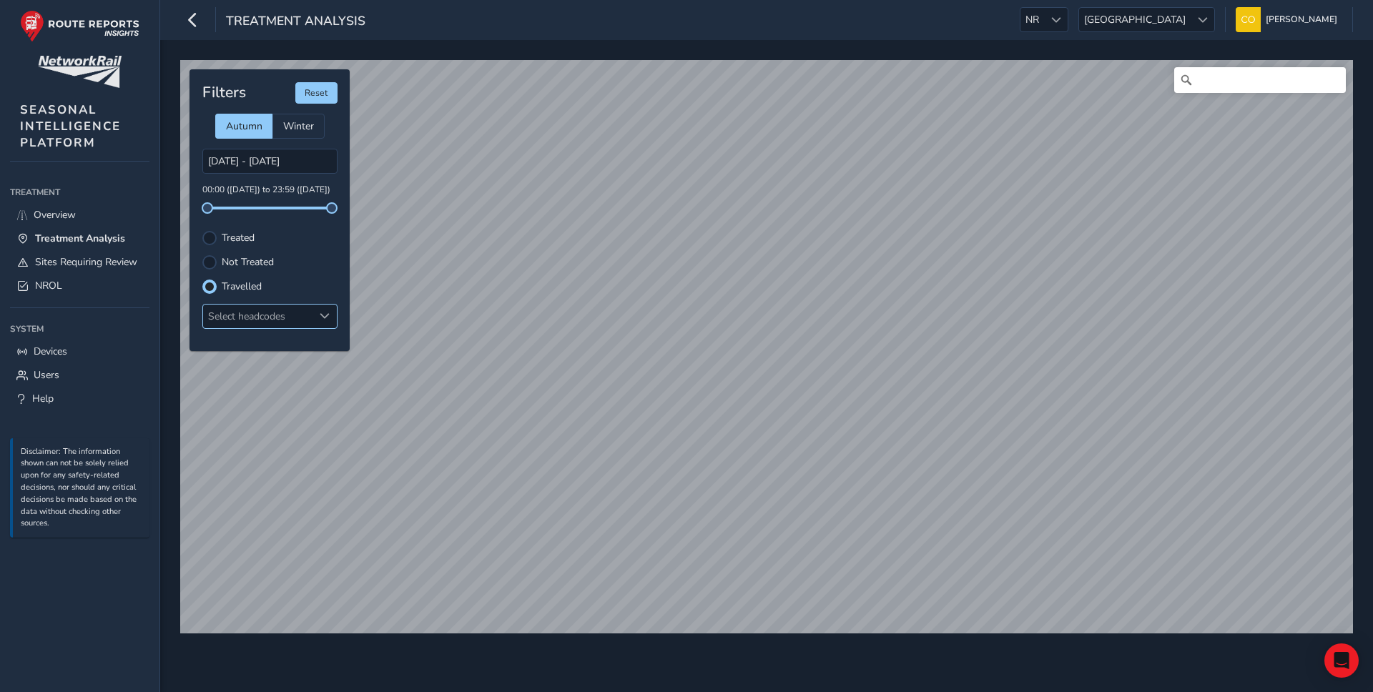
click at [279, 318] on div "Select headcodes" at bounding box center [258, 317] width 110 height 24
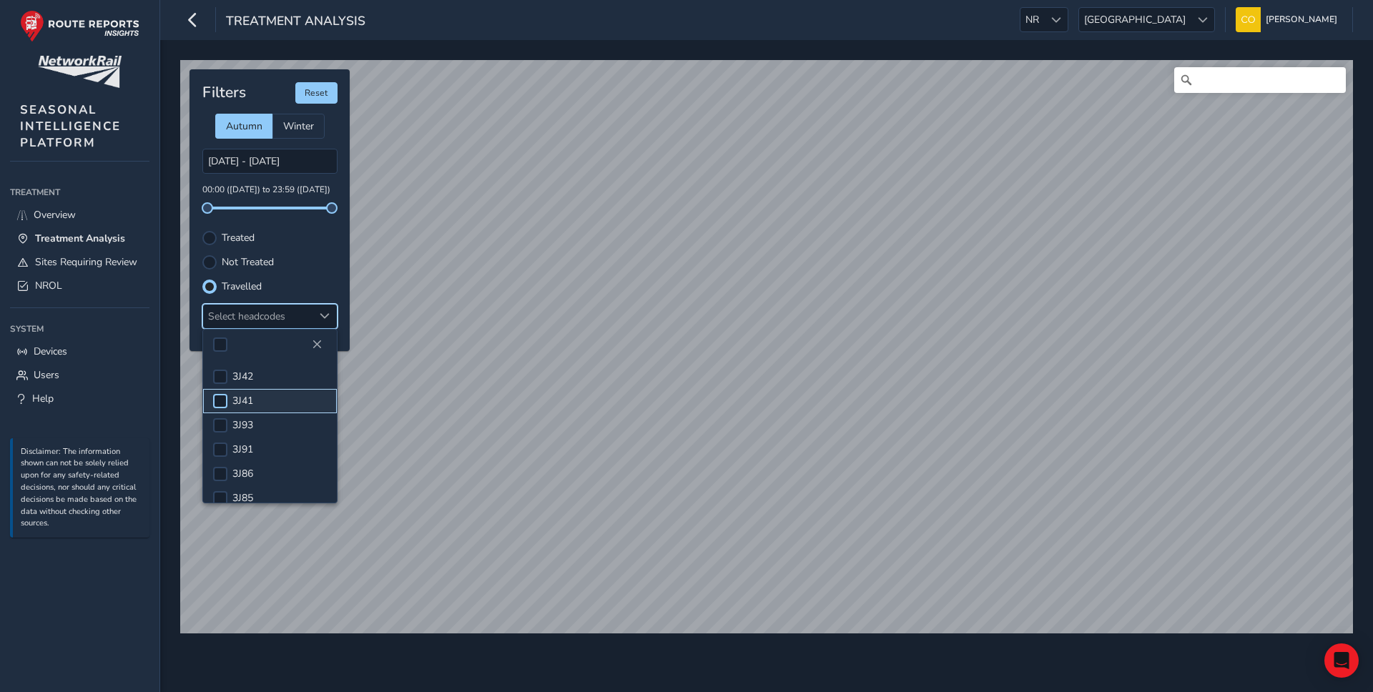
click at [222, 400] on div at bounding box center [220, 401] width 14 height 14
click at [243, 312] on span at bounding box center [244, 316] width 10 height 10
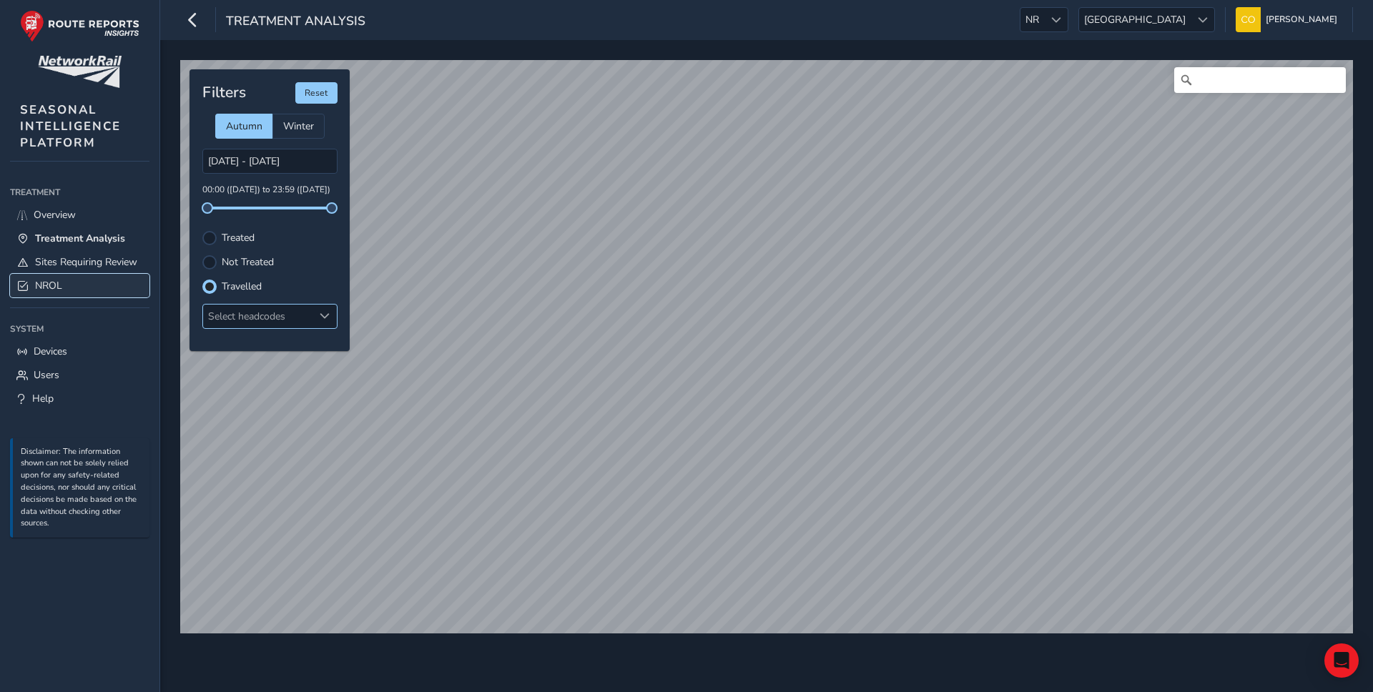
click at [98, 292] on link "NROL" at bounding box center [79, 286] width 139 height 24
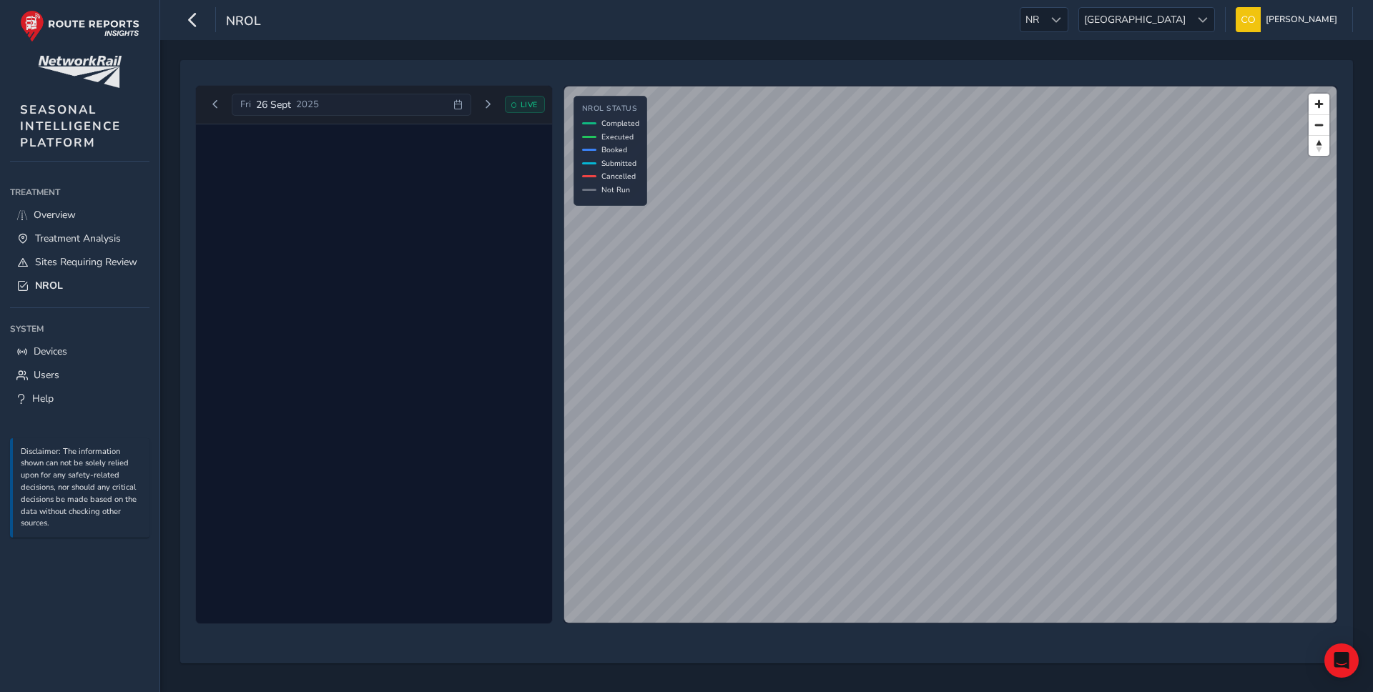
click at [934, 16] on div "NROL NR NR East Midlands East Midlands Connell McLaughlin Colour Scheme: Dark D…" at bounding box center [766, 20] width 1212 height 40
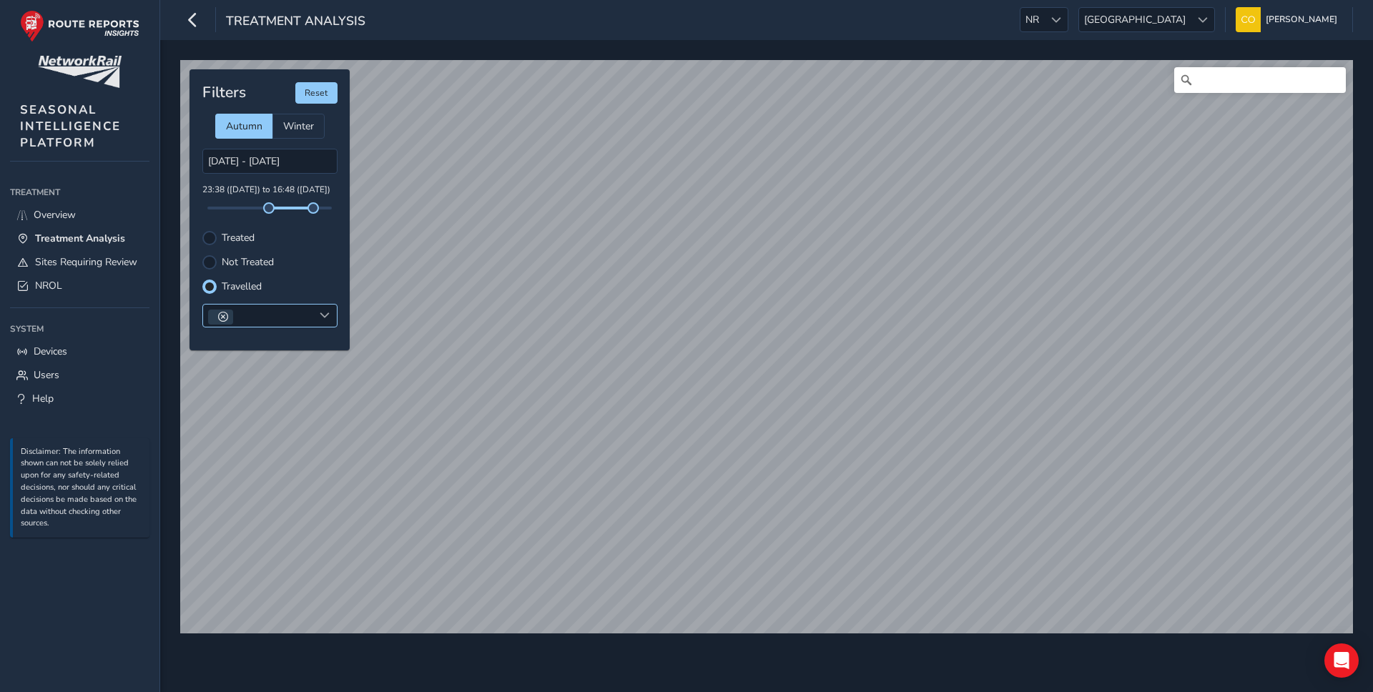
click at [219, 315] on span at bounding box center [223, 317] width 10 height 10
click at [254, 322] on div "Select headcodes" at bounding box center [258, 317] width 110 height 24
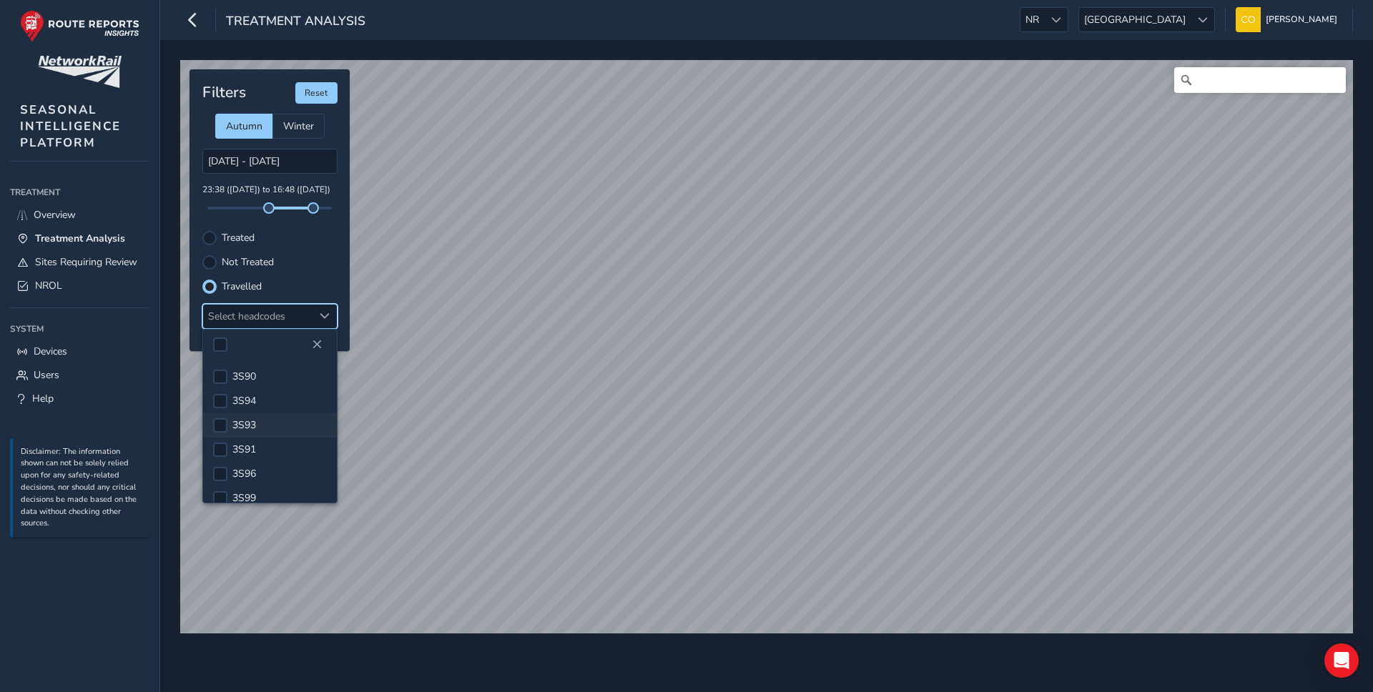
scroll to position [13, 0]
click at [224, 438] on div at bounding box center [220, 437] width 14 height 14
click at [224, 438] on span at bounding box center [219, 437] width 11 height 10
